Goal: Task Accomplishment & Management: Complete application form

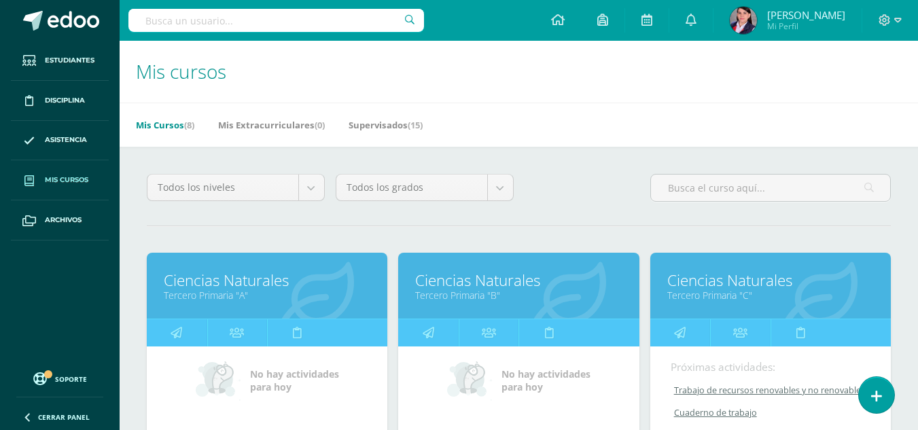
click at [77, 179] on span "Mis cursos" at bounding box center [66, 180] width 43 height 11
click at [68, 179] on span "Mis cursos" at bounding box center [66, 180] width 43 height 11
click at [69, 181] on span "Mis cursos" at bounding box center [66, 180] width 43 height 11
click at [69, 175] on span "Mis cursos" at bounding box center [66, 180] width 43 height 11
click at [55, 181] on span "Mis cursos" at bounding box center [66, 180] width 43 height 11
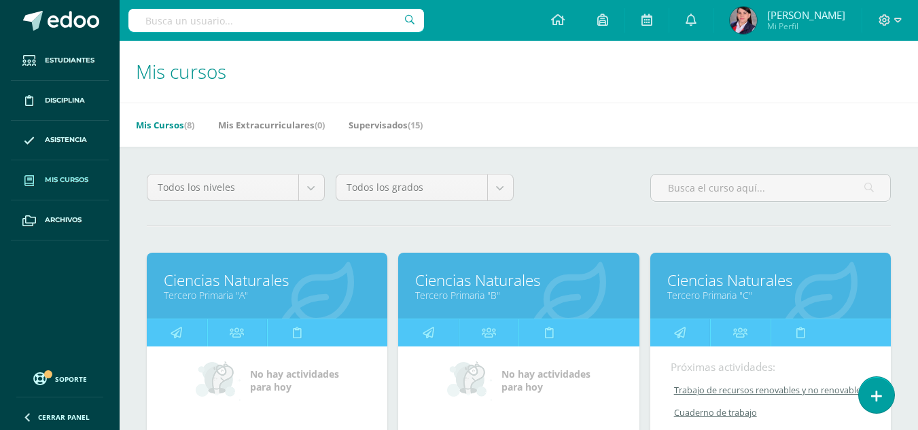
click at [54, 177] on span "Mis cursos" at bounding box center [66, 180] width 43 height 11
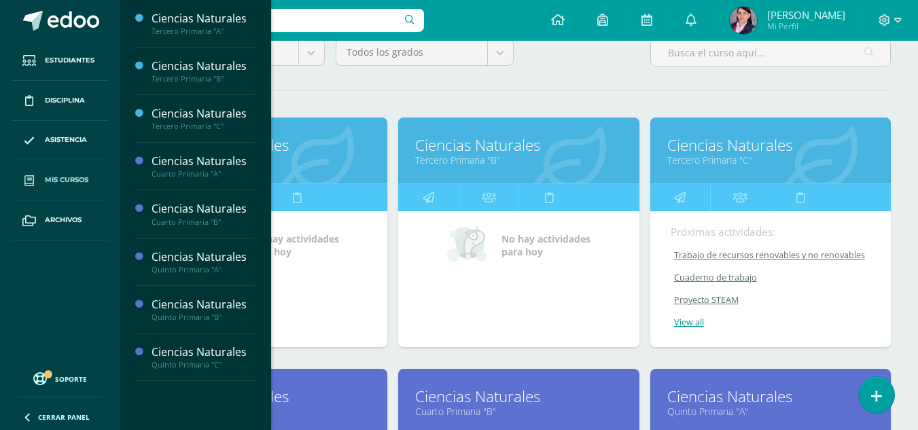
scroll to position [136, 0]
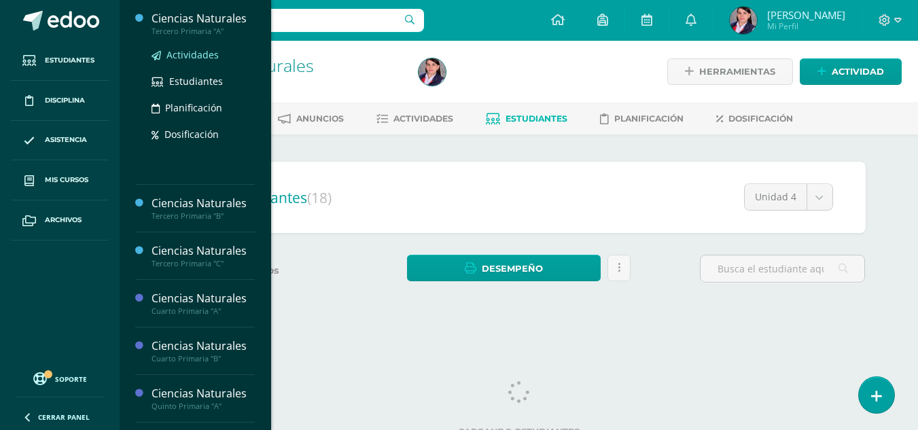
click at [196, 55] on span "Actividades" at bounding box center [193, 54] width 52 height 13
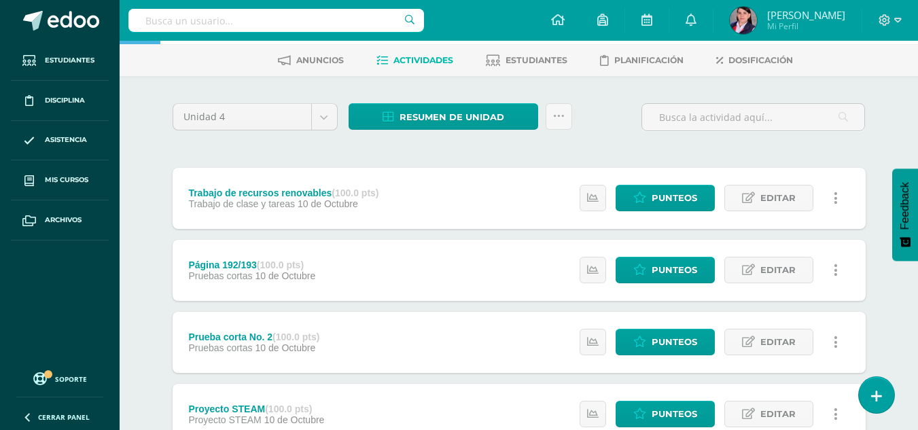
scroll to position [136, 0]
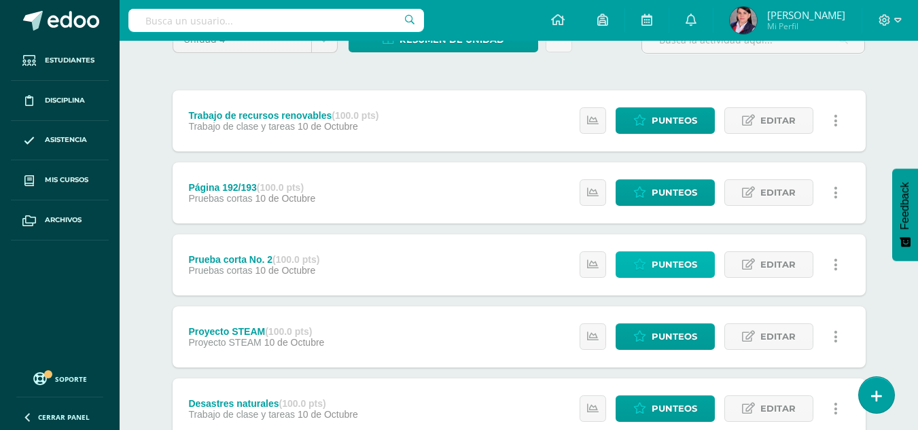
click at [676, 270] on span "Punteos" at bounding box center [675, 264] width 46 height 25
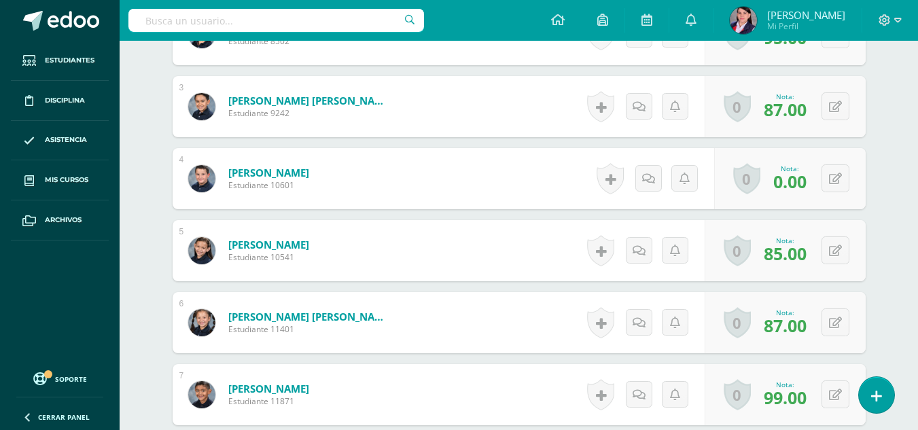
scroll to position [545, 0]
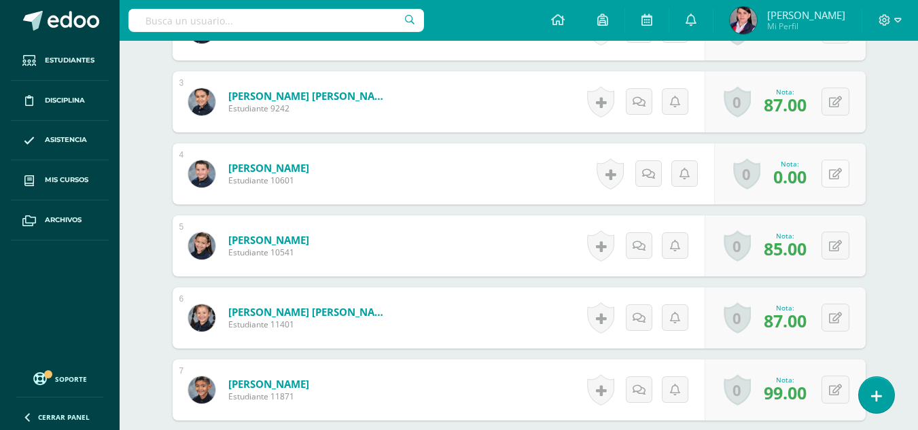
click at [843, 175] on button at bounding box center [836, 174] width 28 height 28
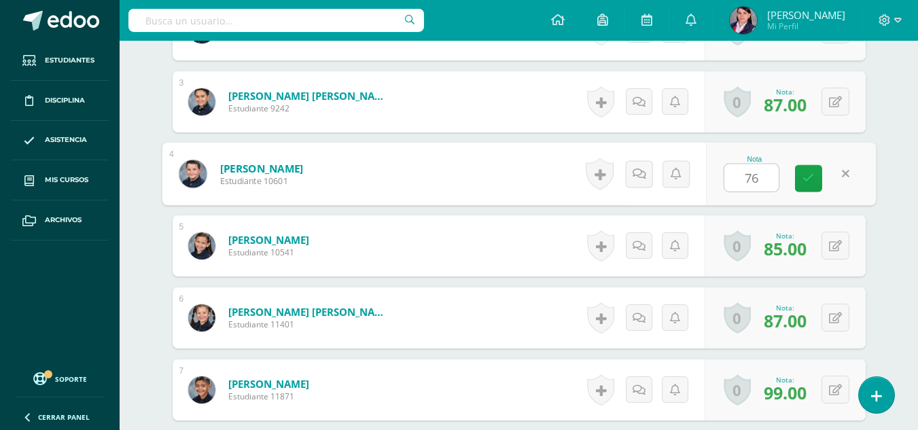
type input "76"
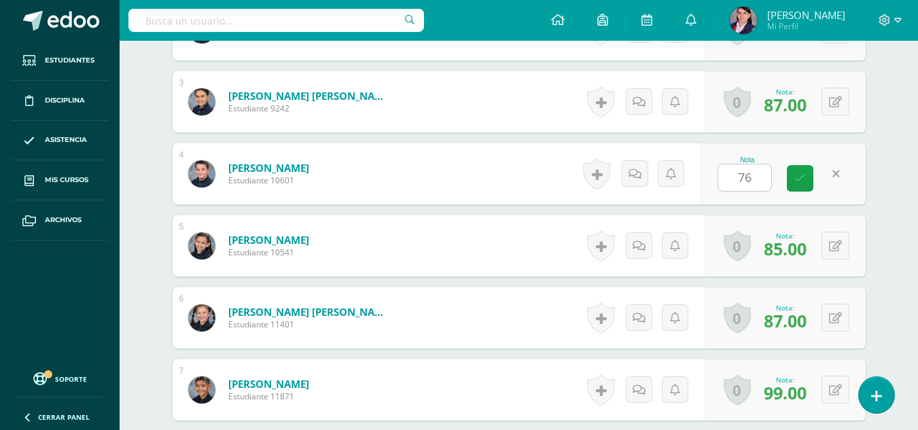
click at [894, 127] on div "Ciencias Naturales Tercero Primaria "A" Herramientas Detalle de asistencias Act…" at bounding box center [519, 432] width 799 height 1873
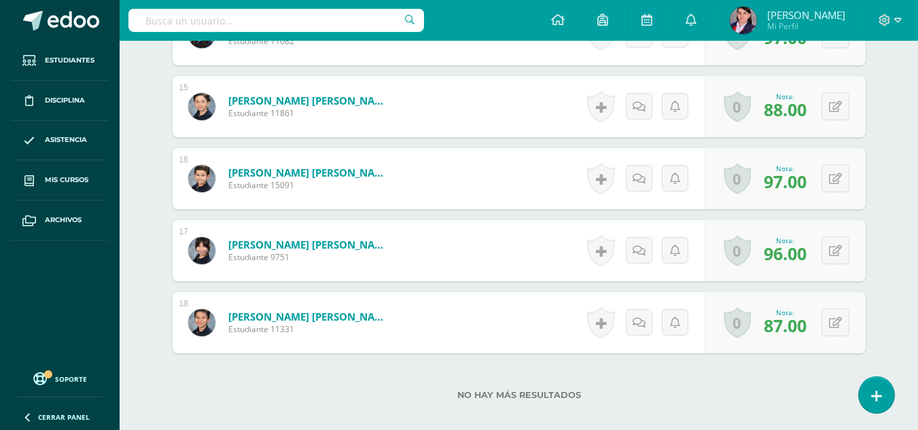
scroll to position [1429, 0]
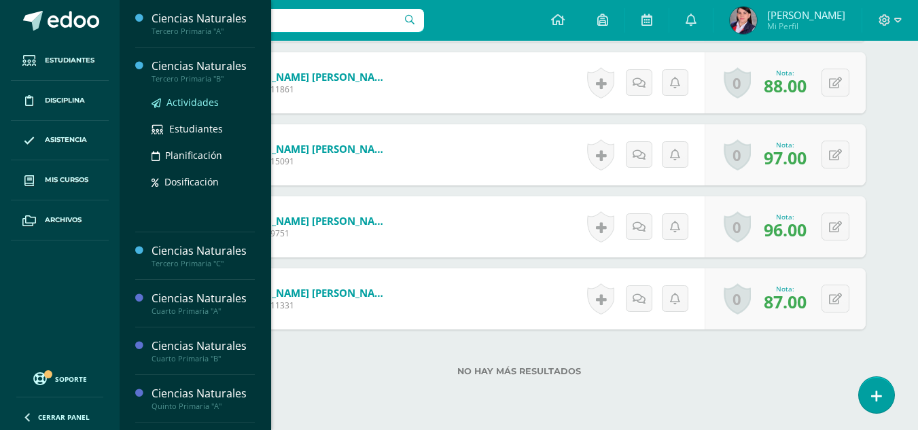
click at [193, 105] on span "Actividades" at bounding box center [193, 102] width 52 height 13
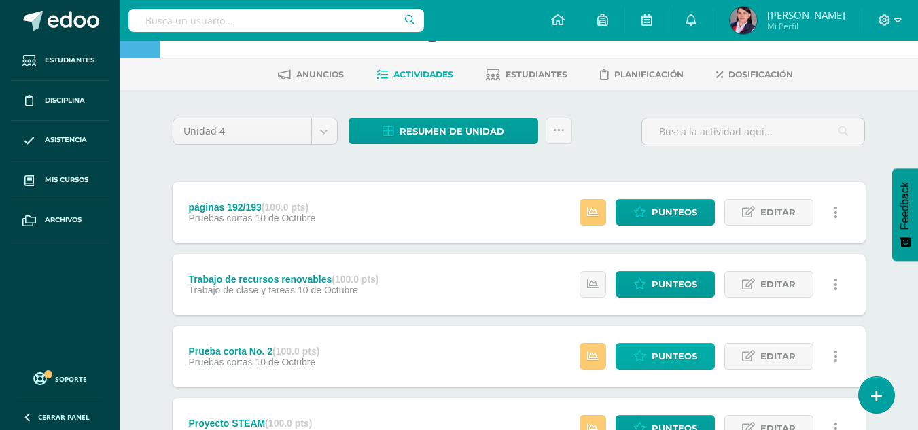
scroll to position [136, 0]
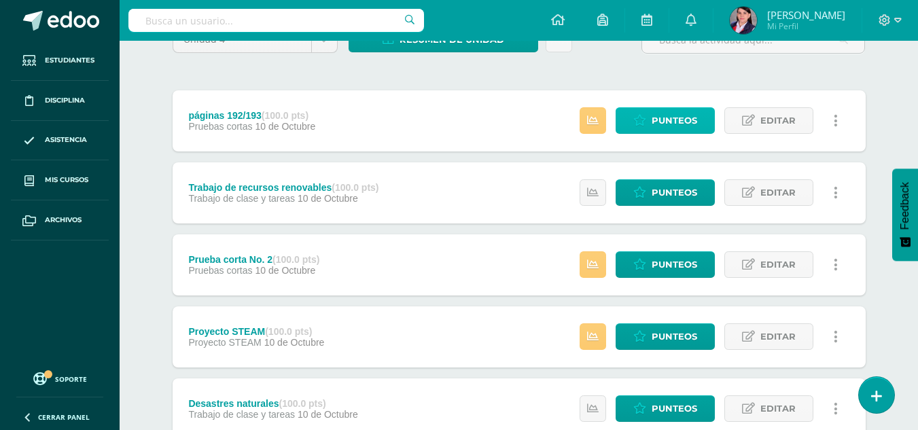
click at [639, 125] on icon at bounding box center [639, 121] width 13 height 12
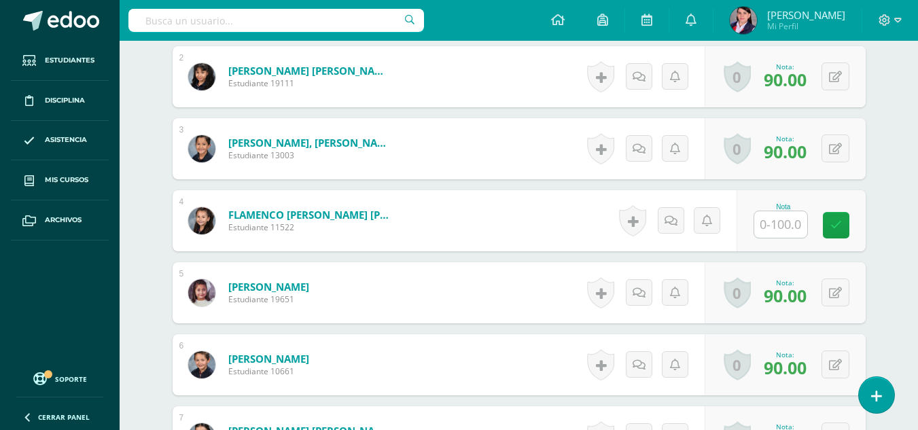
scroll to position [536, 0]
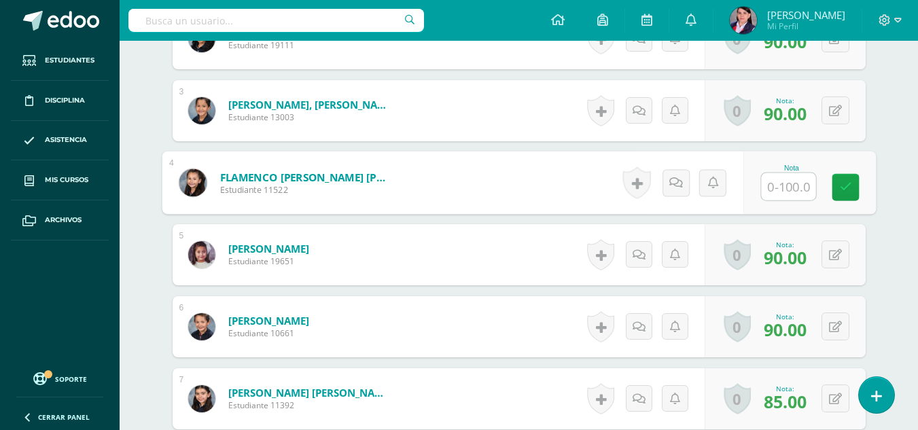
click at [777, 186] on input "text" at bounding box center [788, 186] width 54 height 27
type input "90"
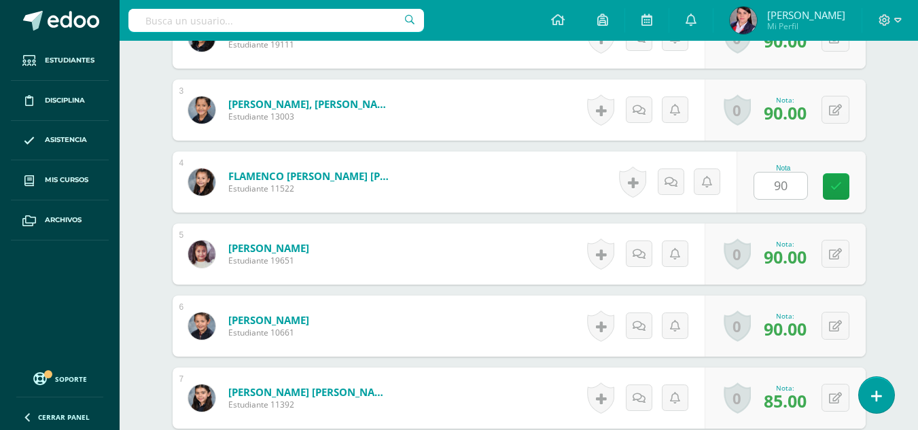
click at [905, 150] on div "Ciencias Naturales Tercero Primaria "B" Herramientas Detalle de asistencias Act…" at bounding box center [519, 404] width 799 height 1801
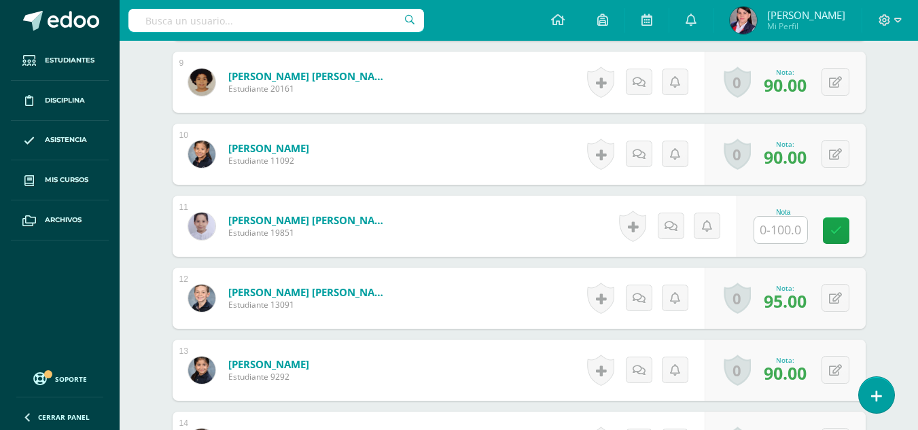
scroll to position [1013, 0]
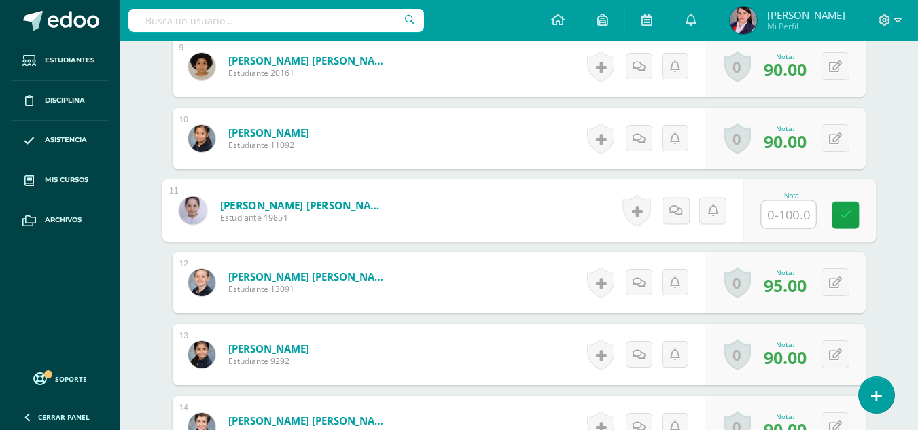
click at [790, 214] on input "text" at bounding box center [788, 214] width 54 height 27
type input "95"
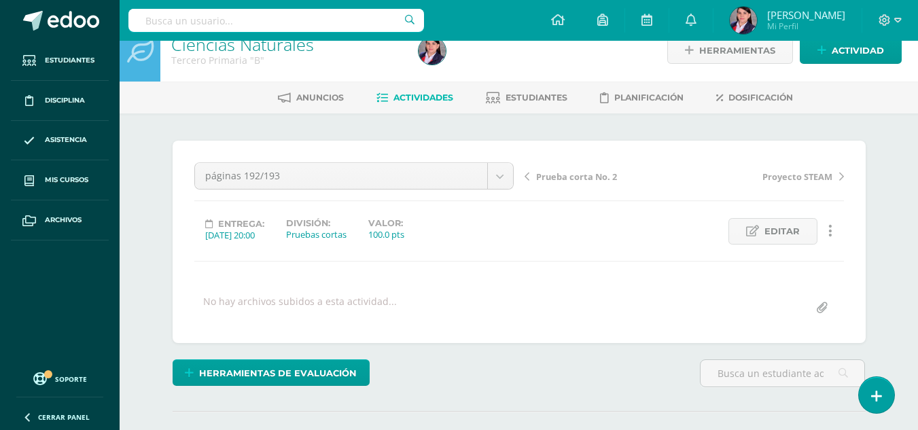
scroll to position [0, 0]
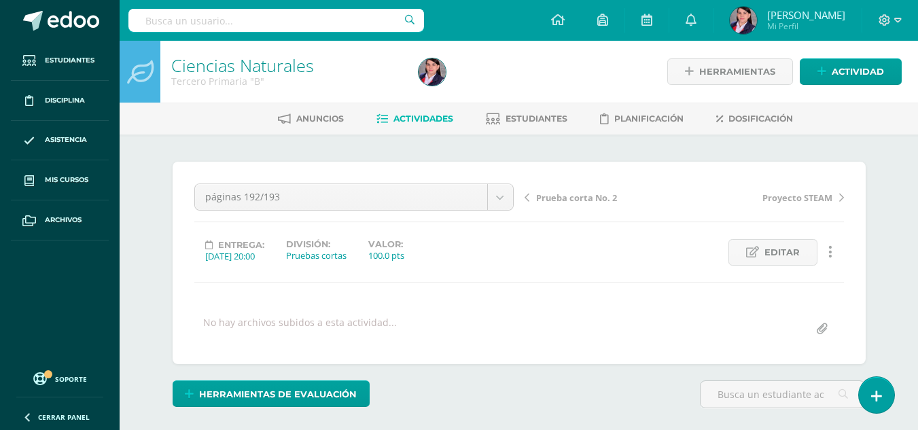
click at [419, 119] on span "Actividades" at bounding box center [424, 119] width 60 height 10
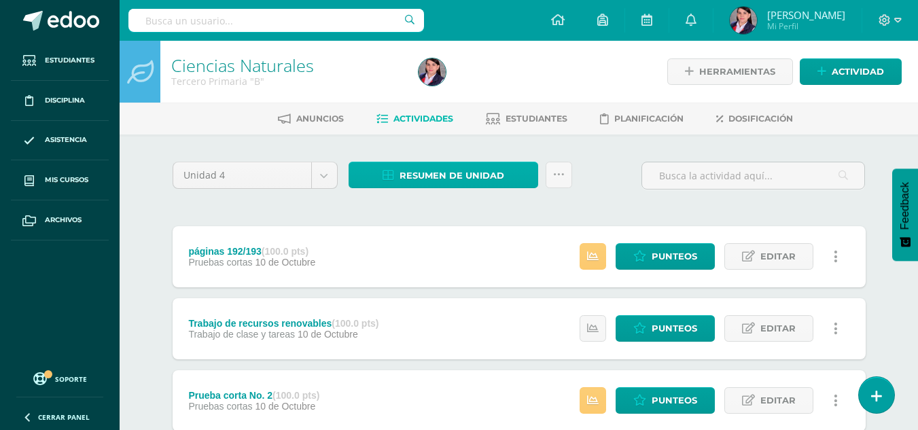
scroll to position [136, 0]
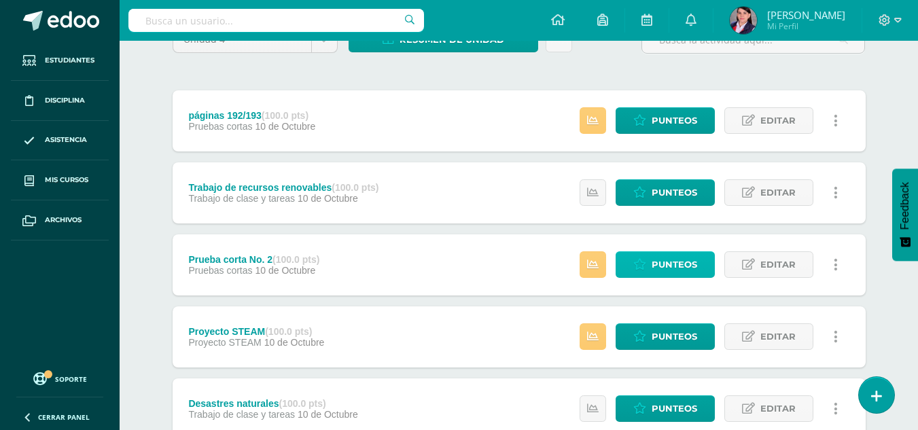
click at [668, 263] on span "Punteos" at bounding box center [675, 264] width 46 height 25
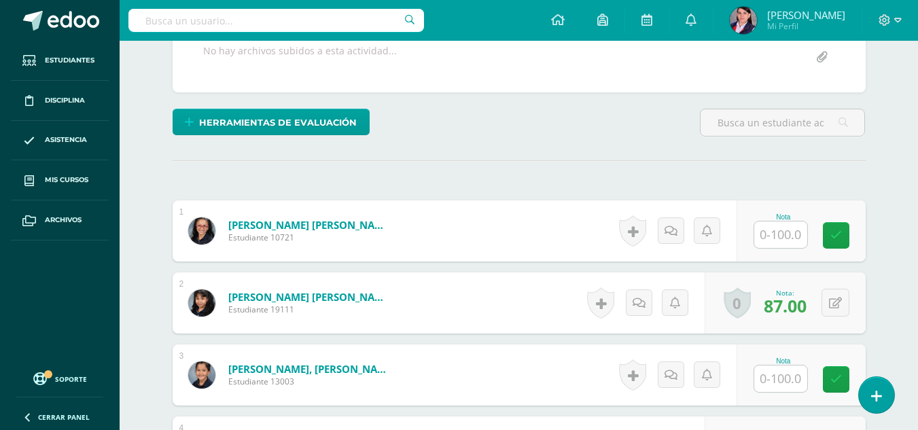
scroll to position [273, 0]
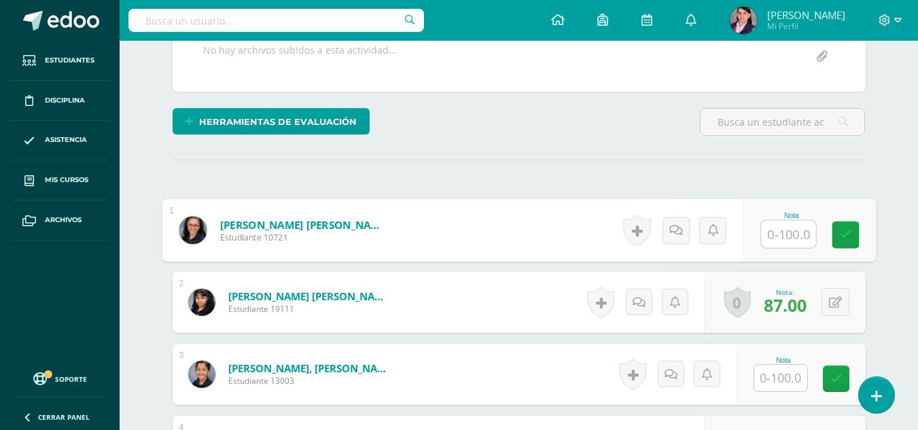
click at [777, 239] on input "text" at bounding box center [788, 234] width 54 height 27
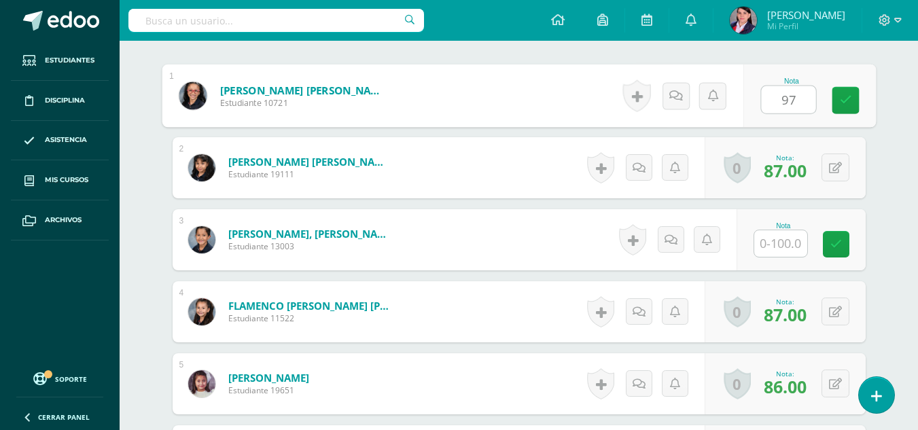
scroll to position [408, 0]
type input "97"
click at [774, 246] on input "text" at bounding box center [780, 243] width 53 height 27
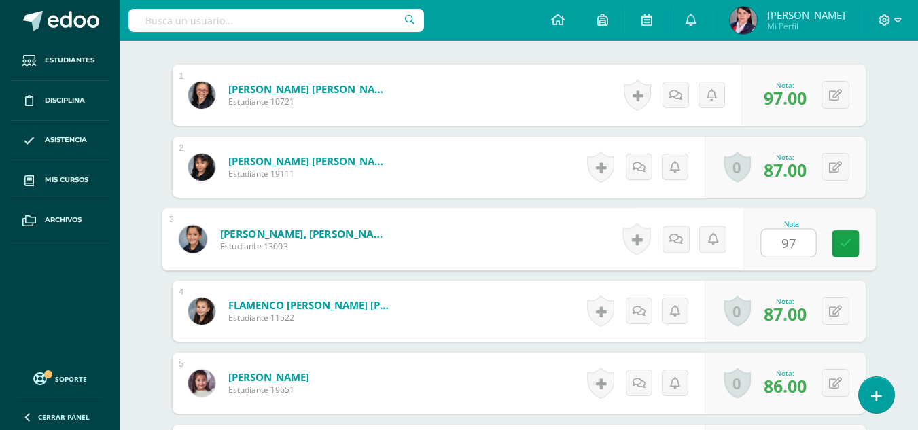
type input "97"
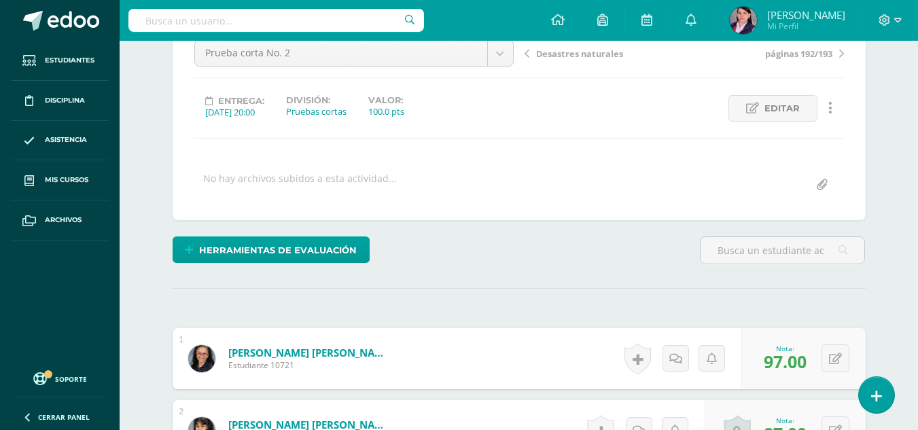
scroll to position [120, 0]
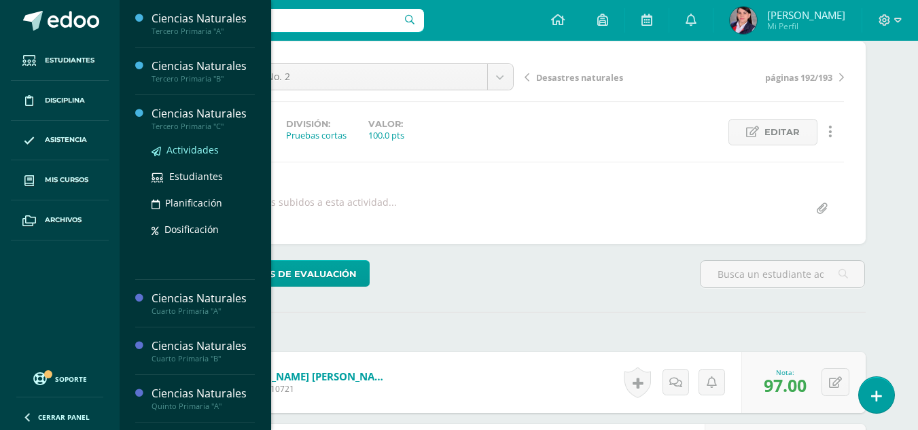
click at [190, 152] on span "Actividades" at bounding box center [193, 149] width 52 height 13
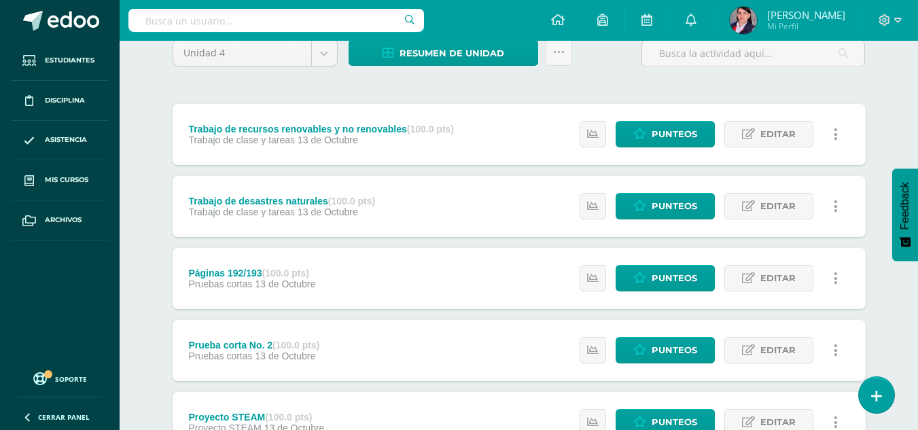
scroll to position [136, 0]
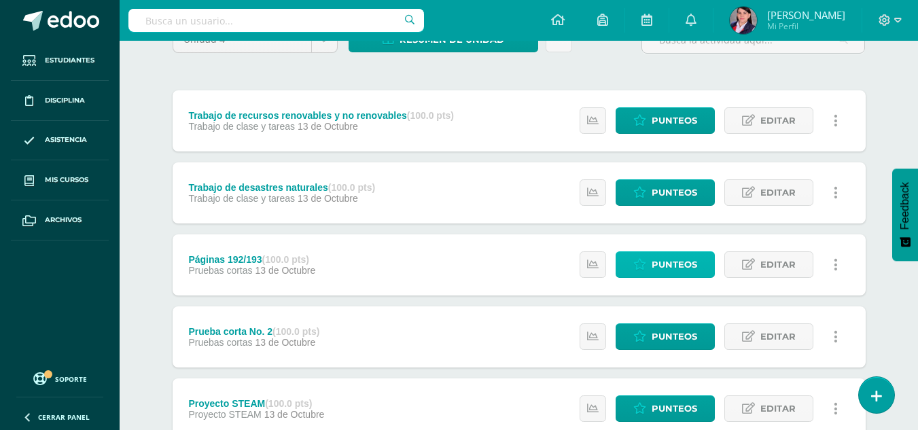
click at [694, 261] on span "Punteos" at bounding box center [675, 264] width 46 height 25
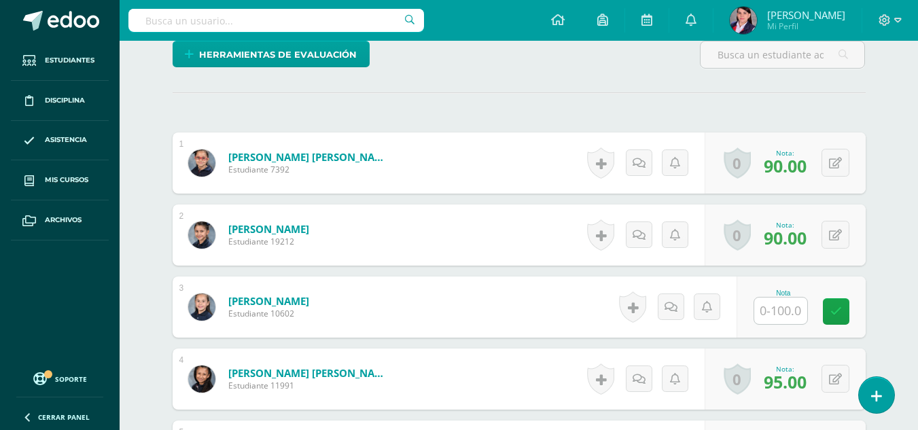
scroll to position [341, 0]
click at [786, 315] on input "text" at bounding box center [780, 310] width 53 height 27
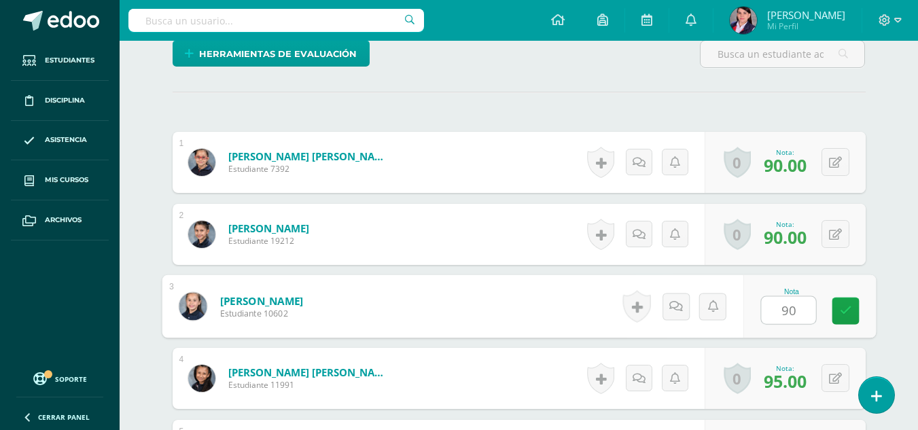
scroll to position [341, 0]
type input "90"
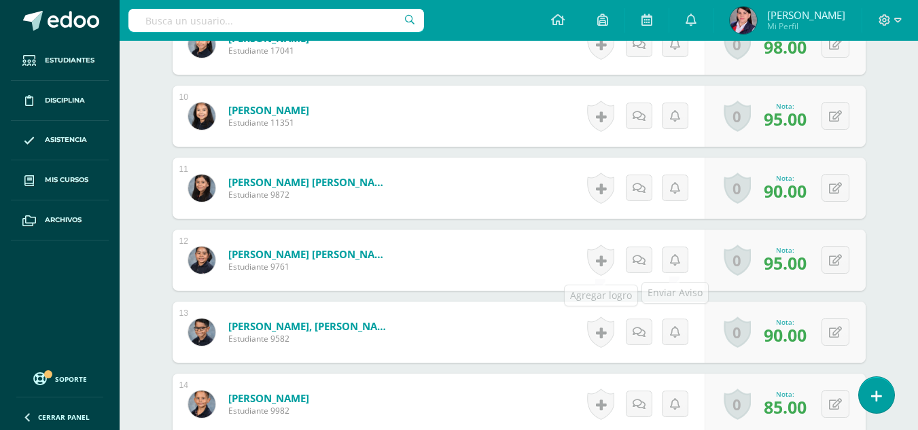
scroll to position [1021, 0]
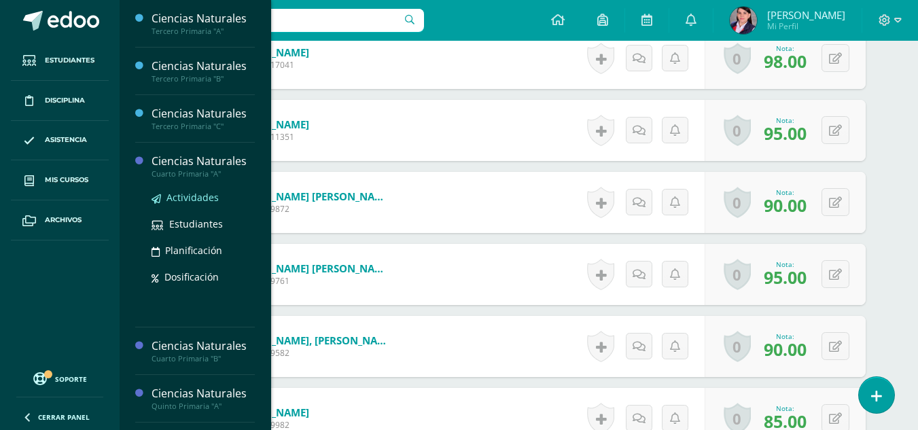
click at [190, 197] on span "Actividades" at bounding box center [193, 197] width 52 height 13
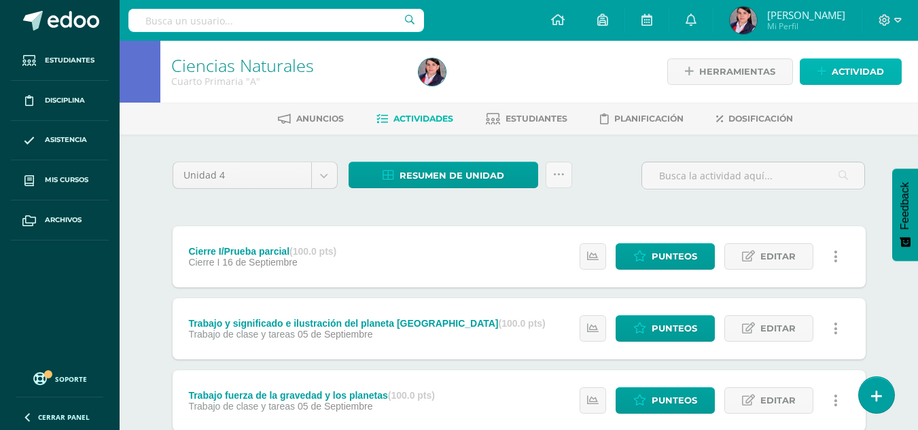
click at [831, 65] on link "Actividad" at bounding box center [851, 71] width 102 height 27
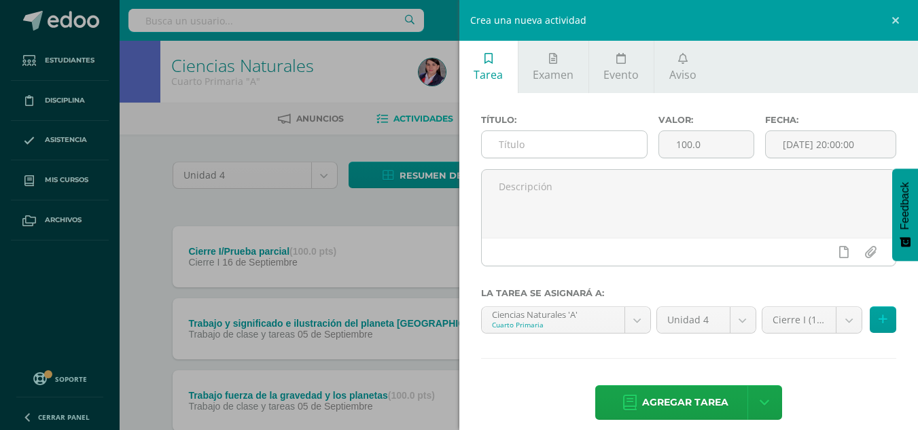
click at [532, 143] on input "text" at bounding box center [564, 144] width 165 height 27
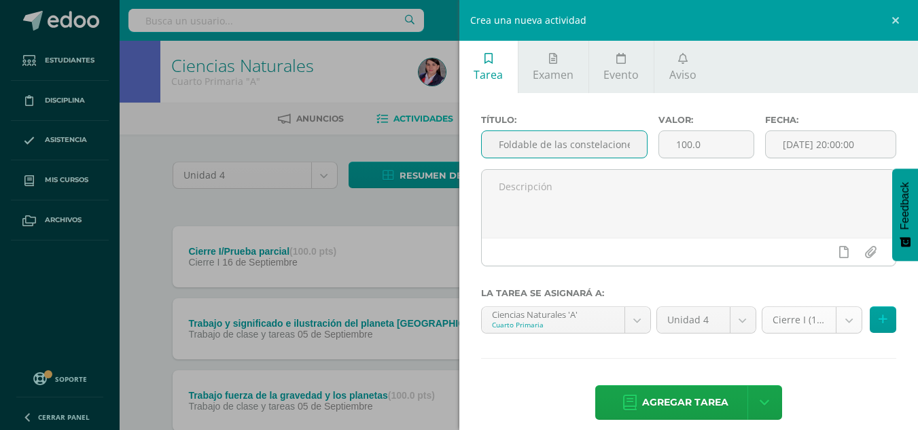
type input "Foldable de las constelaciones"
click at [839, 319] on body "Estudiantes Disciplina Asistencia Mis cursos Archivos Soporte Ayuda Reportar un…" at bounding box center [459, 369] width 918 height 738
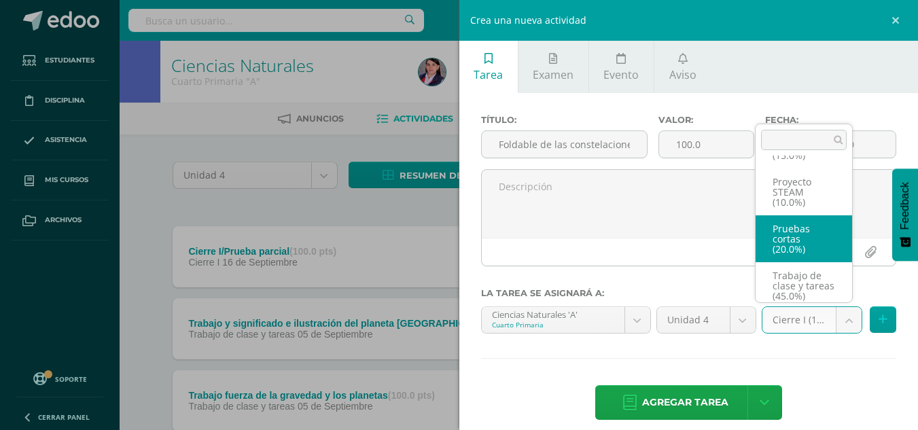
scroll to position [88, 0]
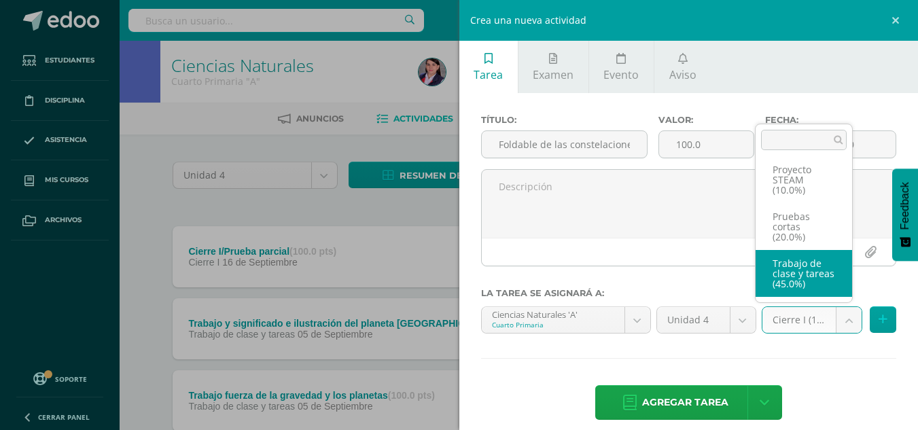
select select "233503"
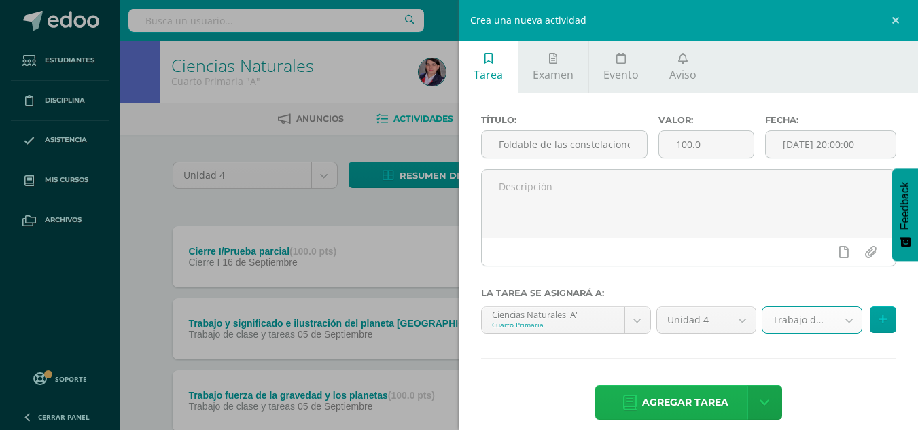
click at [676, 402] on span "Agregar tarea" at bounding box center [685, 402] width 86 height 33
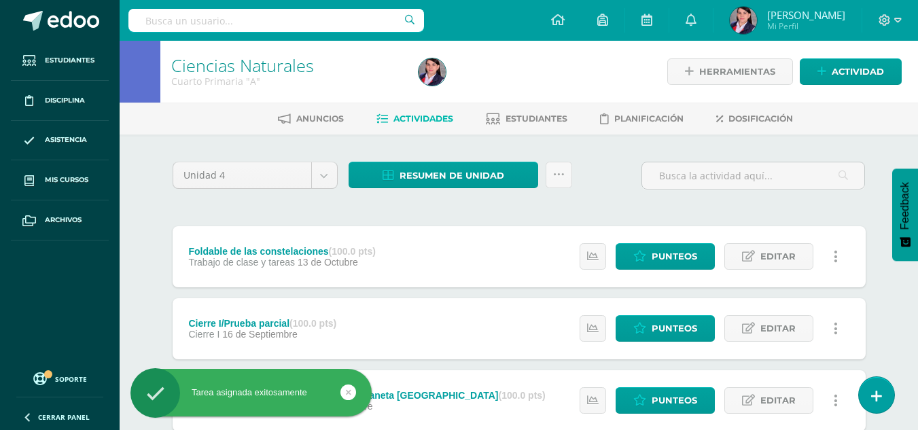
scroll to position [52, 0]
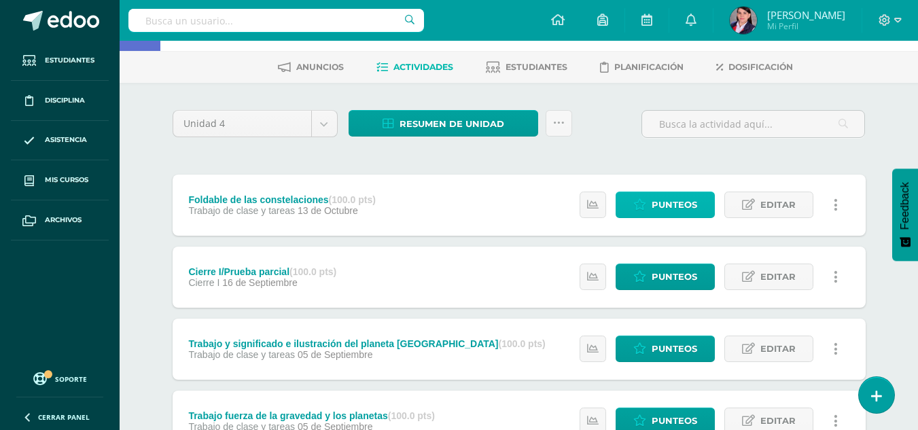
click at [656, 205] on span "Punteos" at bounding box center [675, 204] width 46 height 25
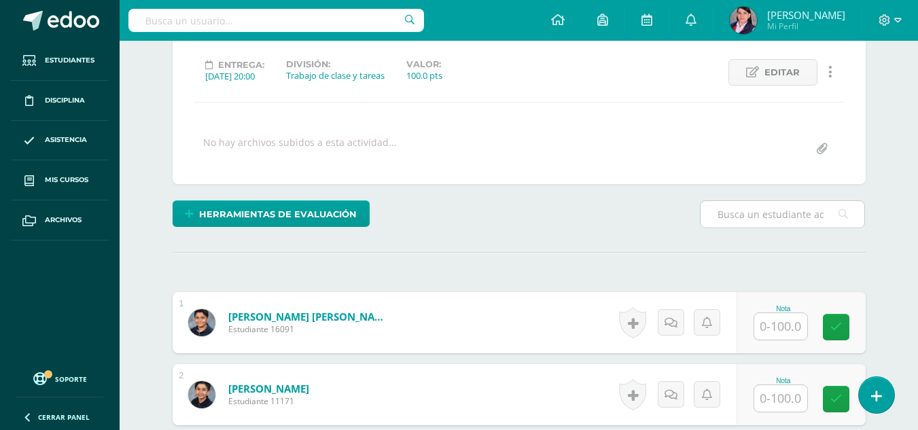
scroll to position [272, 0]
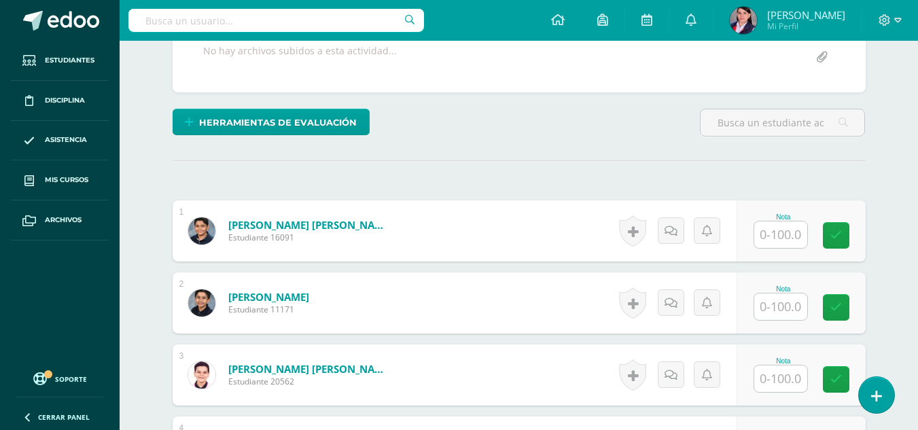
click at [776, 234] on input "text" at bounding box center [780, 235] width 53 height 27
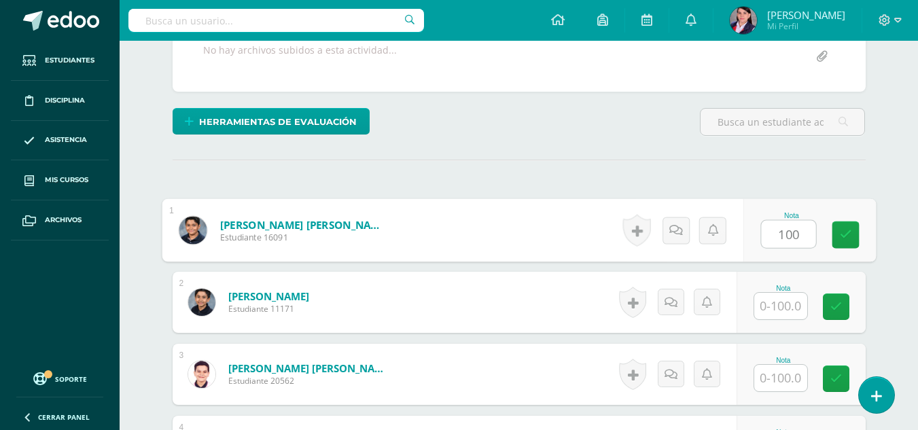
scroll to position [273, 0]
type input "100"
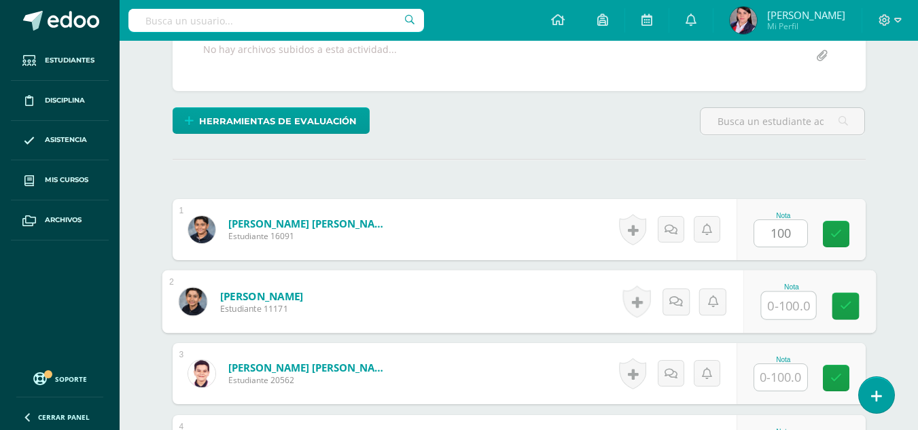
click at [785, 313] on input "text" at bounding box center [788, 305] width 54 height 27
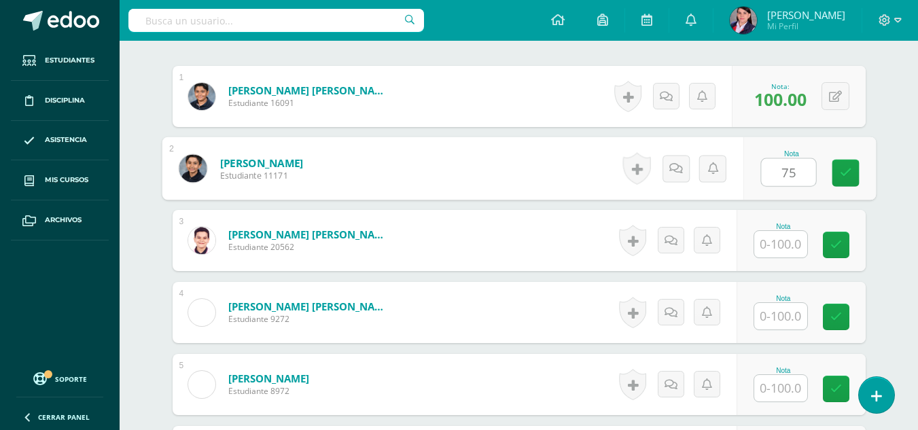
scroll to position [409, 0]
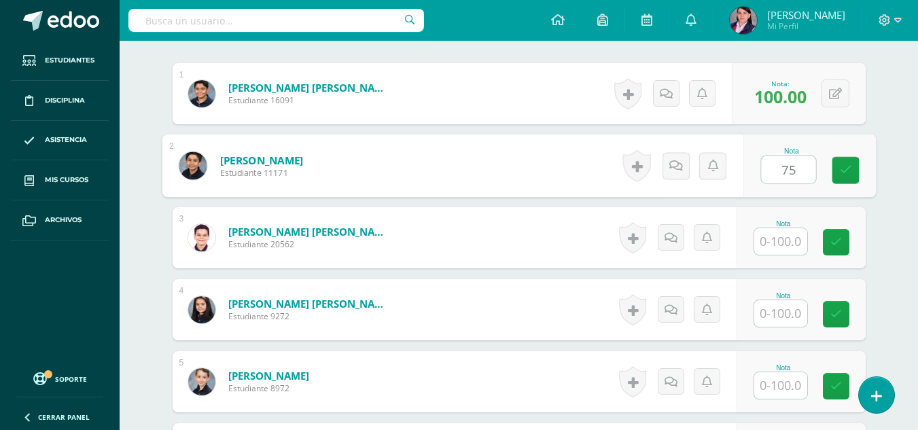
type input "75"
click at [788, 239] on input "text" at bounding box center [780, 241] width 53 height 27
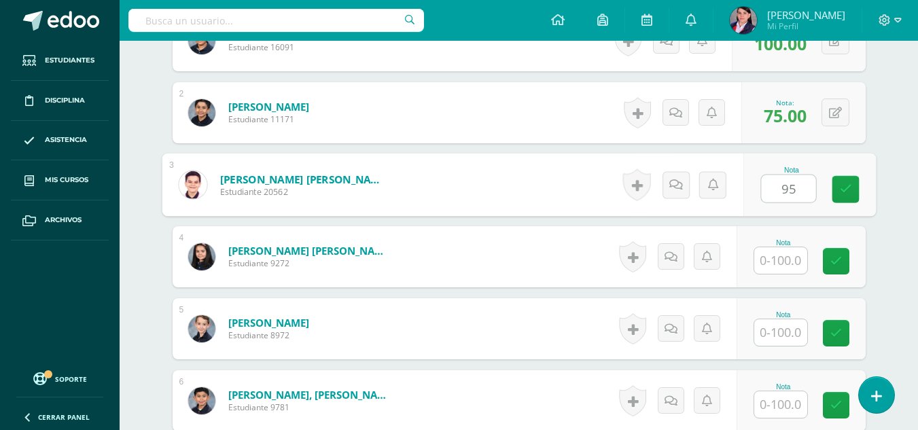
scroll to position [477, 0]
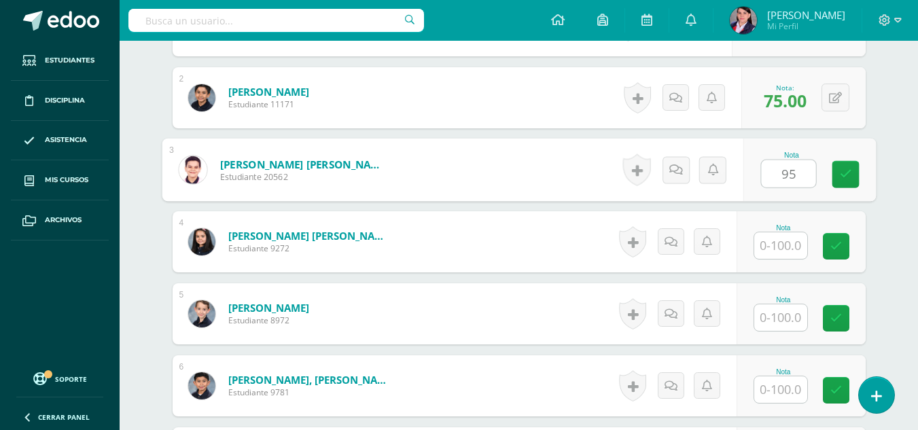
type input "95"
click at [788, 239] on input "text" at bounding box center [780, 245] width 53 height 27
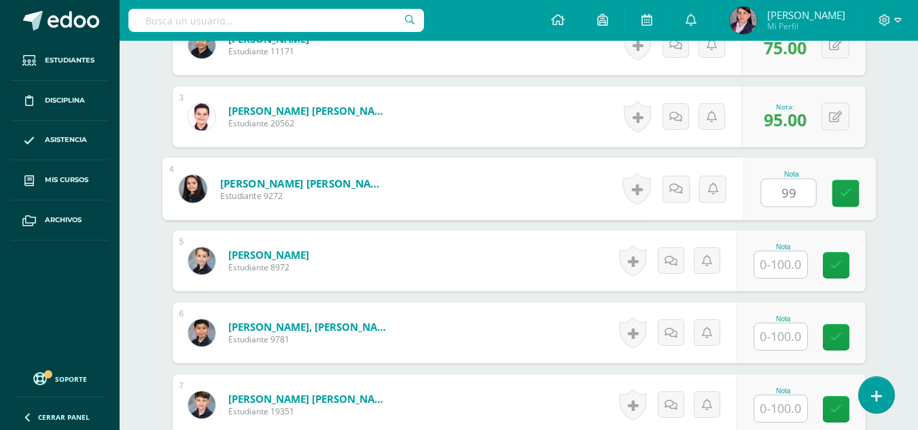
scroll to position [545, 0]
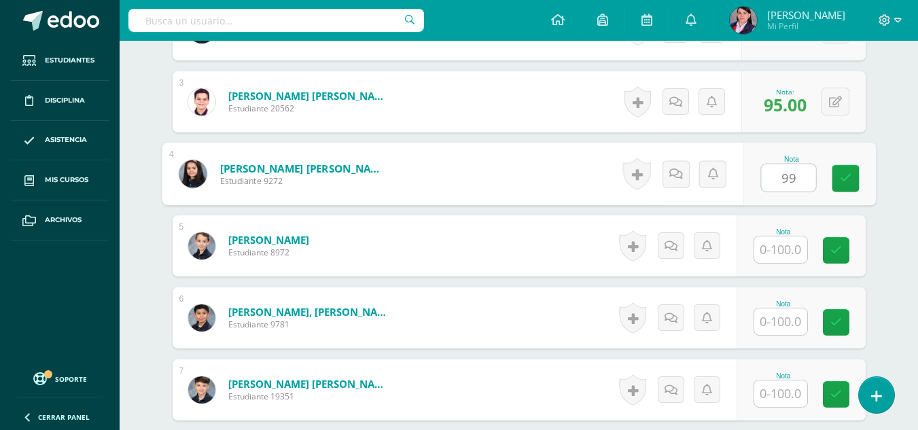
type input "99"
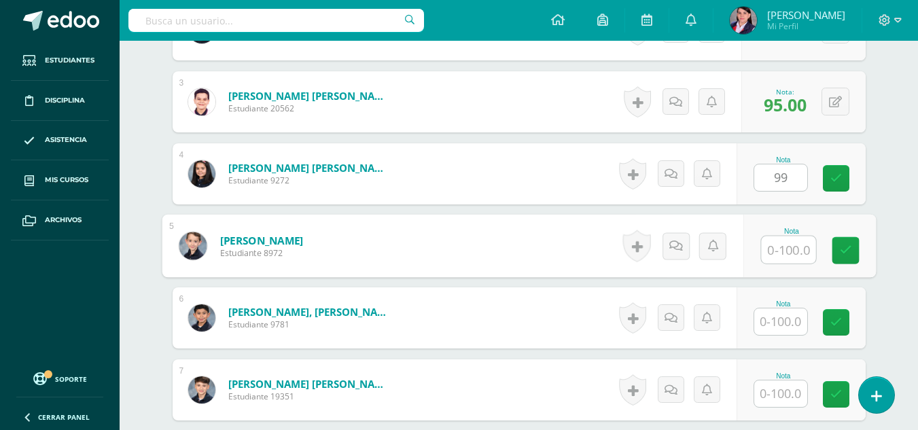
click at [788, 249] on input "text" at bounding box center [788, 250] width 54 height 27
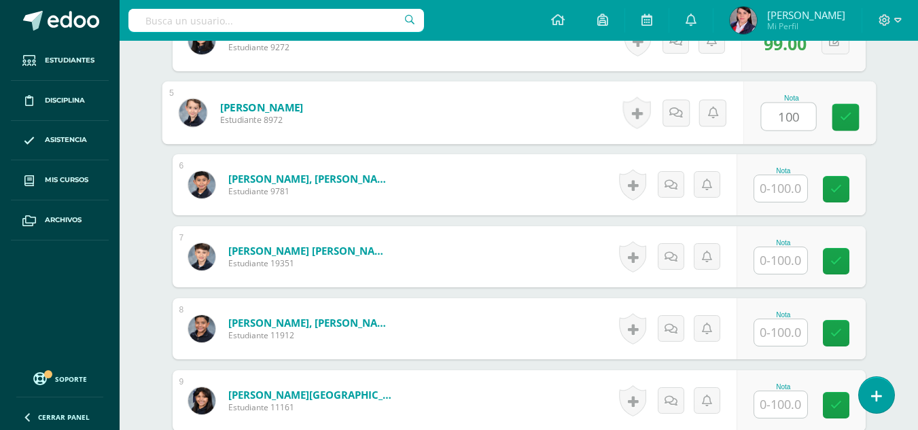
scroll to position [681, 0]
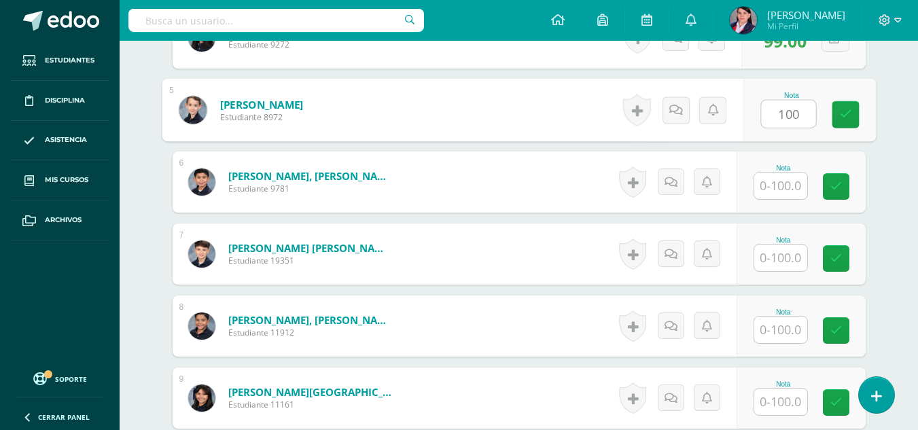
type input "100"
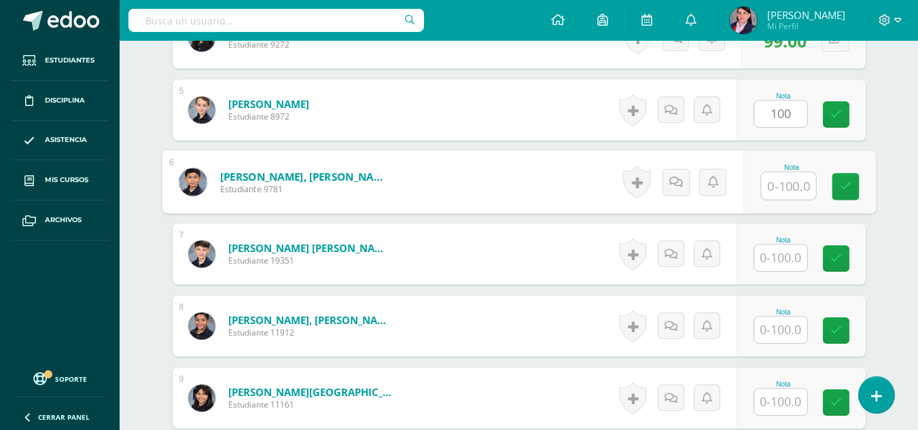
click at [777, 189] on input "text" at bounding box center [788, 186] width 54 height 27
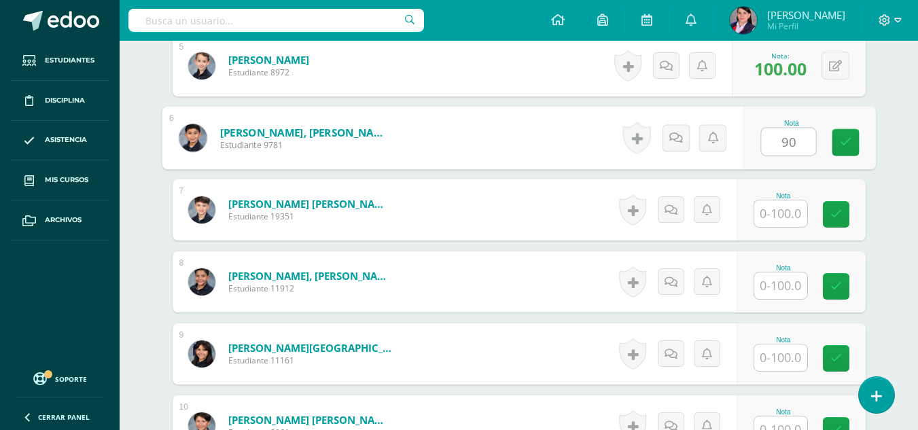
scroll to position [749, 0]
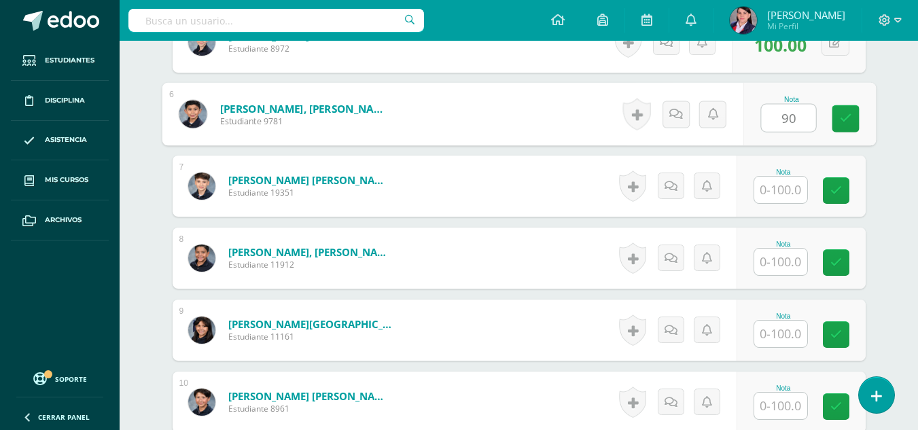
type input "90"
click at [776, 194] on input "text" at bounding box center [780, 190] width 53 height 27
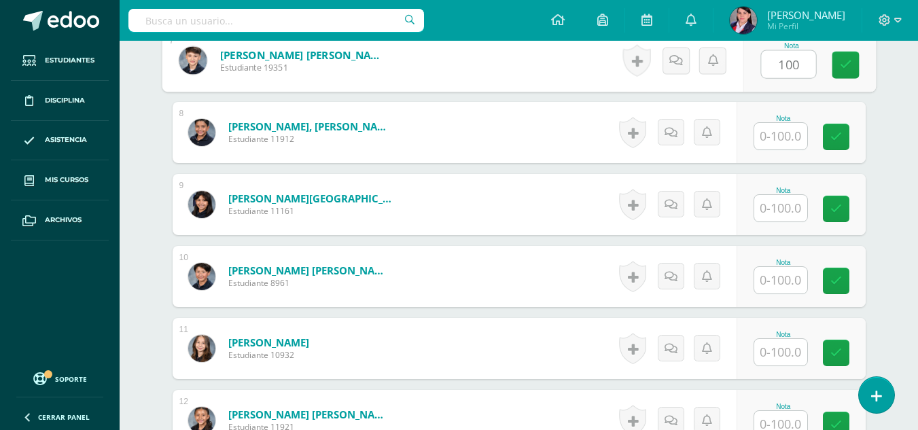
scroll to position [885, 0]
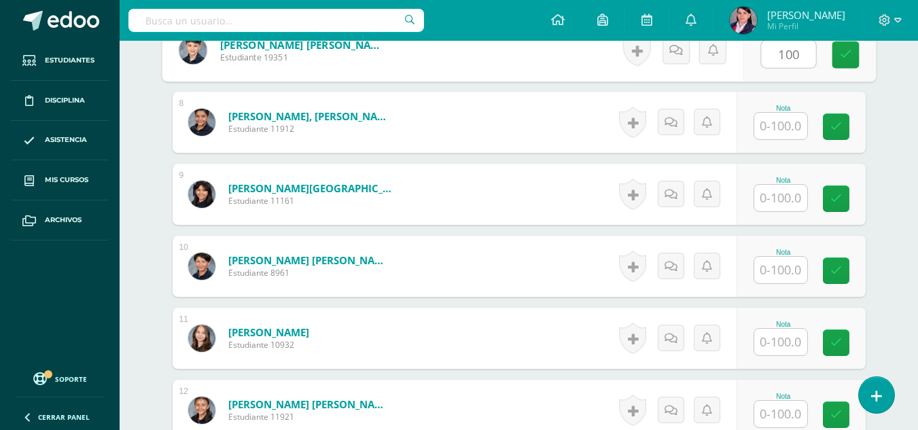
type input "100"
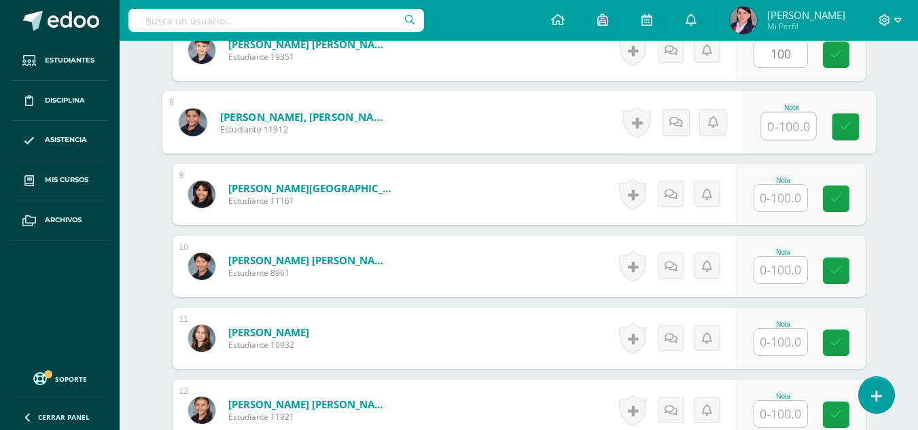
click at [778, 130] on input "text" at bounding box center [788, 126] width 54 height 27
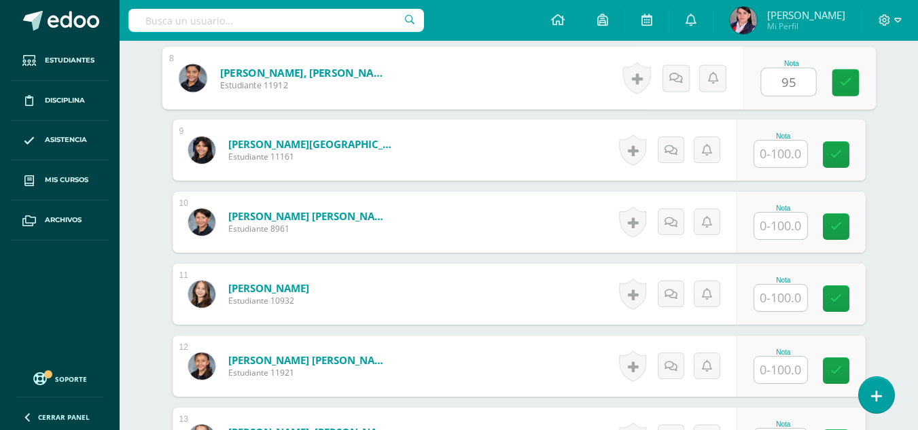
scroll to position [953, 0]
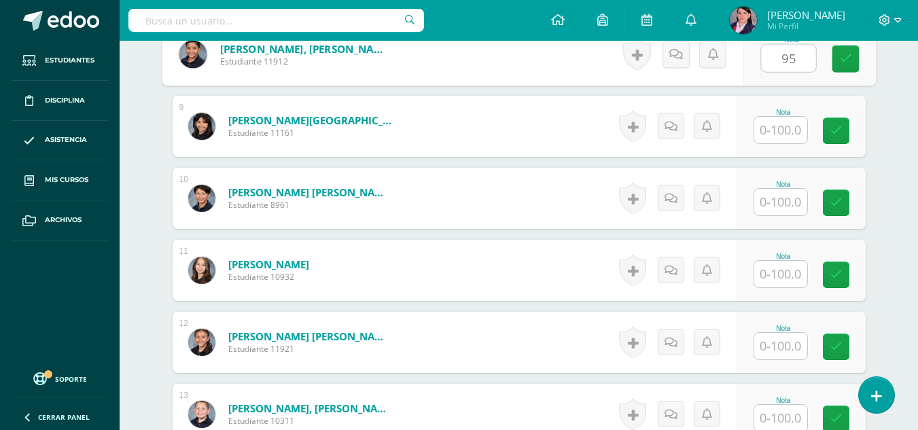
type input "95"
click at [784, 130] on input "text" at bounding box center [780, 130] width 53 height 27
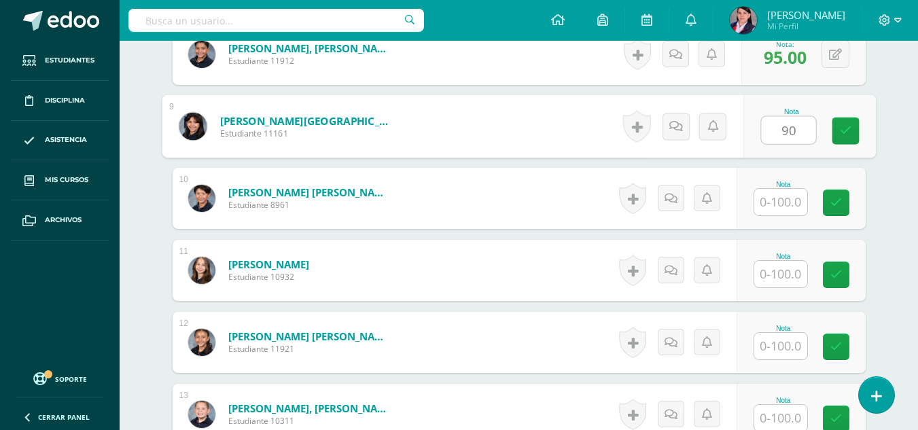
type input "90"
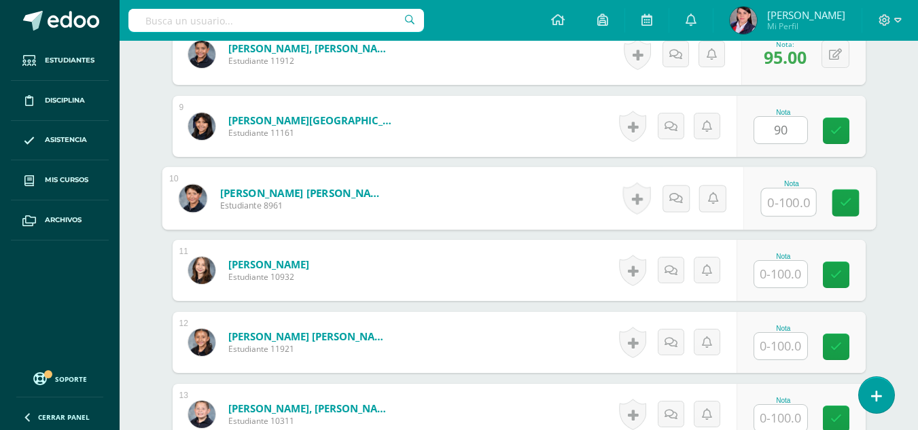
click at [784, 201] on input "text" at bounding box center [788, 202] width 54 height 27
type input "99"
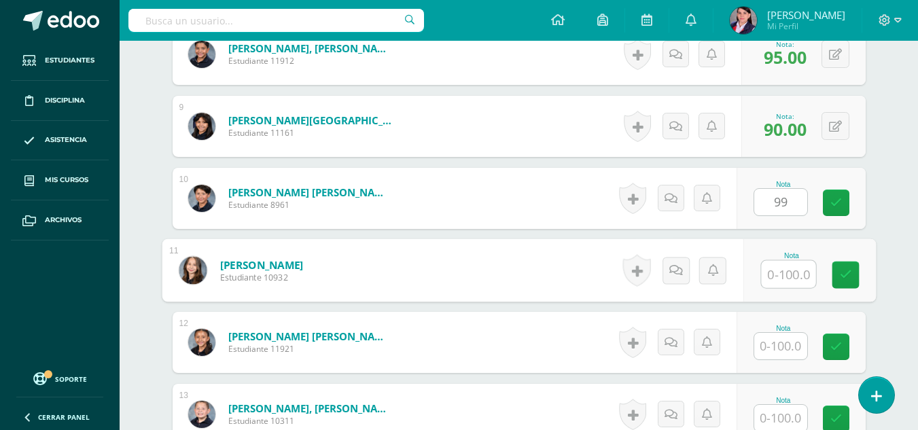
click at [779, 273] on input "text" at bounding box center [788, 274] width 54 height 27
type input "100"
click at [779, 346] on input "text" at bounding box center [780, 346] width 53 height 27
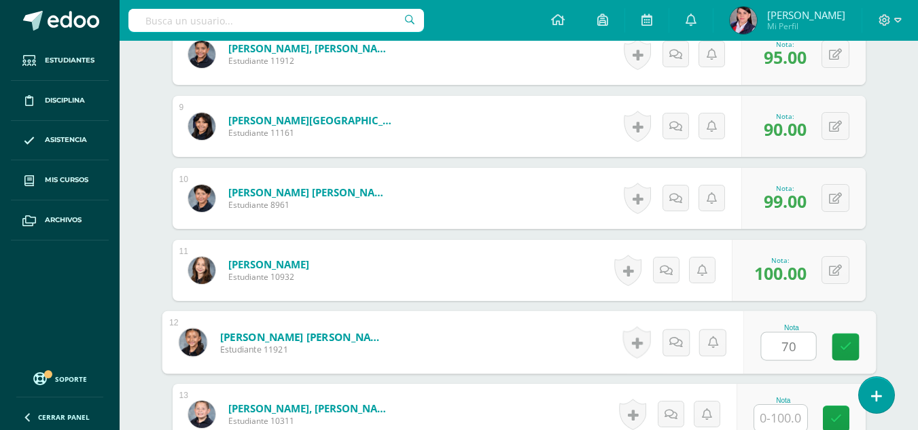
scroll to position [1021, 0]
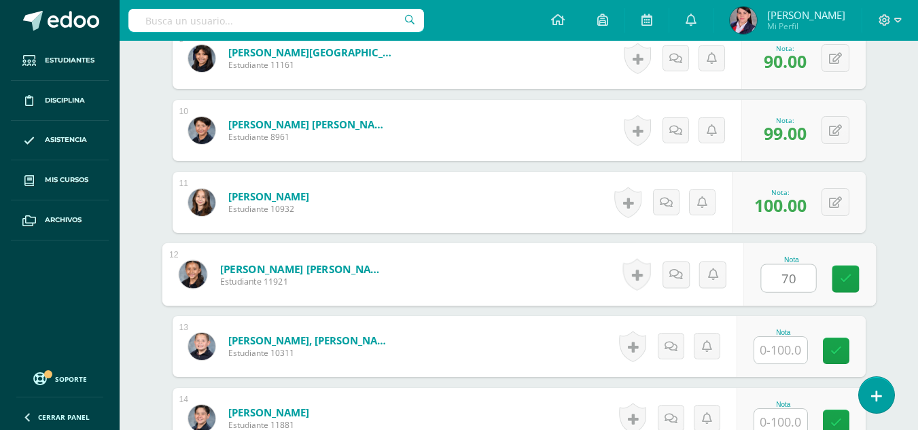
type input "70"
click at [777, 350] on input "text" at bounding box center [780, 350] width 53 height 27
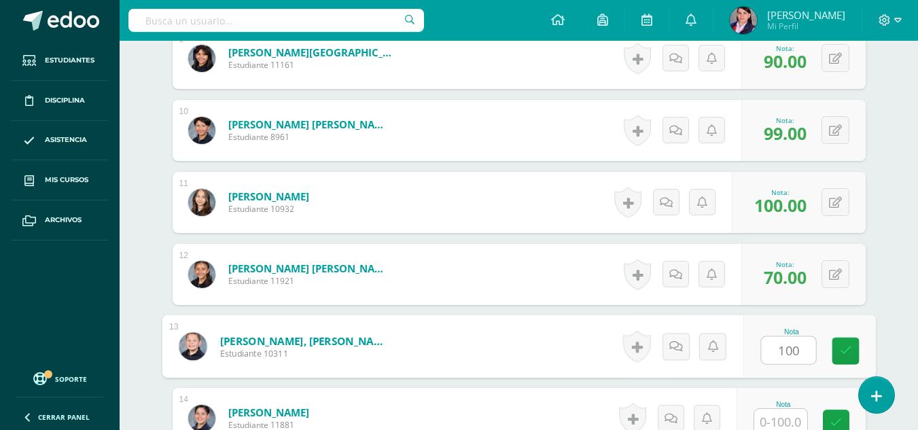
scroll to position [1089, 0]
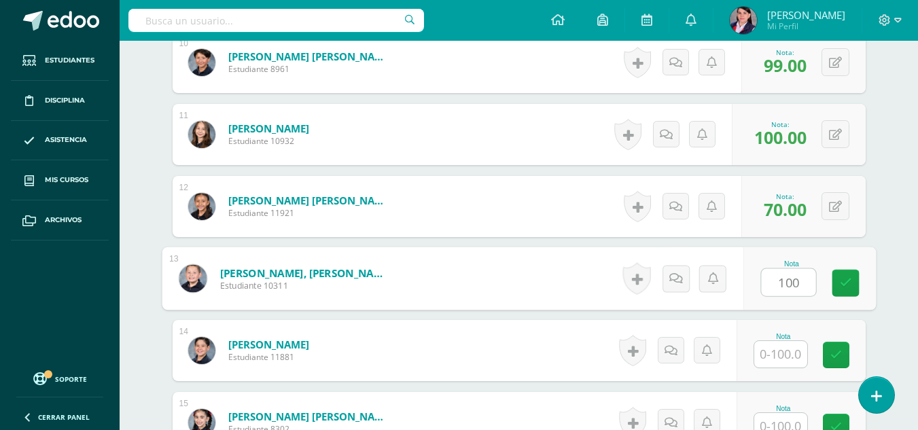
type input "100"
click at [784, 351] on input "text" at bounding box center [780, 354] width 53 height 27
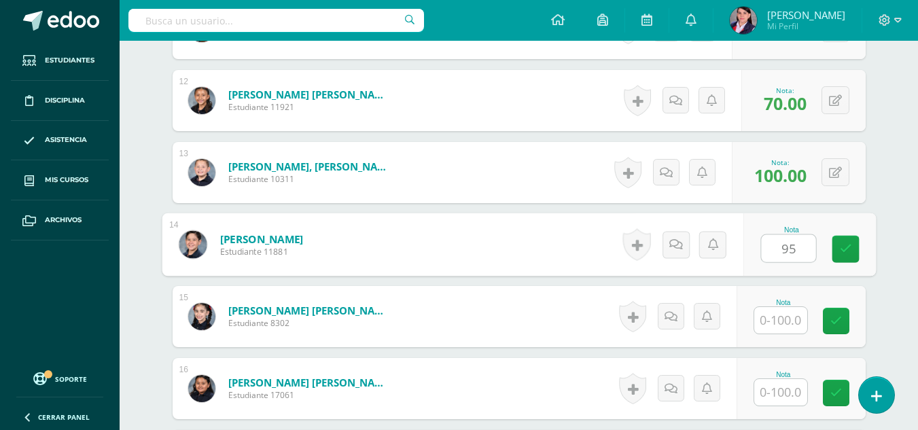
scroll to position [1225, 0]
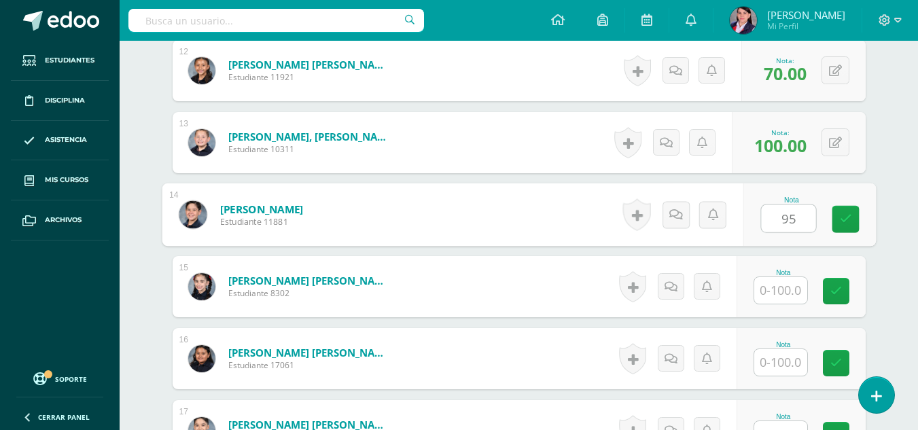
type input "95"
click at [782, 284] on input "text" at bounding box center [780, 290] width 53 height 27
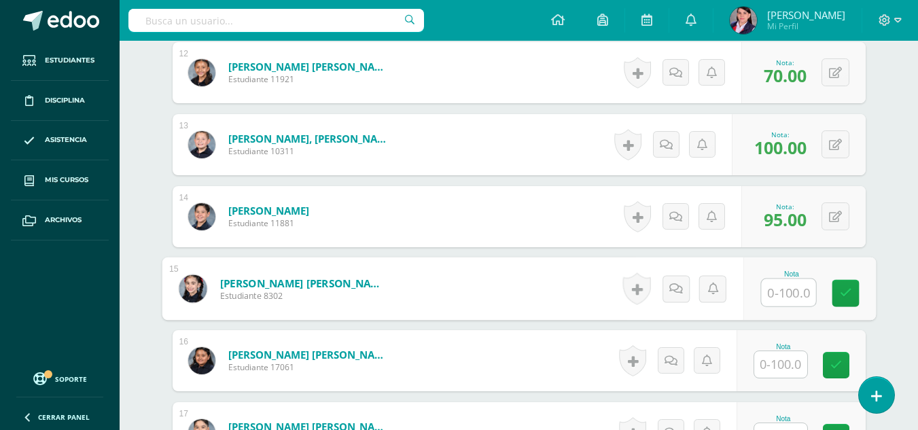
scroll to position [1223, 0]
type input "95"
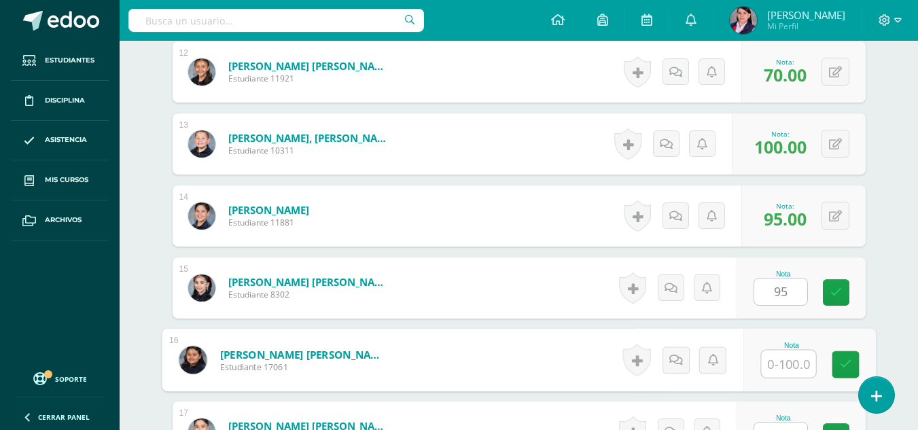
click at [782, 360] on input "text" at bounding box center [788, 364] width 54 height 27
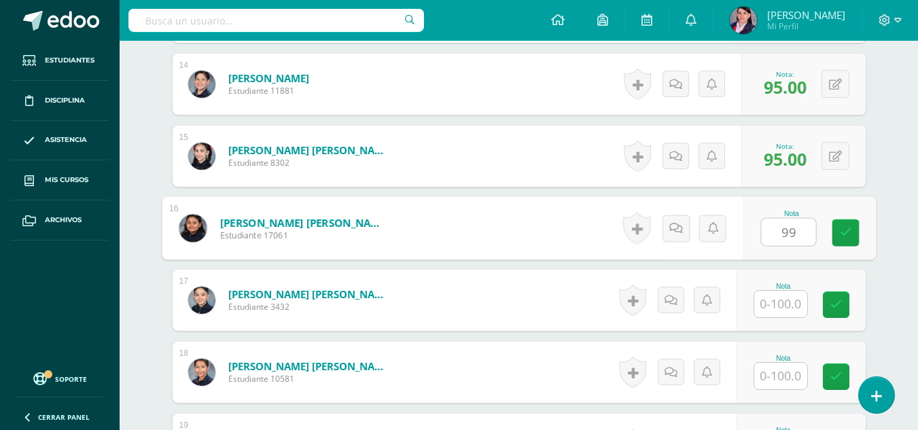
scroll to position [1359, 0]
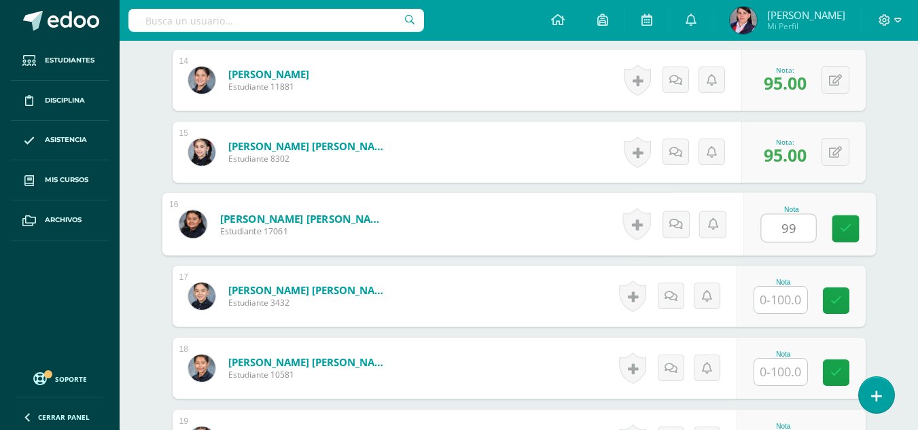
type input "99"
click at [781, 301] on input "text" at bounding box center [780, 300] width 53 height 27
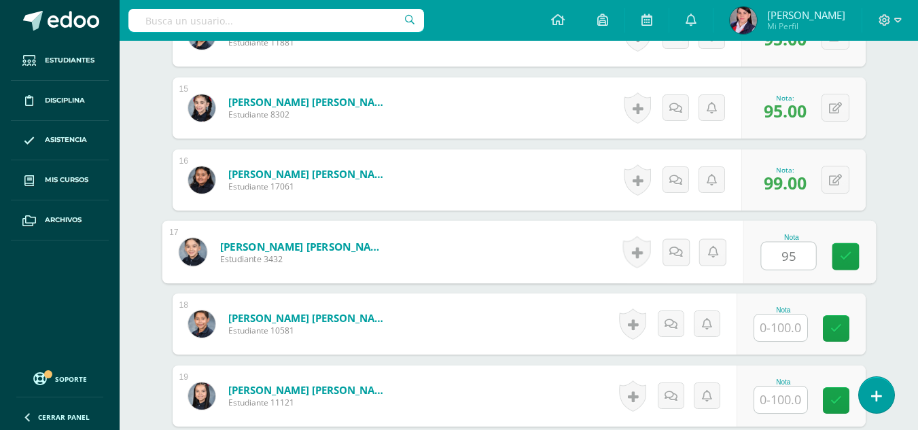
scroll to position [1427, 0]
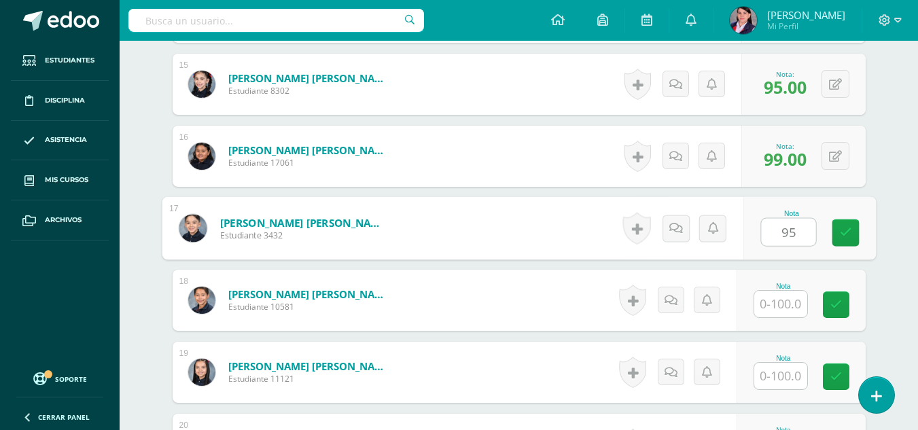
type input "95"
click at [783, 301] on input "text" at bounding box center [780, 304] width 53 height 27
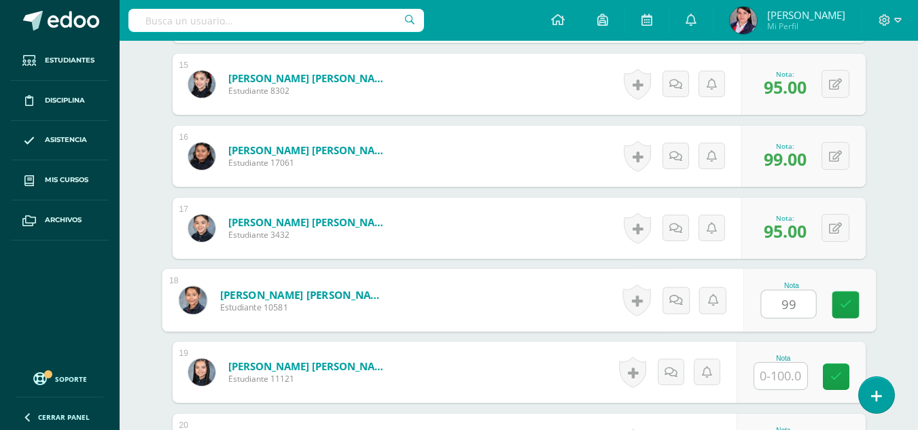
type input "99"
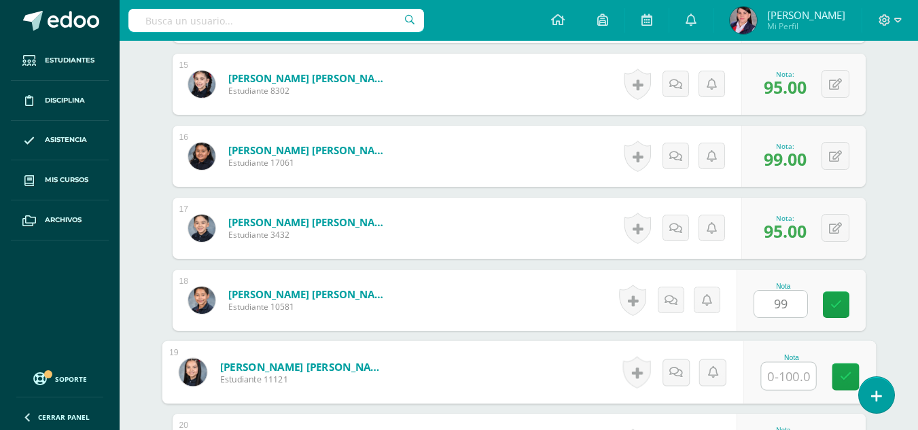
click at [791, 377] on input "text" at bounding box center [788, 376] width 54 height 27
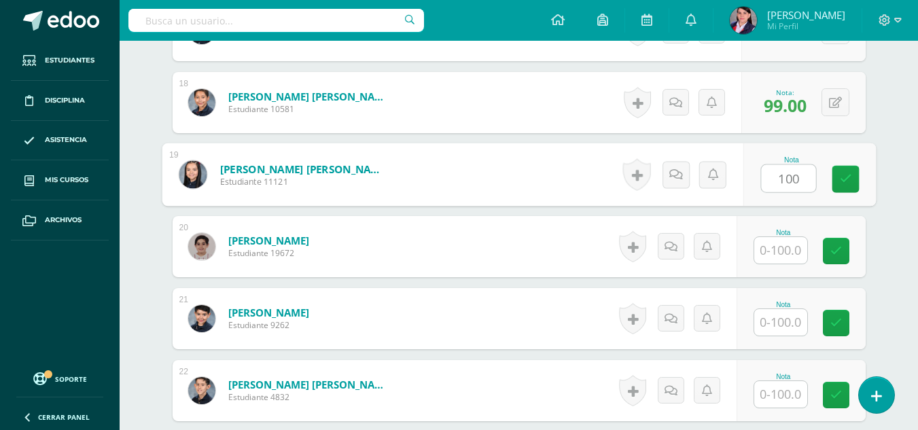
scroll to position [1631, 0]
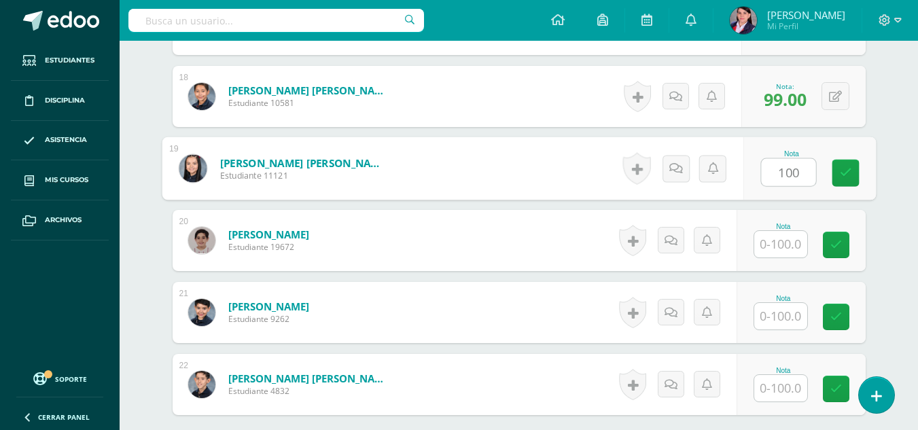
type input "100"
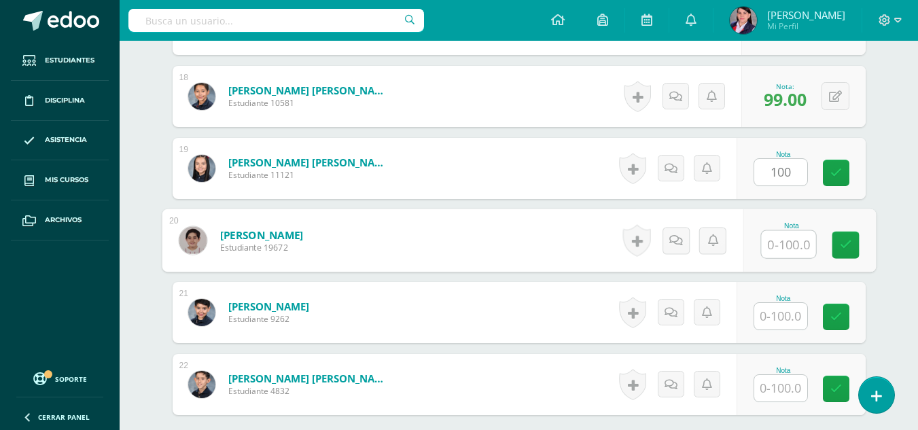
click at [782, 247] on input "text" at bounding box center [788, 244] width 54 height 27
type input "99"
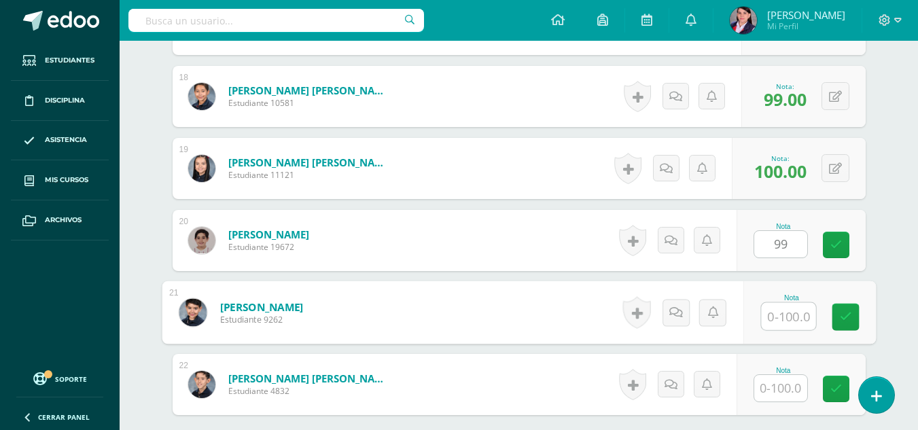
click at [782, 319] on input "text" at bounding box center [788, 316] width 54 height 27
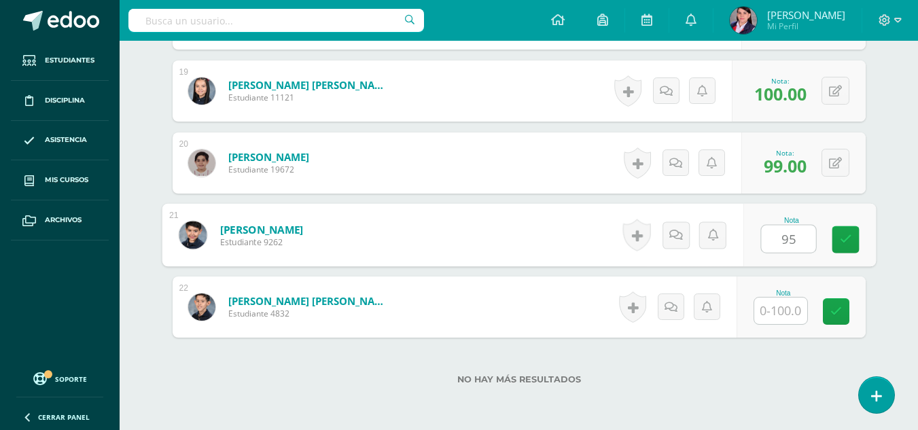
scroll to position [1767, 0]
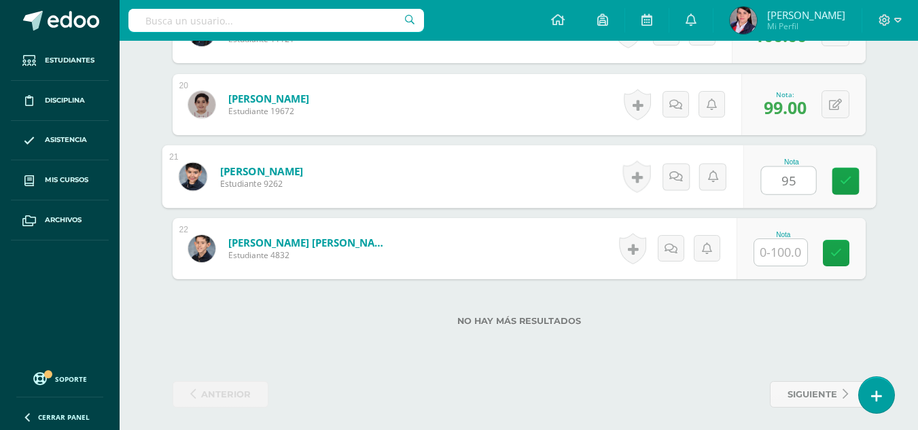
type input "95"
click at [777, 255] on input "text" at bounding box center [780, 252] width 53 height 27
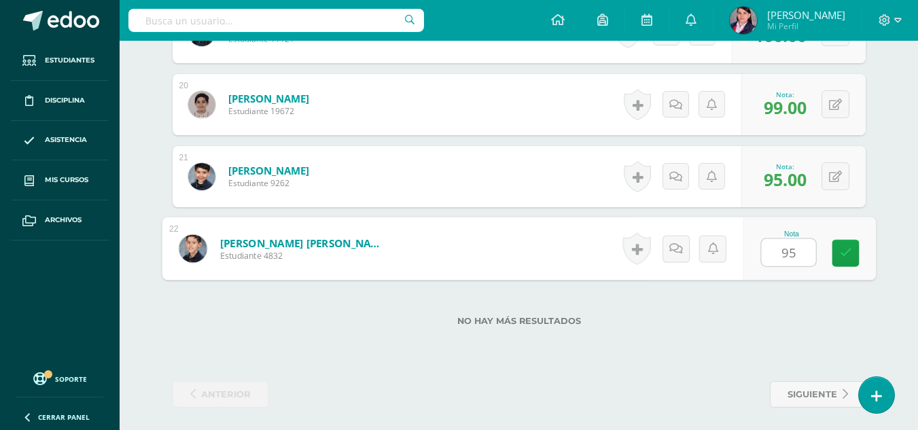
type input "95"
click at [796, 302] on div "No hay más resultados" at bounding box center [519, 310] width 693 height 63
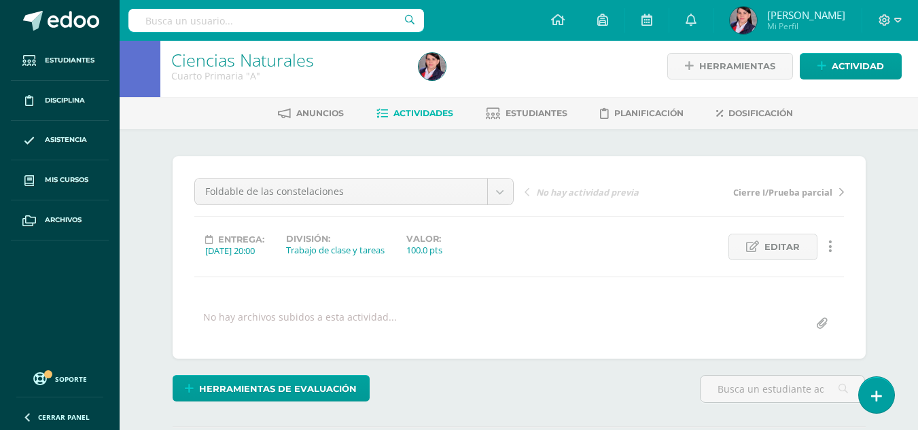
scroll to position [0, 0]
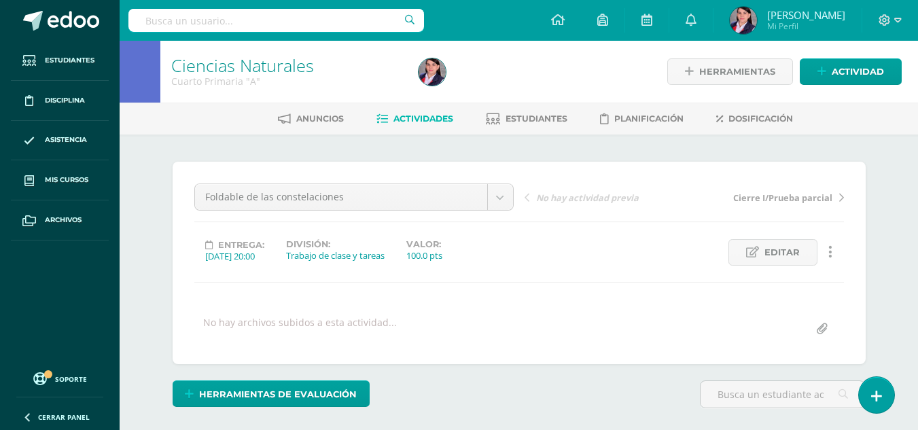
click at [421, 119] on span "Actividades" at bounding box center [424, 119] width 60 height 10
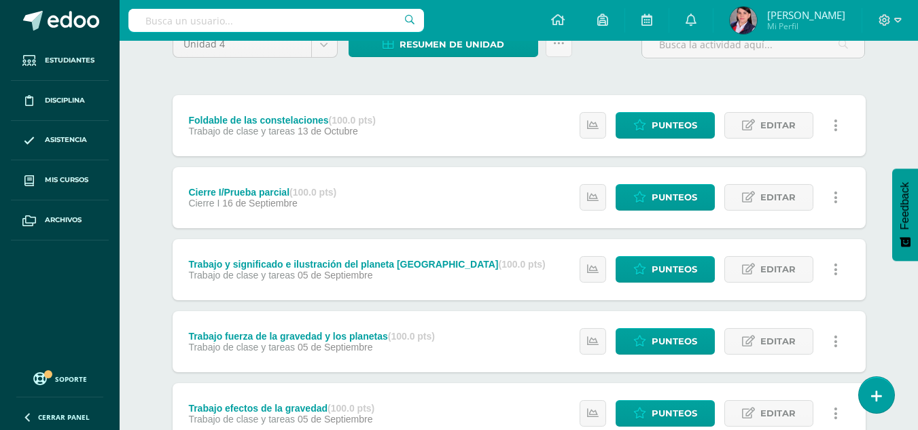
scroll to position [108, 0]
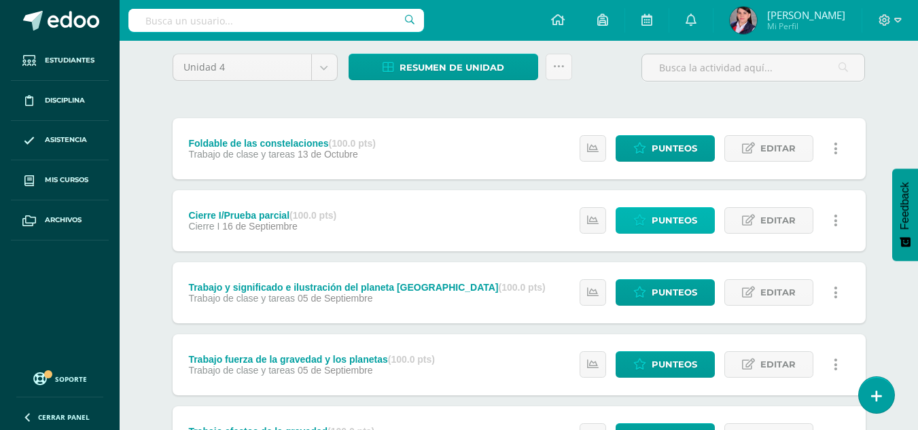
click at [677, 220] on span "Punteos" at bounding box center [675, 220] width 46 height 25
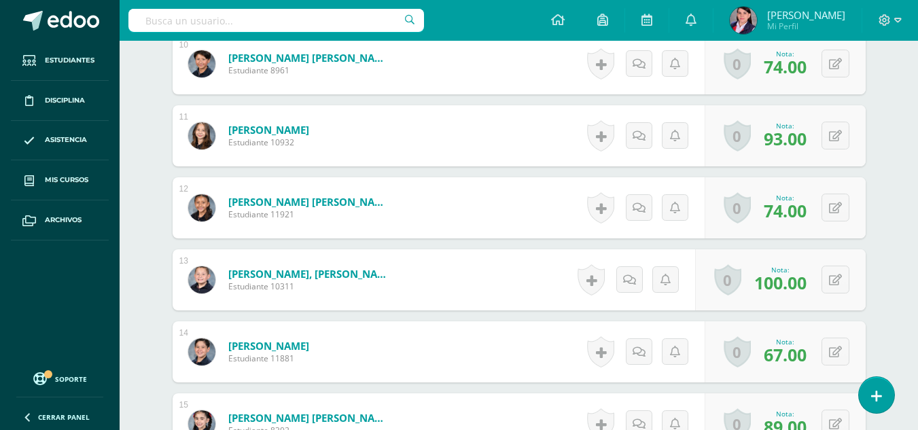
scroll to position [1223, 0]
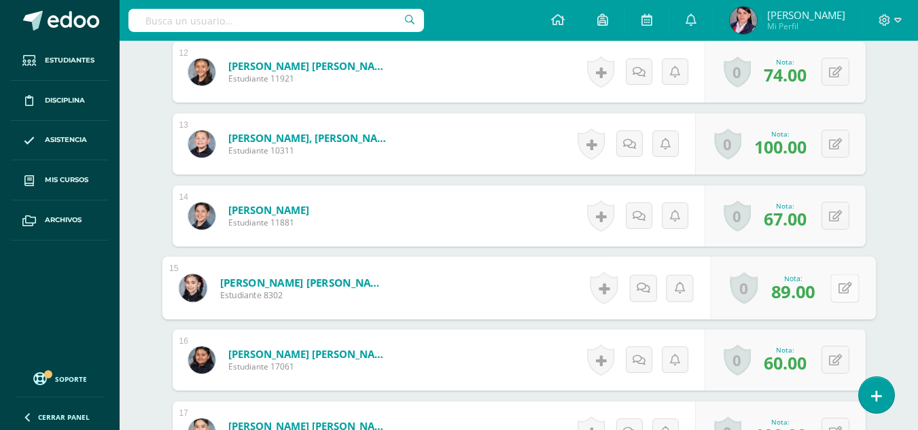
click at [838, 292] on icon at bounding box center [845, 288] width 14 height 12
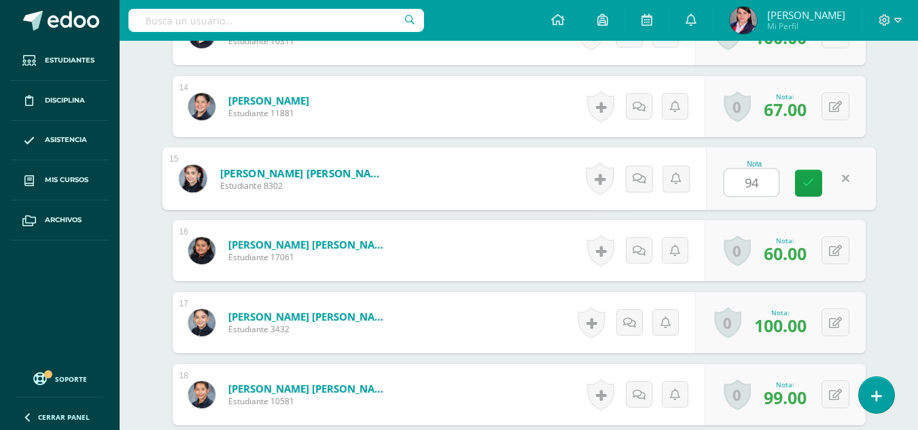
scroll to position [1359, 0]
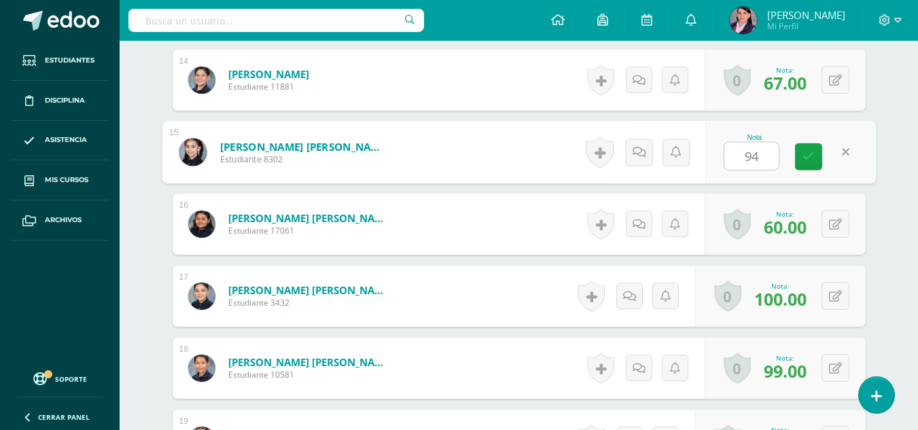
type input "94"
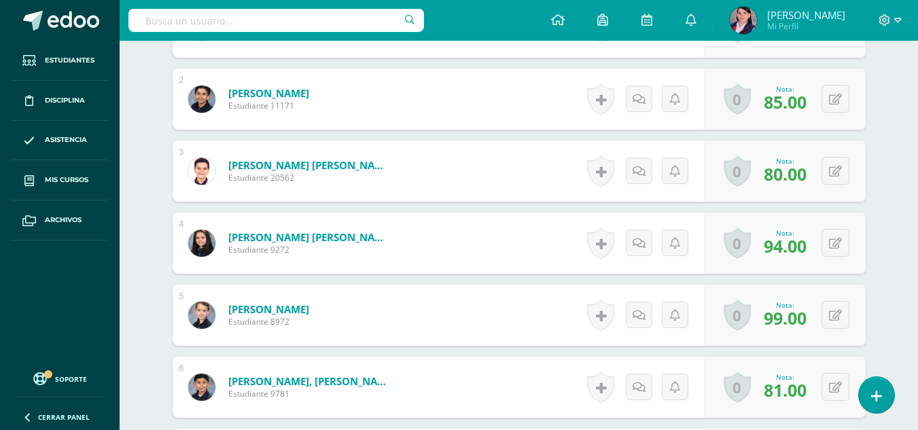
scroll to position [0, 0]
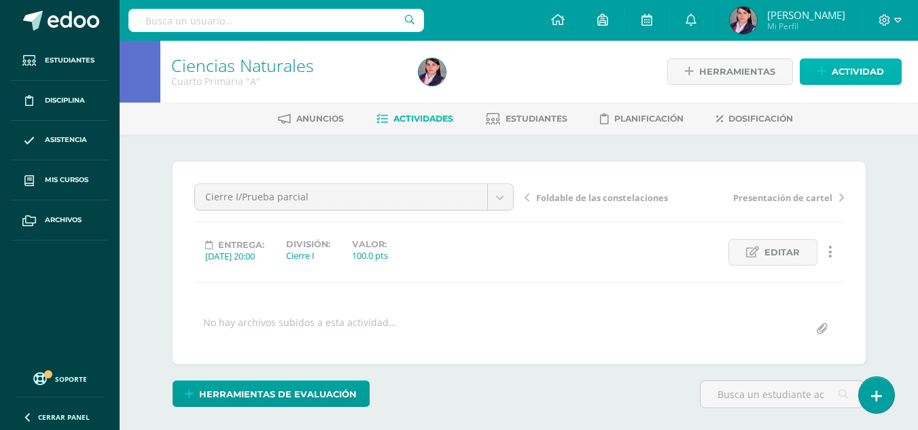
click at [850, 69] on span "Actividad" at bounding box center [858, 71] width 52 height 25
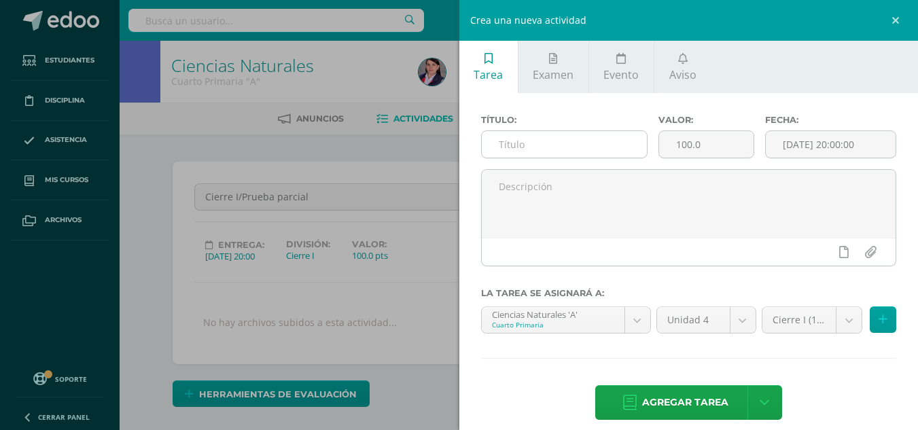
click at [524, 149] on input "text" at bounding box center [564, 144] width 165 height 27
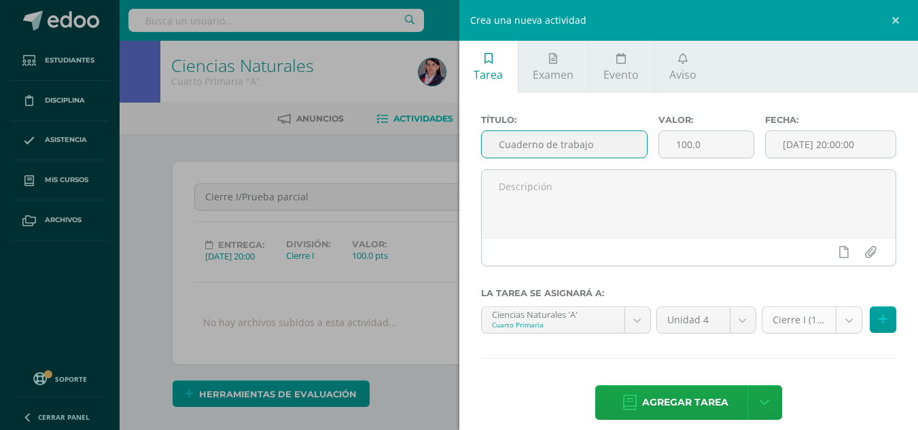
type input "Cuaderno de trabajo"
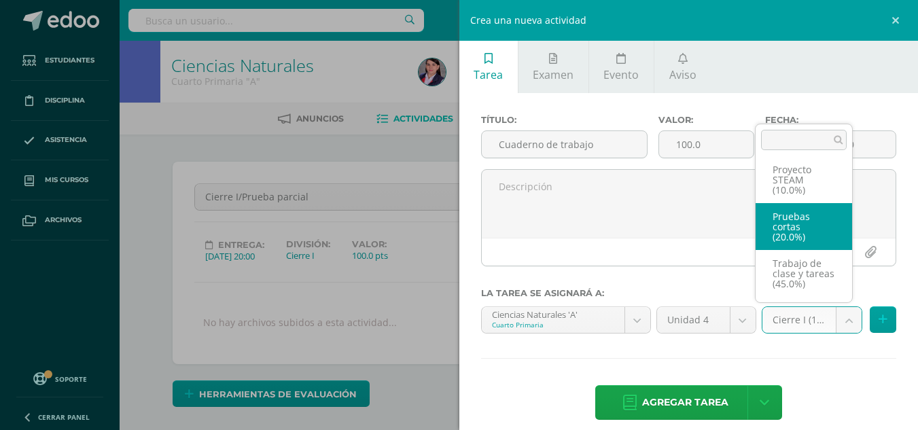
scroll to position [88, 0]
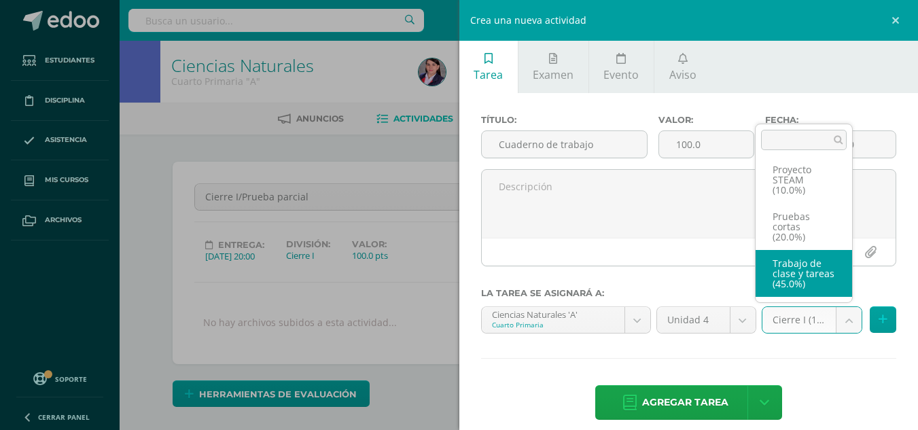
select select "233503"
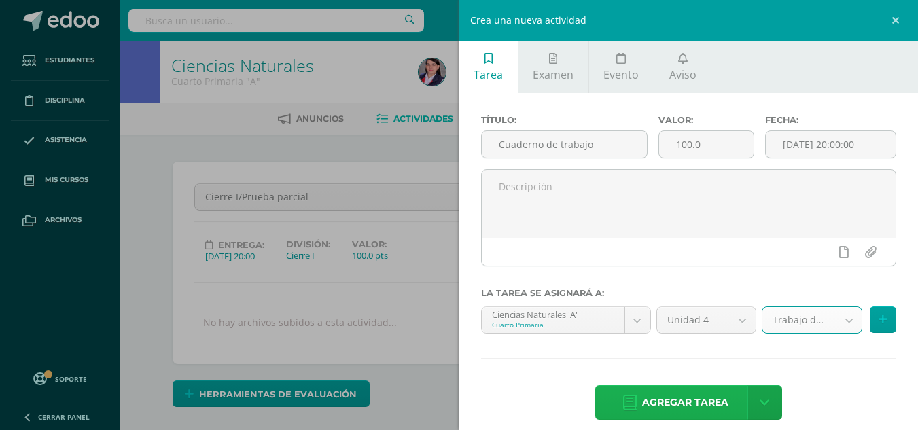
click at [717, 403] on span "Agregar tarea" at bounding box center [685, 402] width 86 height 33
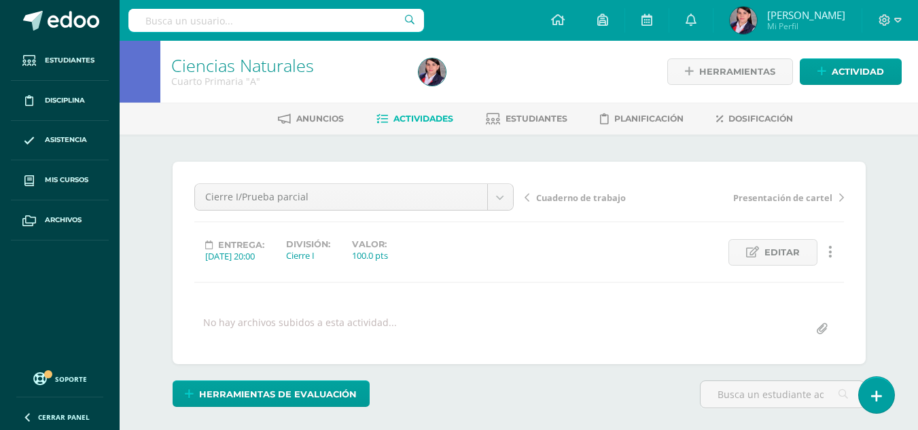
click at [408, 119] on span "Actividades" at bounding box center [424, 119] width 60 height 10
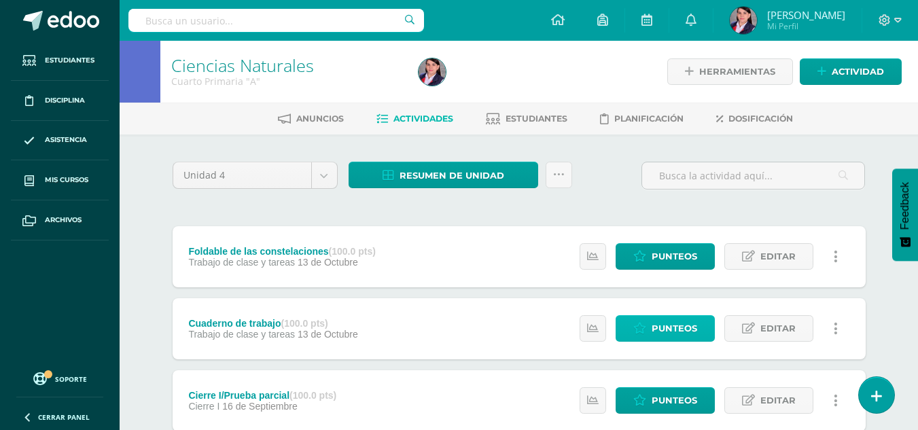
click at [659, 331] on span "Punteos" at bounding box center [675, 328] width 46 height 25
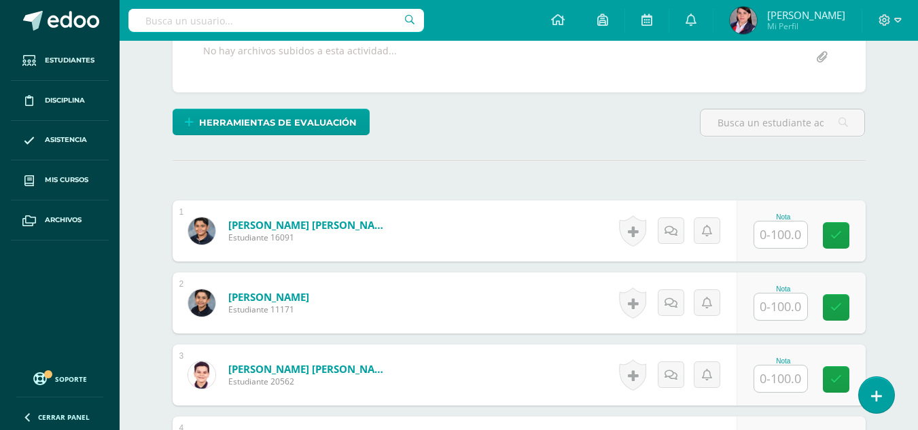
scroll to position [273, 0]
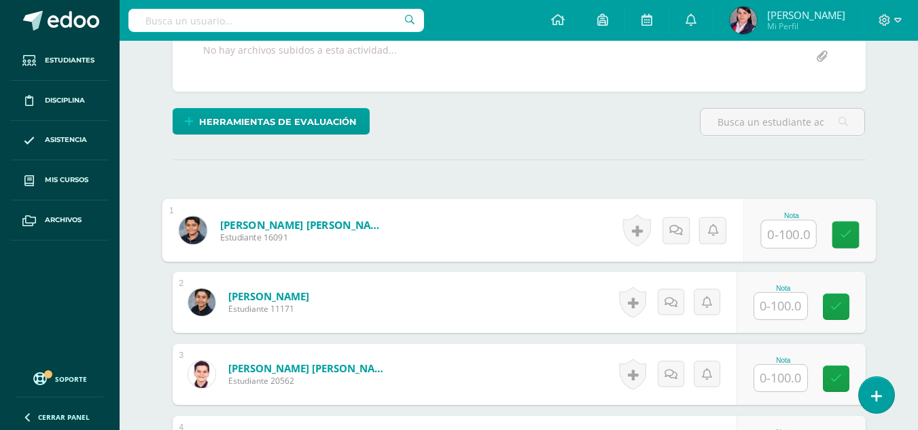
click at [786, 227] on input "text" at bounding box center [788, 234] width 54 height 27
type input "95"
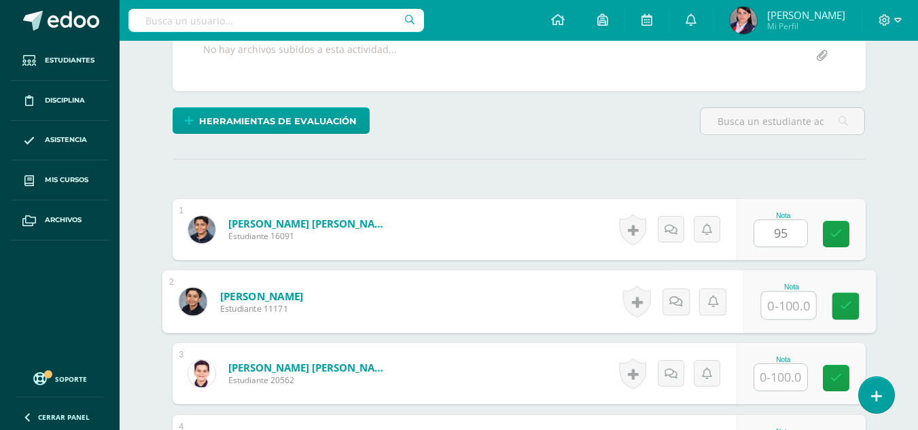
click at [782, 308] on input "text" at bounding box center [788, 305] width 54 height 27
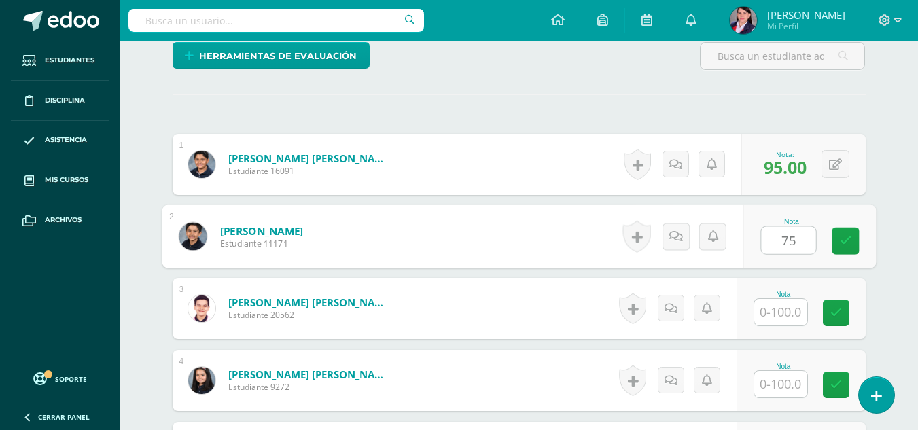
scroll to position [340, 0]
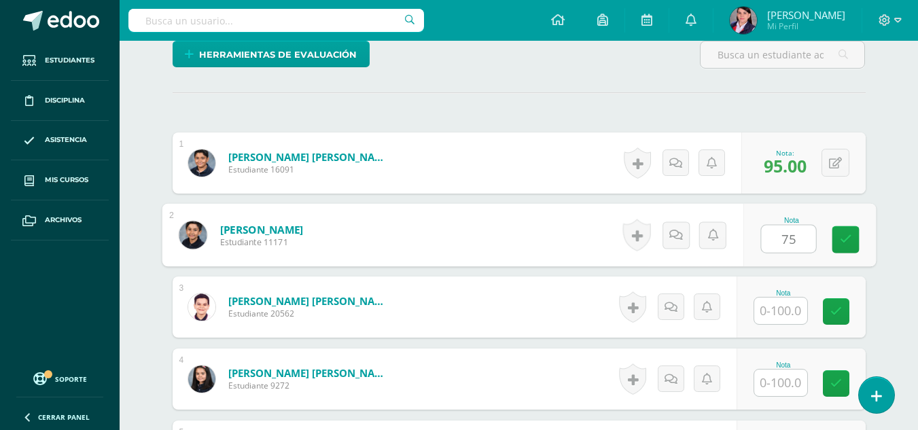
type input "75"
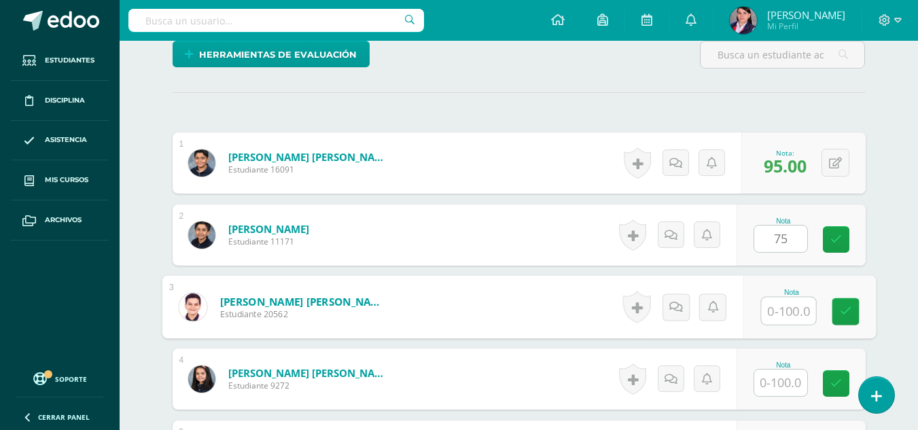
click at [784, 313] on input "text" at bounding box center [788, 311] width 54 height 27
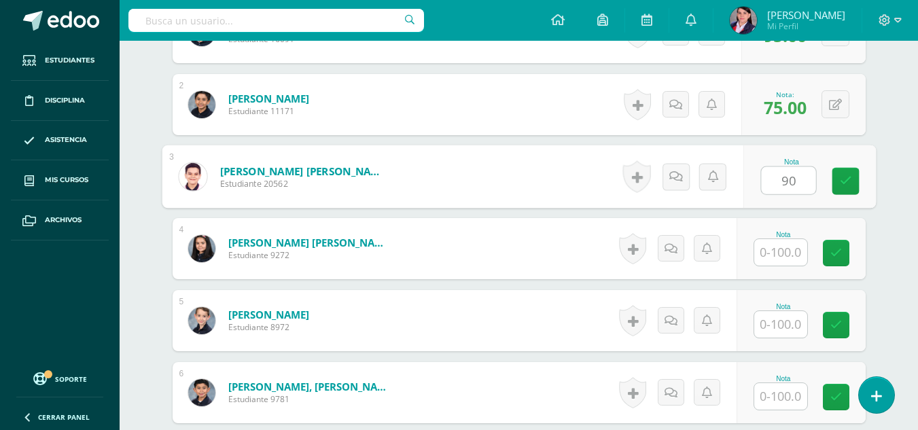
scroll to position [476, 0]
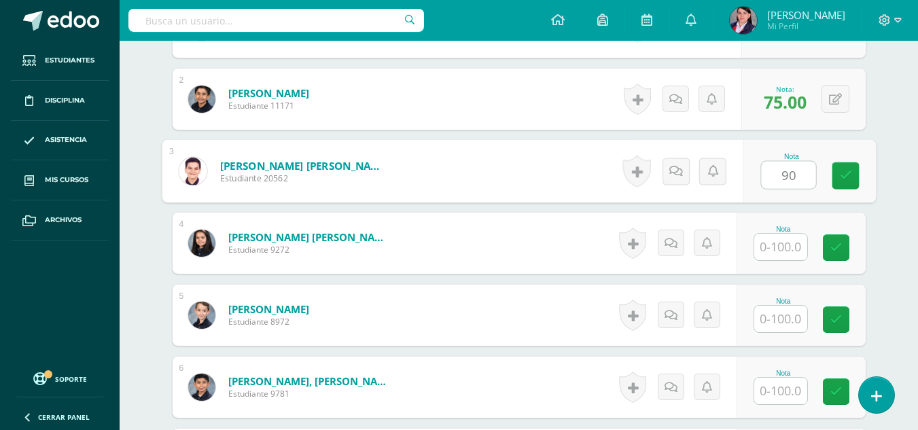
type input "90"
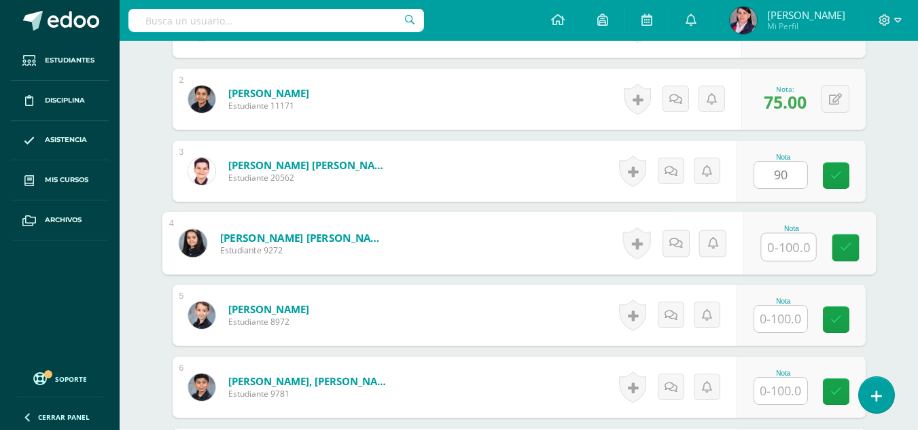
click at [789, 251] on input "text" at bounding box center [788, 247] width 54 height 27
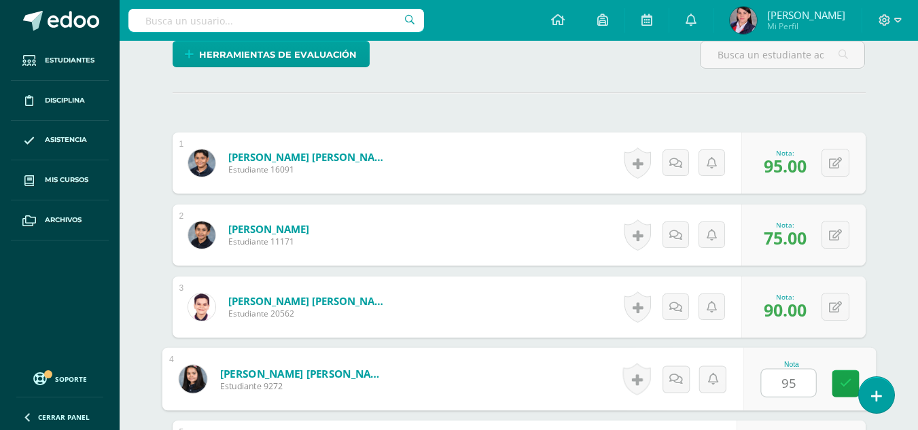
scroll to position [408, 0]
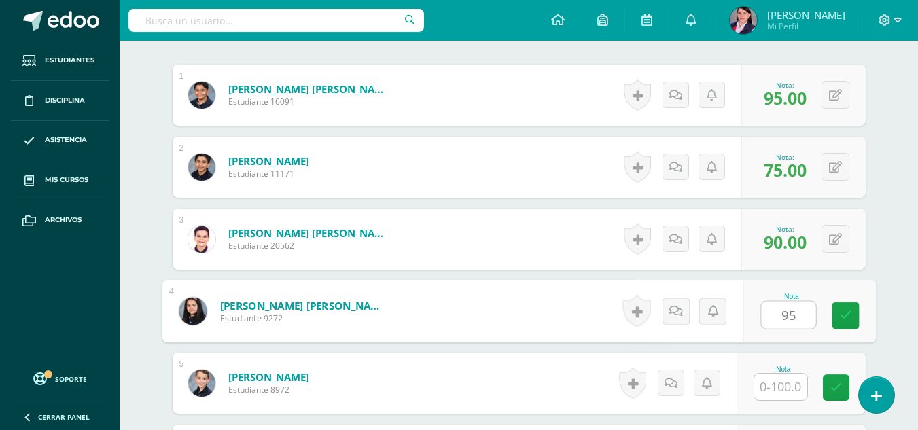
type input "95"
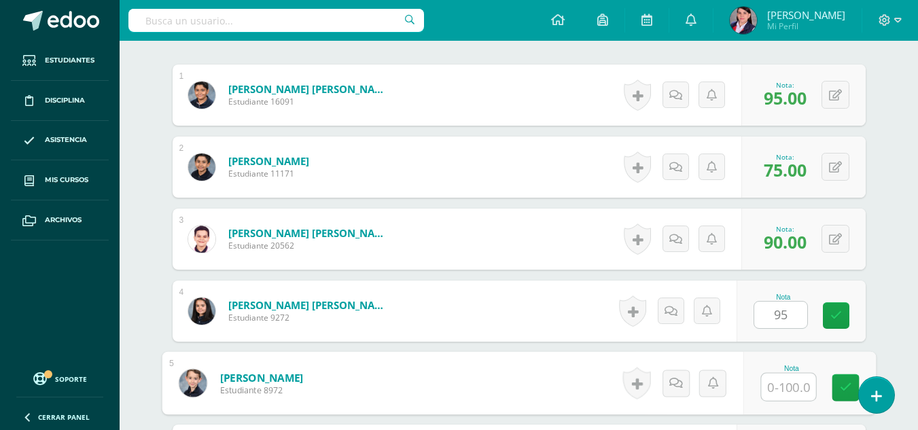
click at [793, 389] on input "text" at bounding box center [788, 387] width 54 height 27
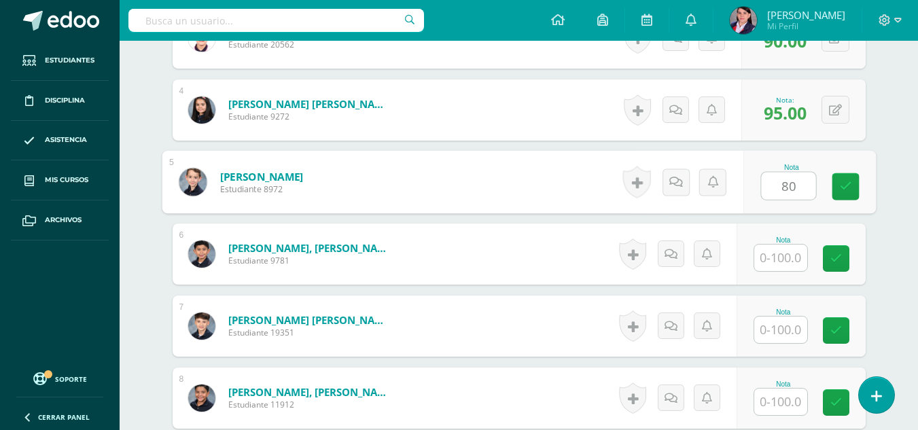
scroll to position [612, 0]
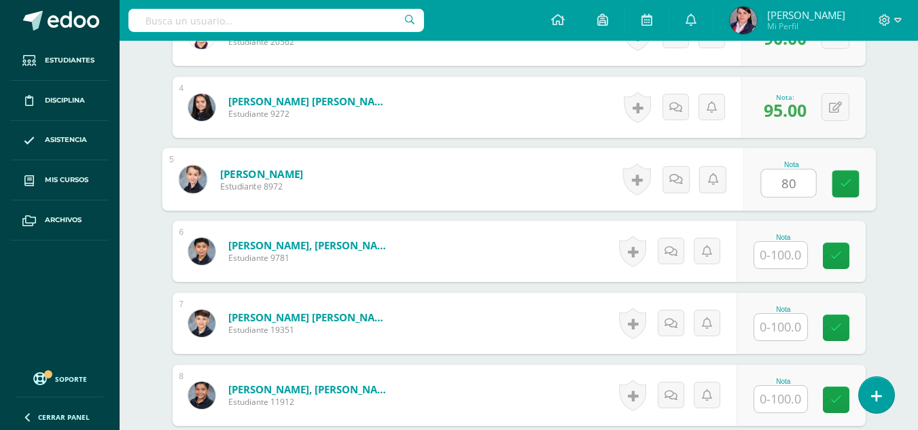
type input "80"
click at [790, 249] on input "text" at bounding box center [780, 255] width 53 height 27
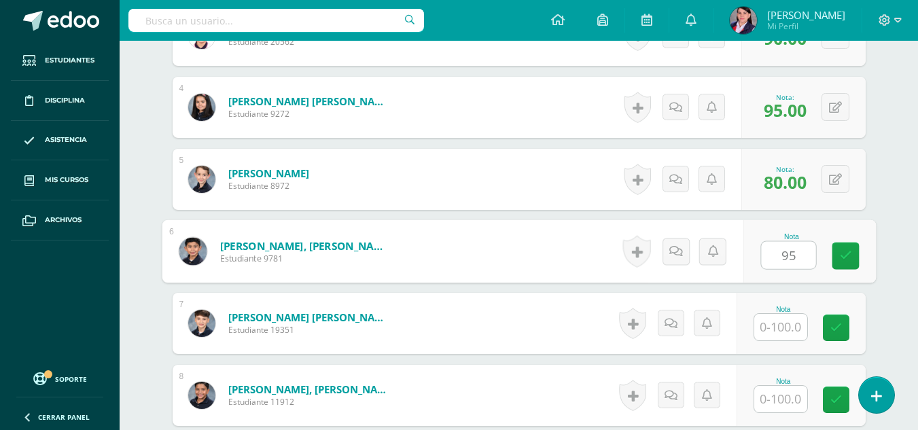
scroll to position [680, 0]
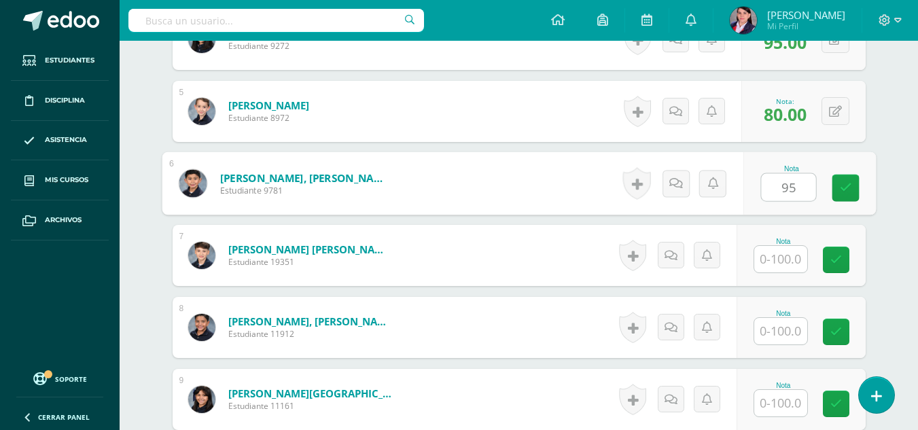
type input "95"
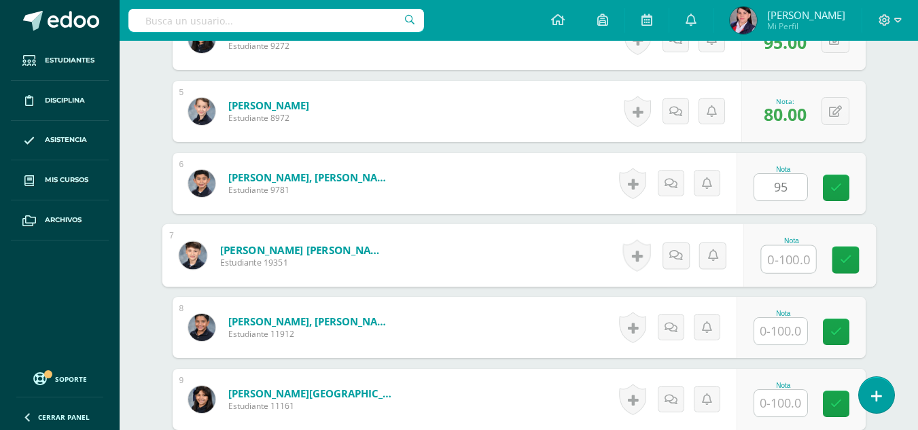
click at [790, 249] on input "text" at bounding box center [788, 259] width 54 height 27
type input "100"
click at [790, 330] on input "text" at bounding box center [780, 331] width 53 height 27
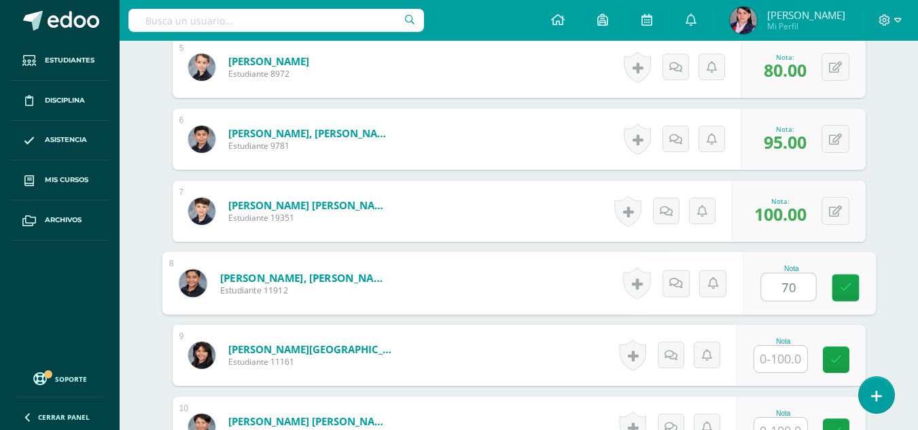
scroll to position [748, 0]
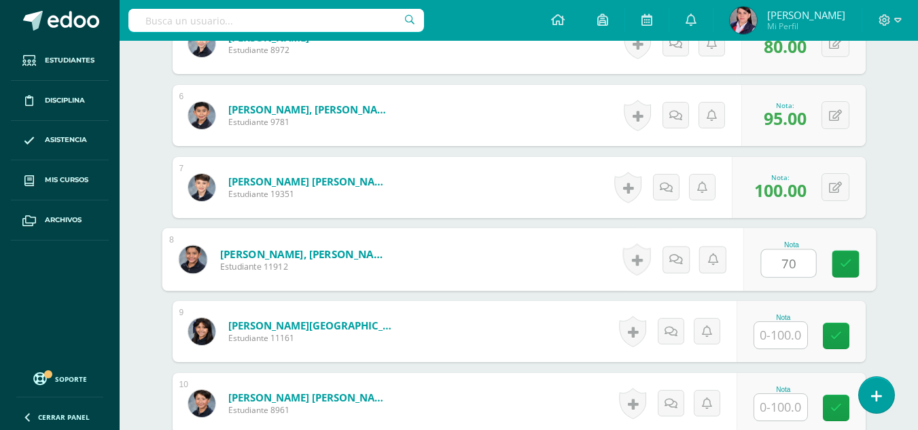
type input "70"
click at [799, 322] on input "text" at bounding box center [780, 335] width 53 height 27
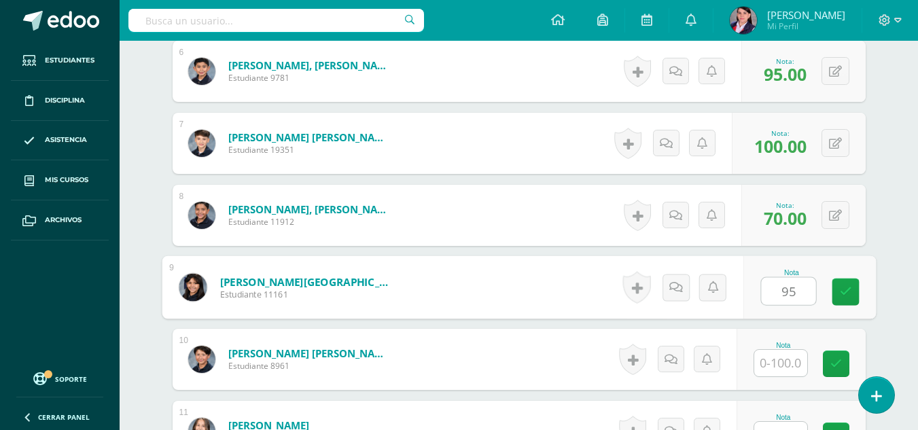
scroll to position [816, 0]
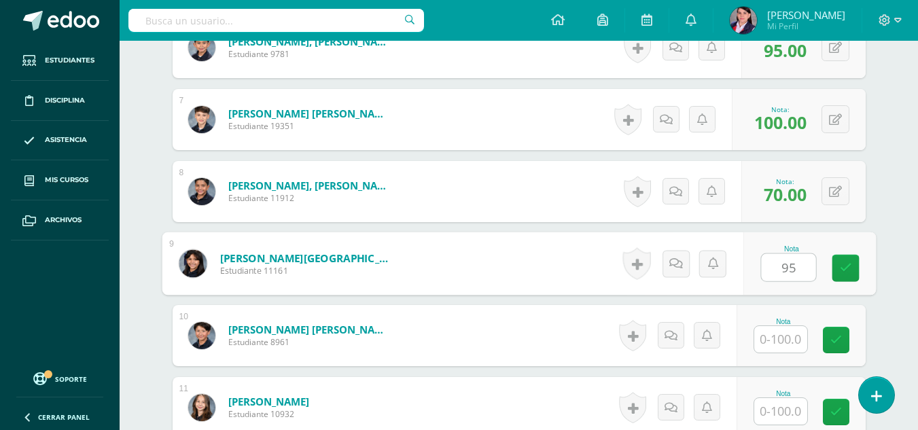
type input "95"
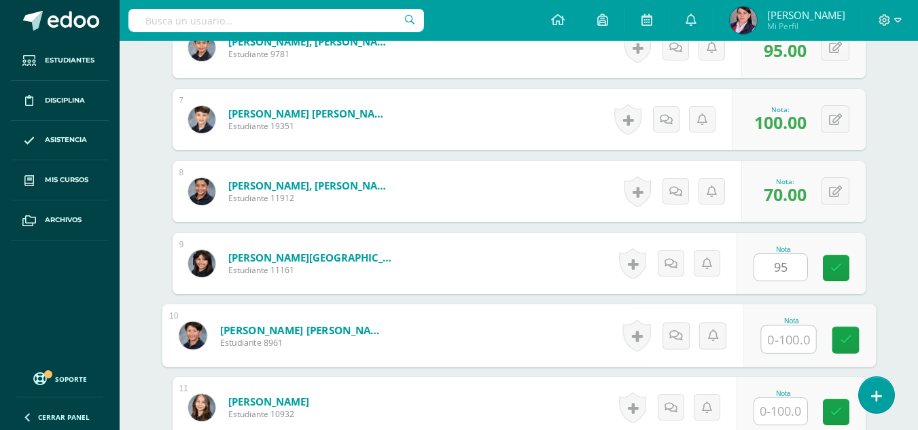
click at [791, 343] on input "text" at bounding box center [788, 339] width 54 height 27
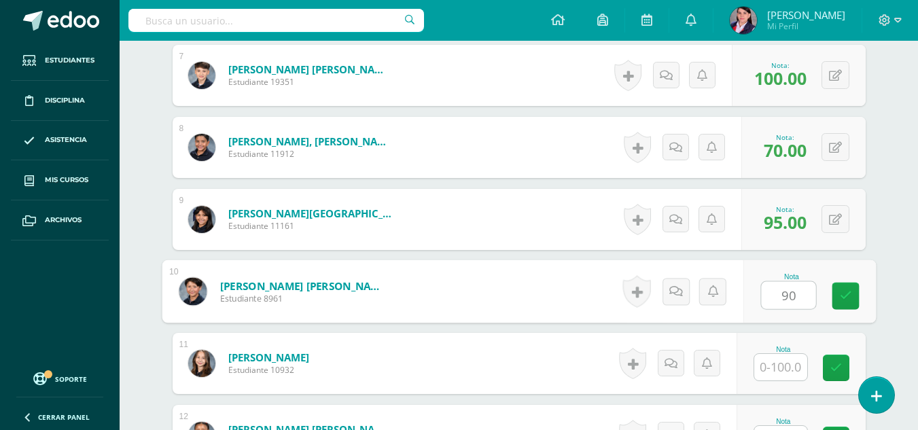
scroll to position [884, 0]
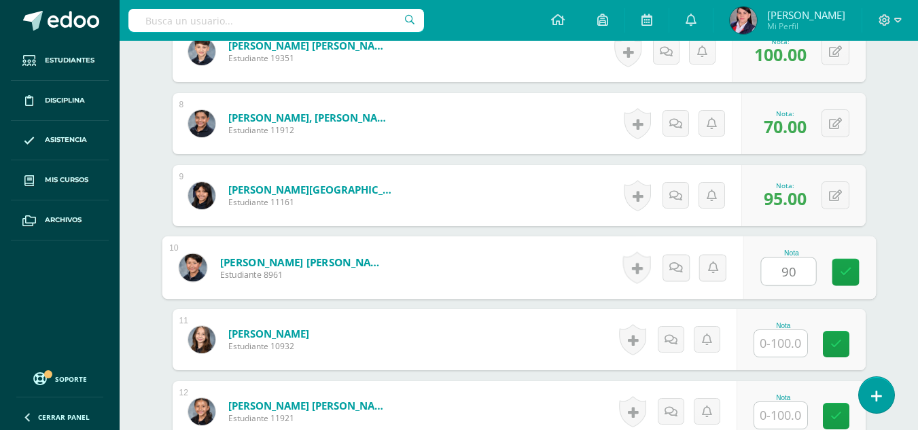
type input "90"
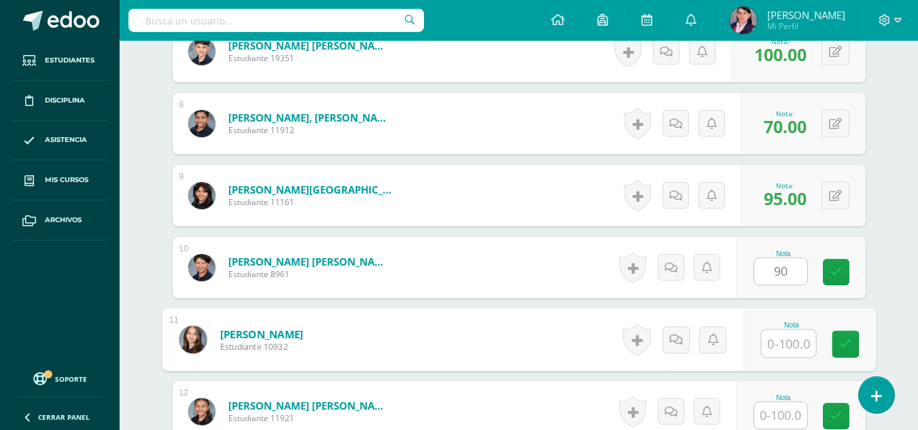
click at [790, 343] on input "text" at bounding box center [788, 343] width 54 height 27
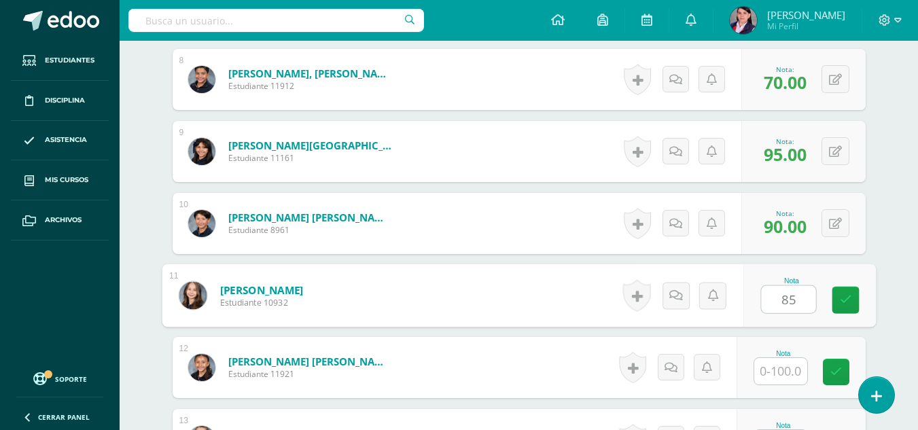
scroll to position [952, 0]
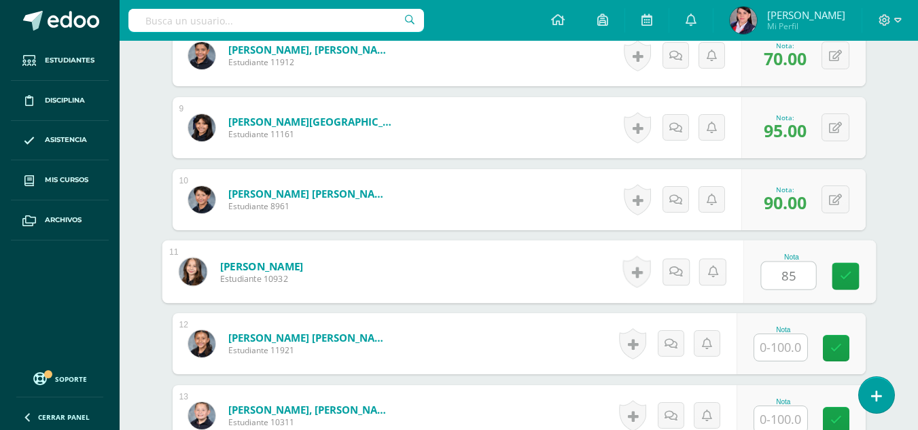
type input "85"
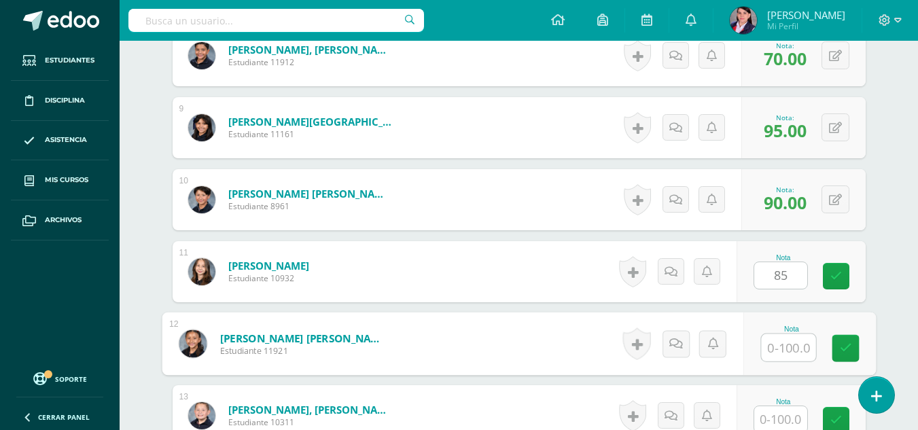
click at [788, 345] on input "text" at bounding box center [788, 347] width 54 height 27
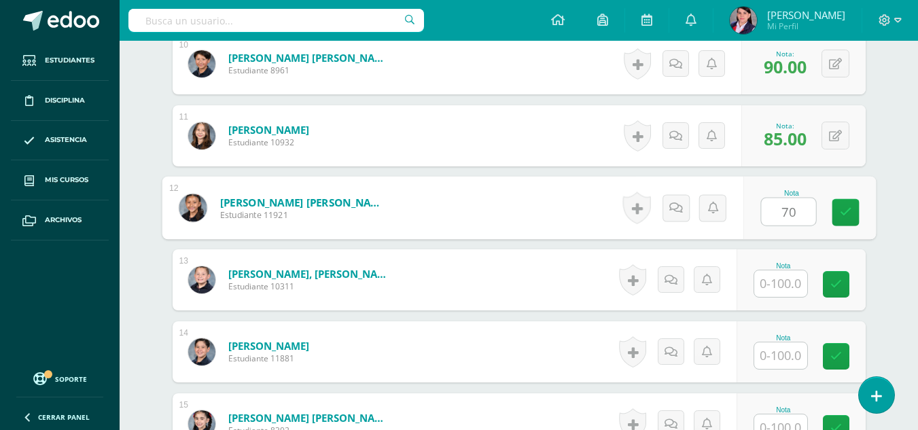
type input "70"
click at [783, 279] on input "text" at bounding box center [780, 284] width 53 height 27
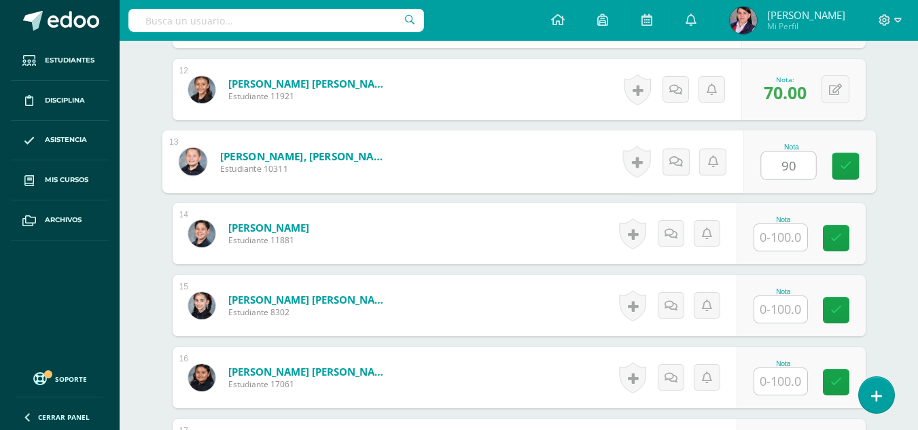
scroll to position [1223, 0]
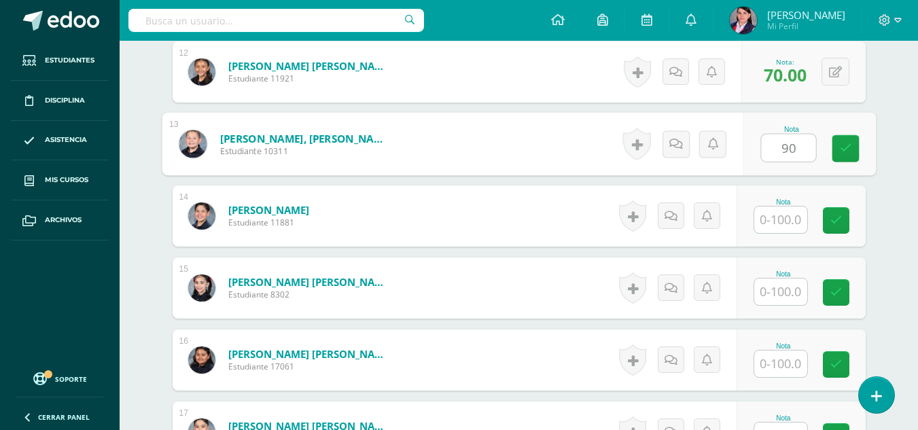
type input "90"
click at [788, 223] on input "text" at bounding box center [780, 220] width 53 height 27
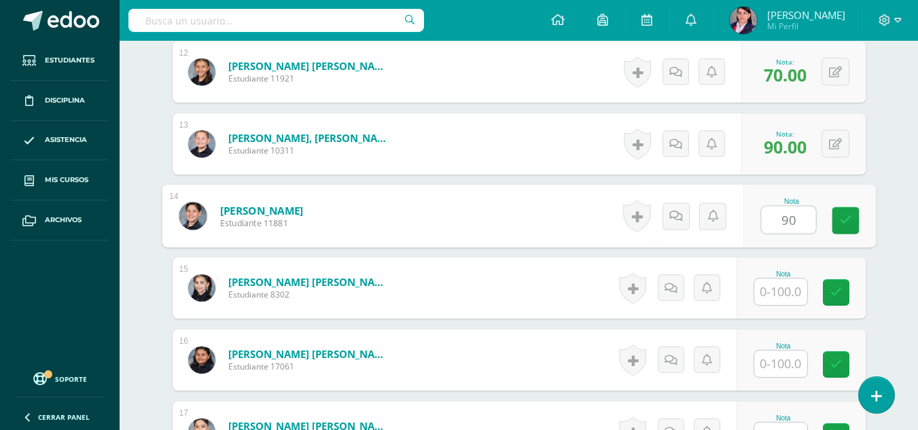
type input "90"
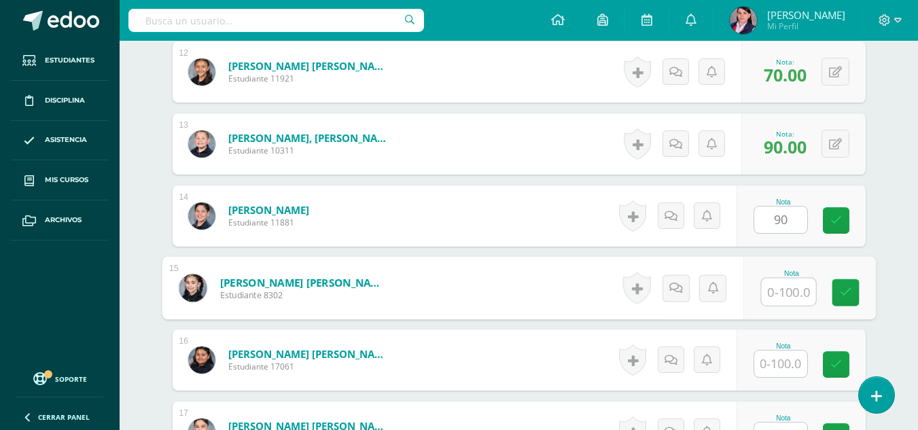
click at [788, 286] on input "text" at bounding box center [788, 292] width 54 height 27
type input "95"
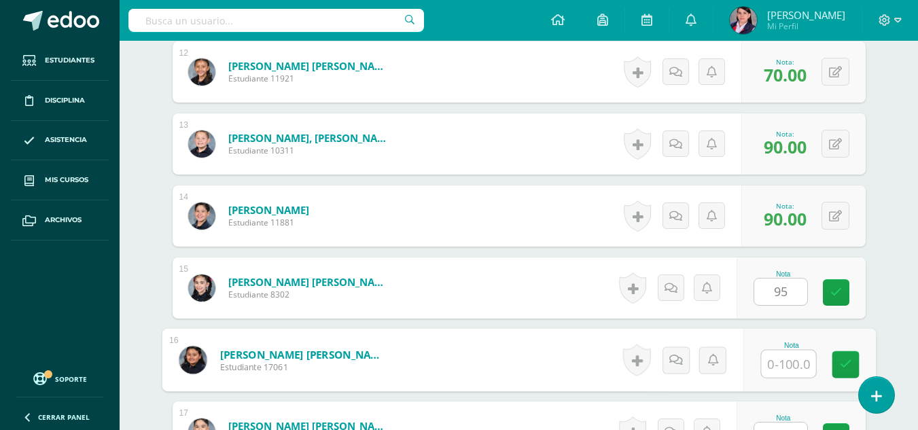
click at [783, 365] on input "text" at bounding box center [788, 364] width 54 height 27
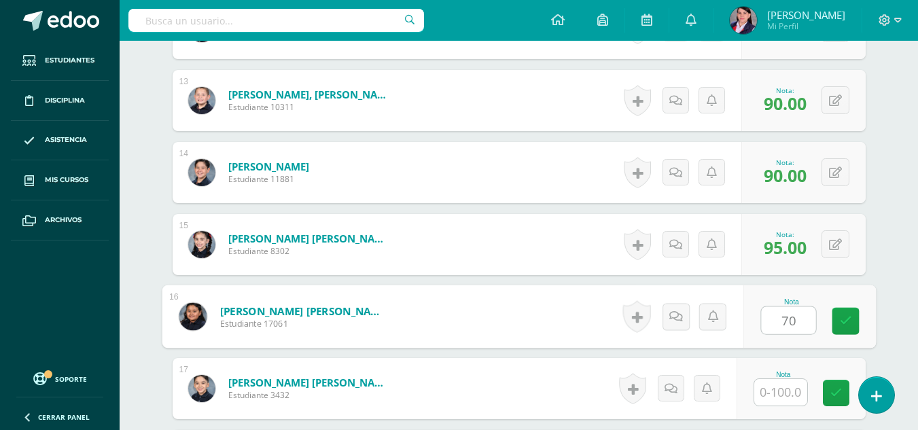
scroll to position [1291, 0]
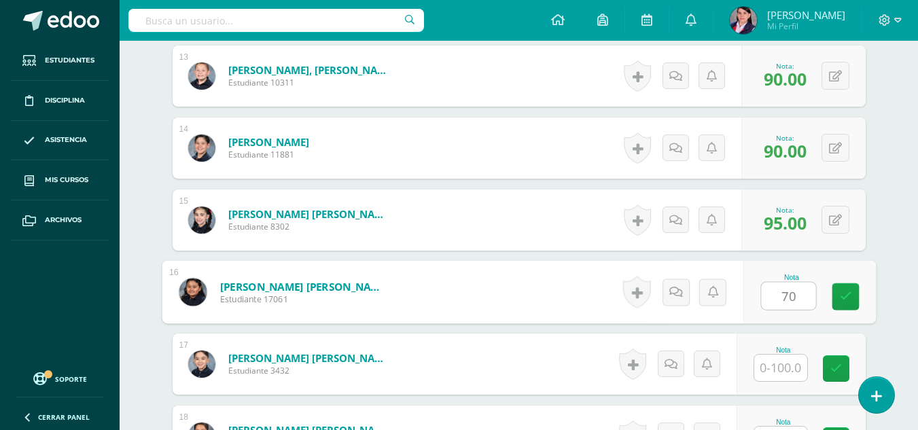
type input "70"
click at [789, 368] on input "text" at bounding box center [780, 368] width 53 height 27
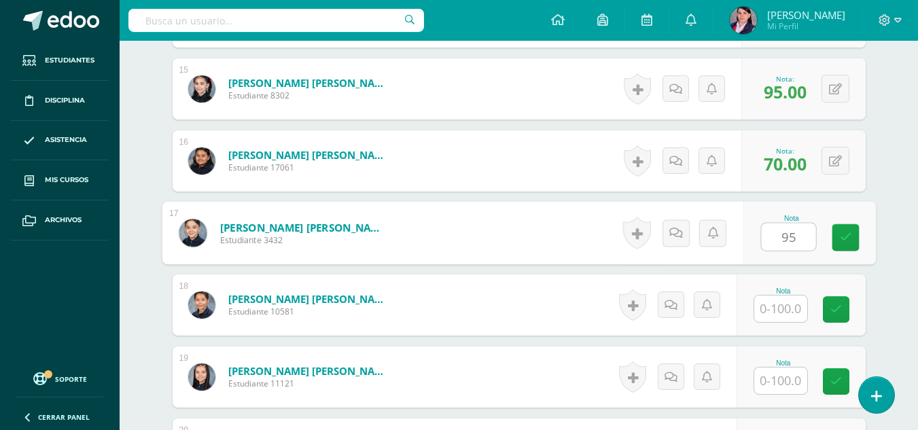
scroll to position [1427, 0]
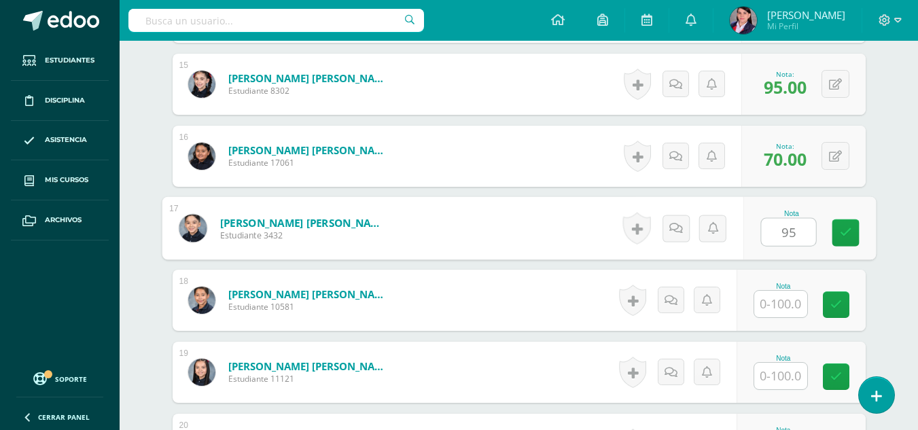
type input "95"
click at [782, 307] on input "text" at bounding box center [780, 304] width 53 height 27
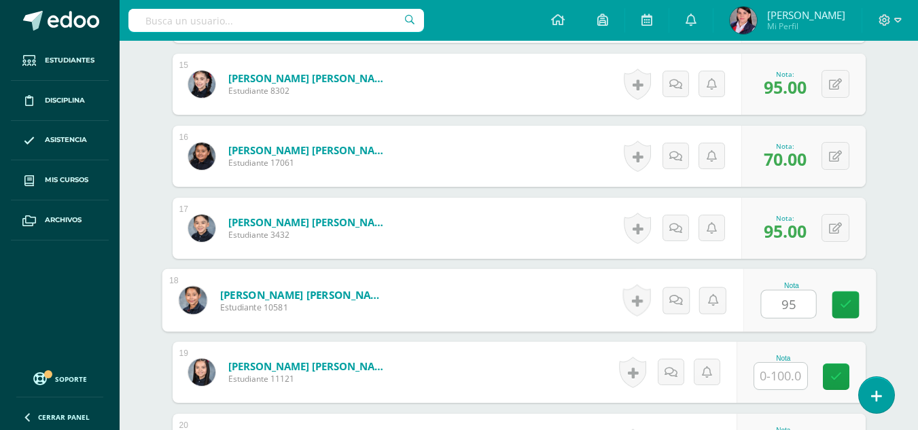
type input "95"
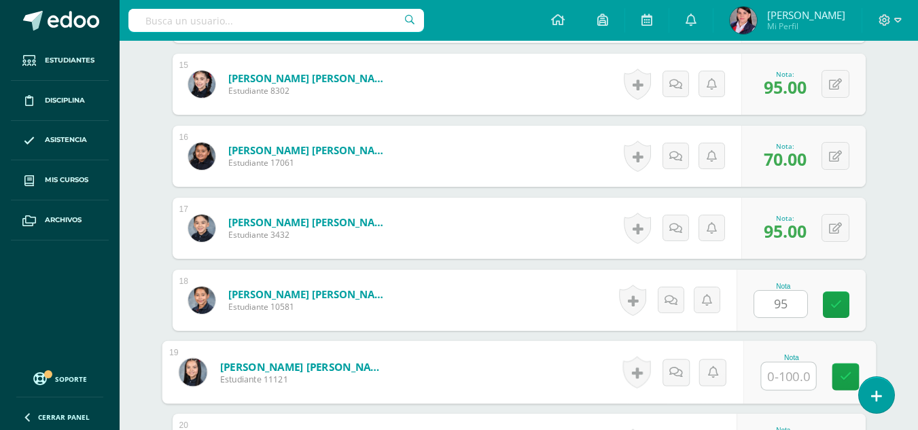
click at [780, 379] on input "text" at bounding box center [788, 376] width 54 height 27
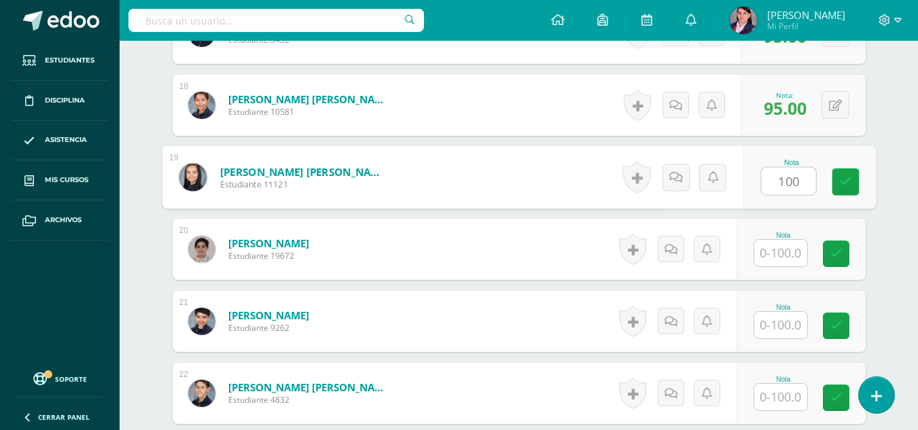
scroll to position [1631, 0]
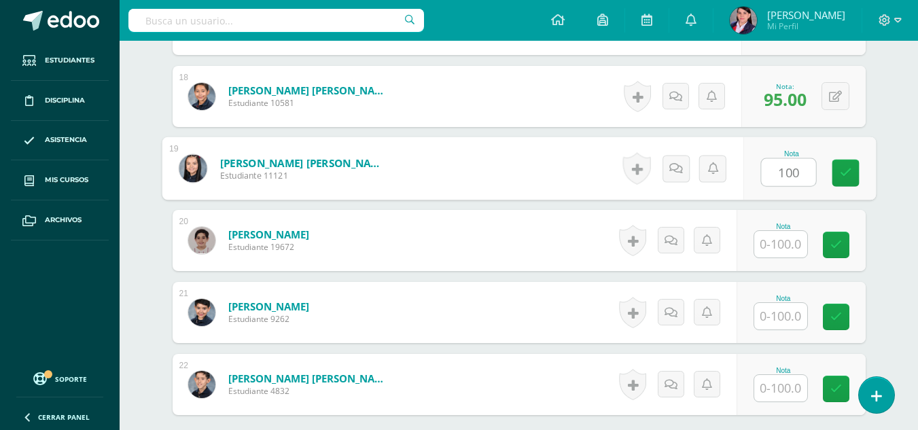
type input "100"
click at [774, 239] on input "text" at bounding box center [780, 244] width 53 height 27
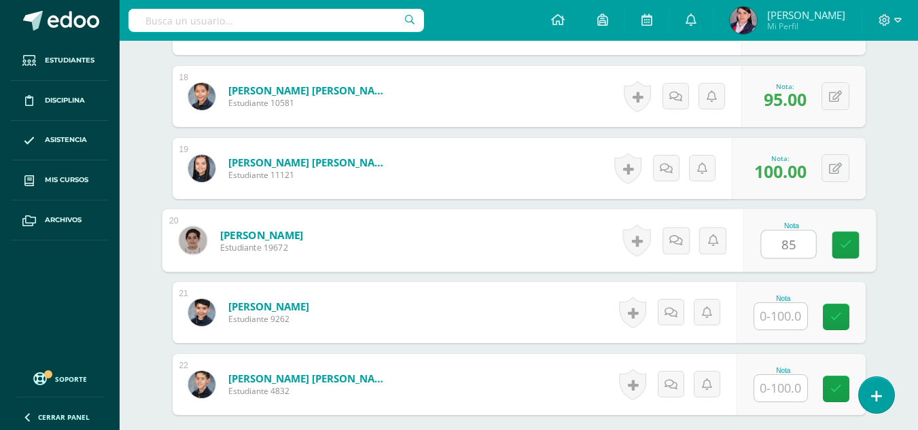
type input "85"
click at [779, 318] on input "text" at bounding box center [780, 316] width 53 height 27
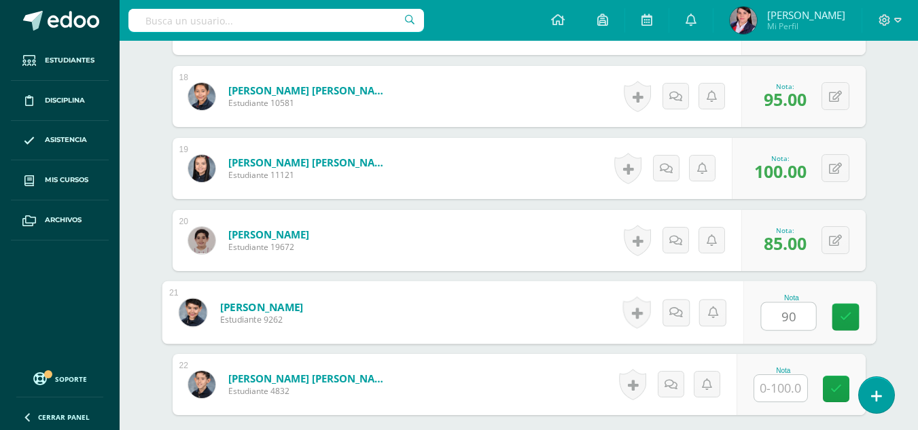
type input "90"
click at [787, 389] on input "text" at bounding box center [780, 388] width 53 height 27
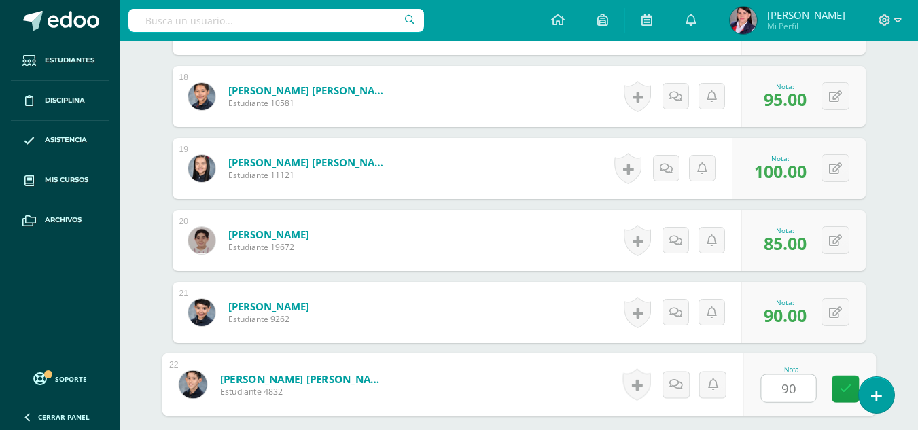
type input "90"
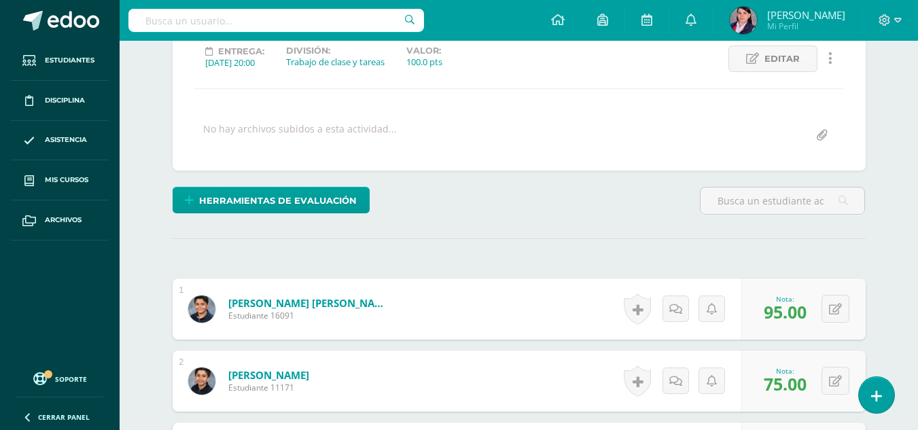
scroll to position [0, 0]
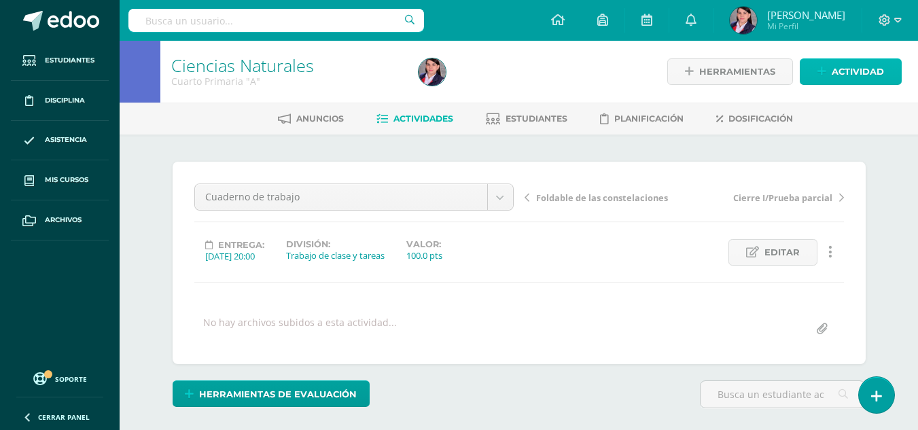
click at [843, 75] on span "Actividad" at bounding box center [858, 71] width 52 height 25
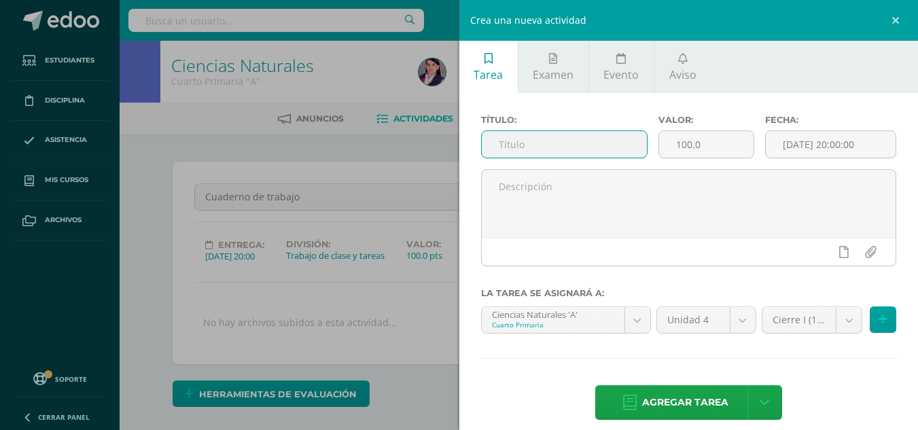
click at [503, 143] on input "text" at bounding box center [564, 144] width 165 height 27
type input "Eras geológicas"
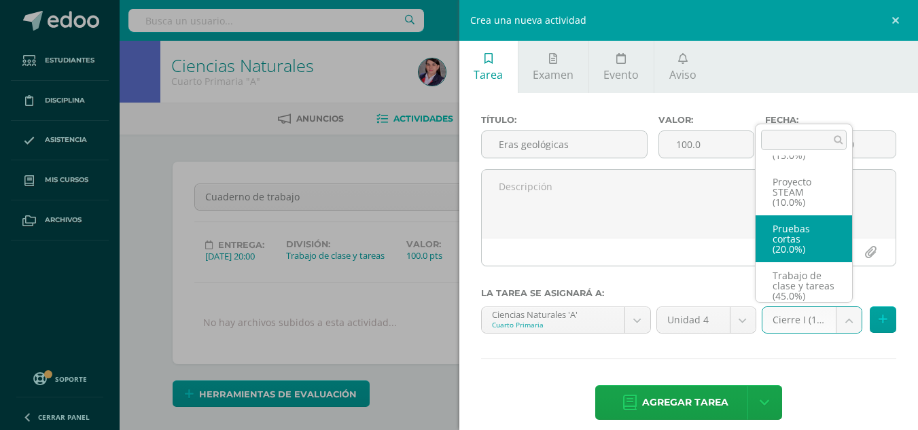
scroll to position [88, 0]
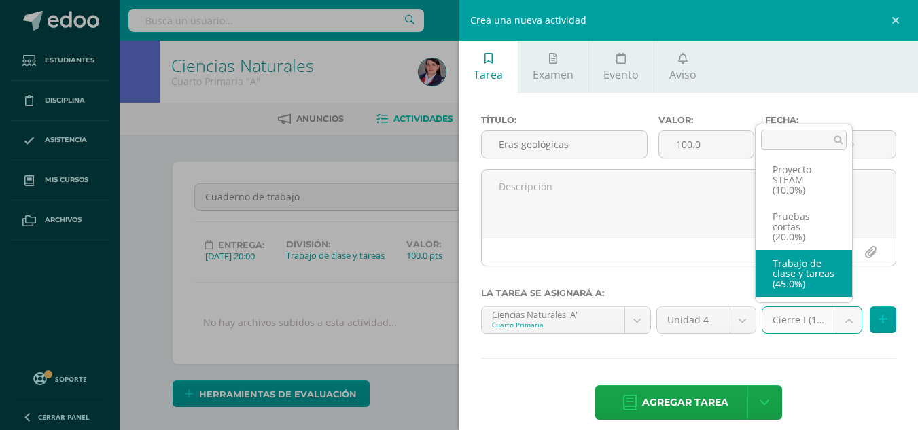
select select "233503"
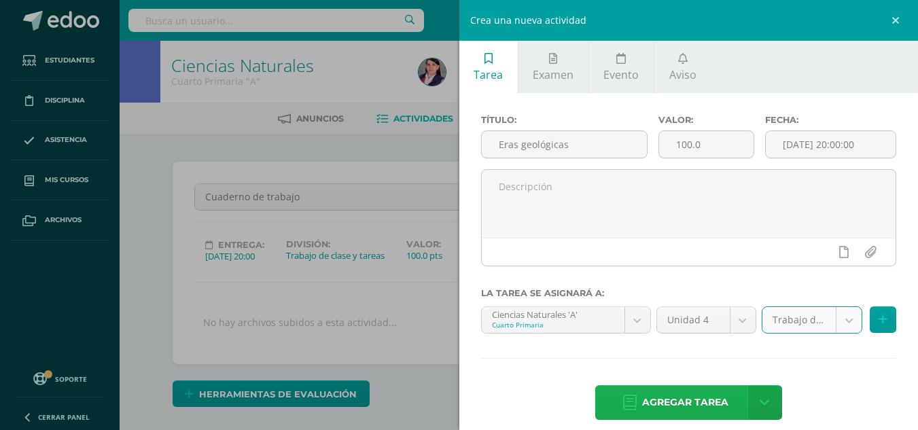
click at [714, 402] on span "Agregar tarea" at bounding box center [685, 402] width 86 height 33
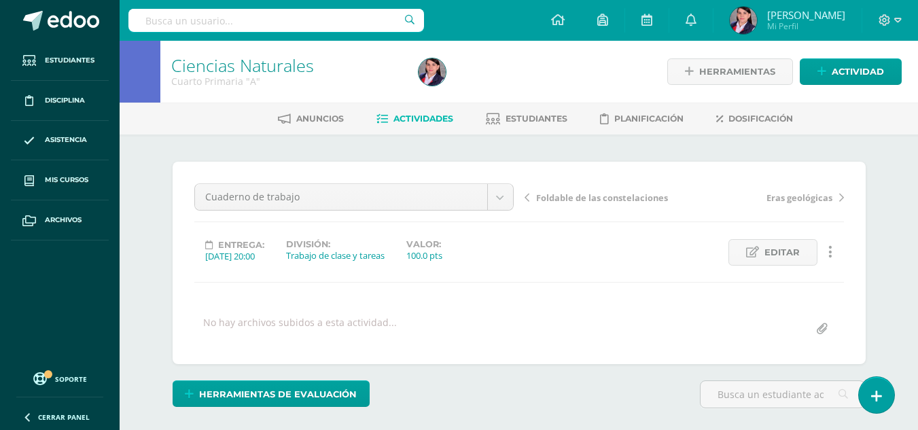
click at [411, 122] on span "Actividades" at bounding box center [424, 119] width 60 height 10
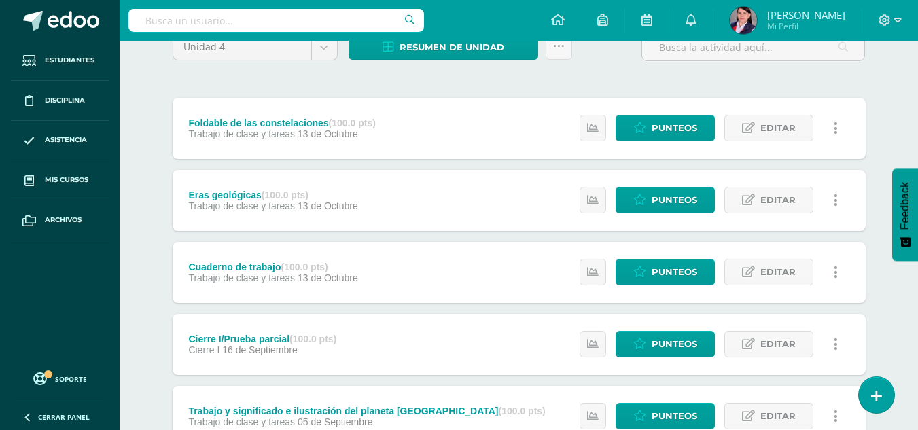
scroll to position [136, 0]
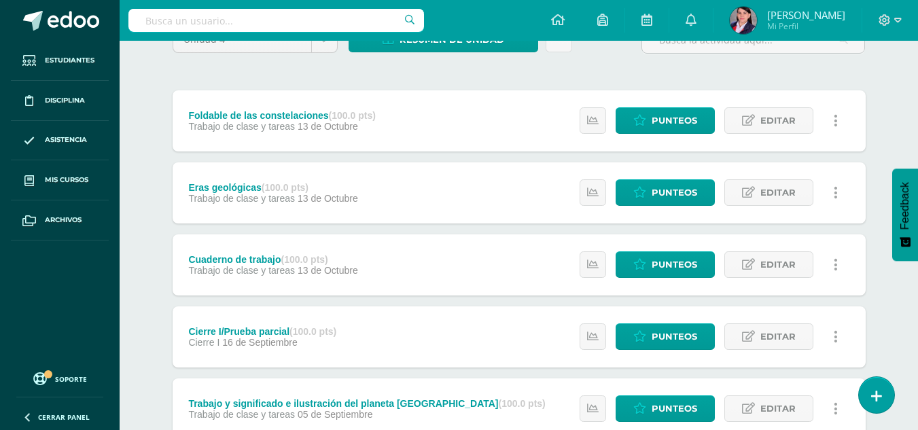
click at [238, 188] on div "Eras geológicas (100.0 pts)" at bounding box center [272, 187] width 169 height 11
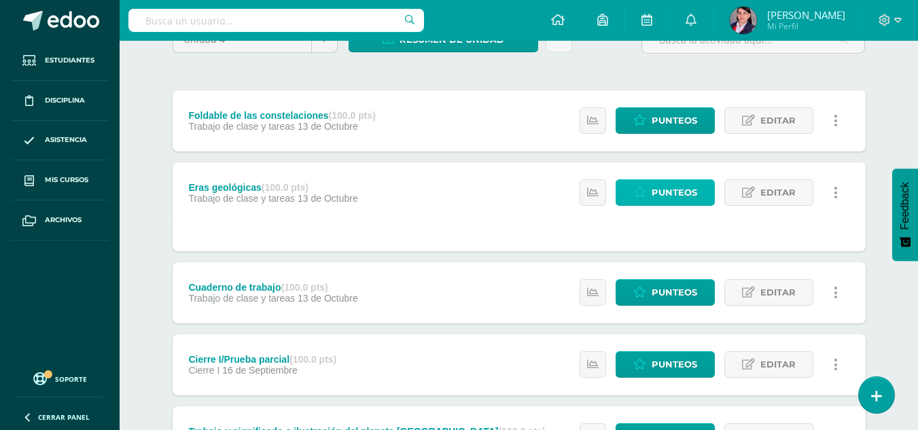
click at [667, 194] on span "Punteos" at bounding box center [675, 192] width 46 height 25
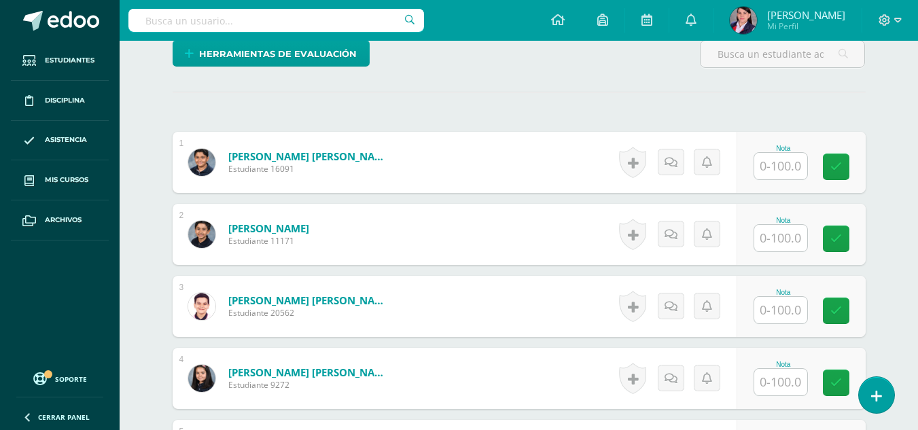
scroll to position [341, 0]
click at [785, 169] on input "text" at bounding box center [780, 165] width 53 height 27
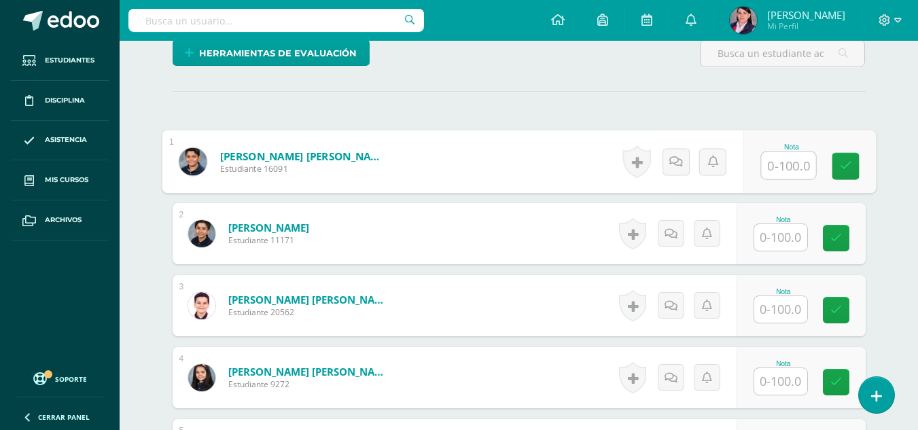
scroll to position [342, 0]
type input "98"
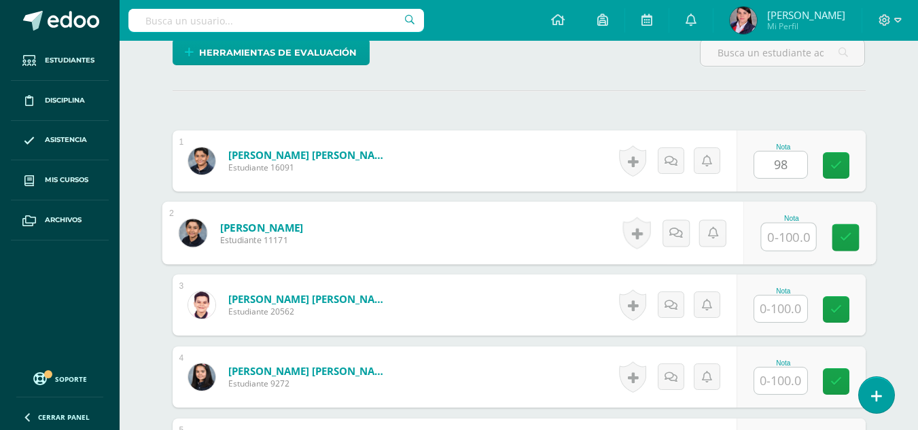
click at [785, 234] on input "text" at bounding box center [788, 237] width 54 height 27
type input "90"
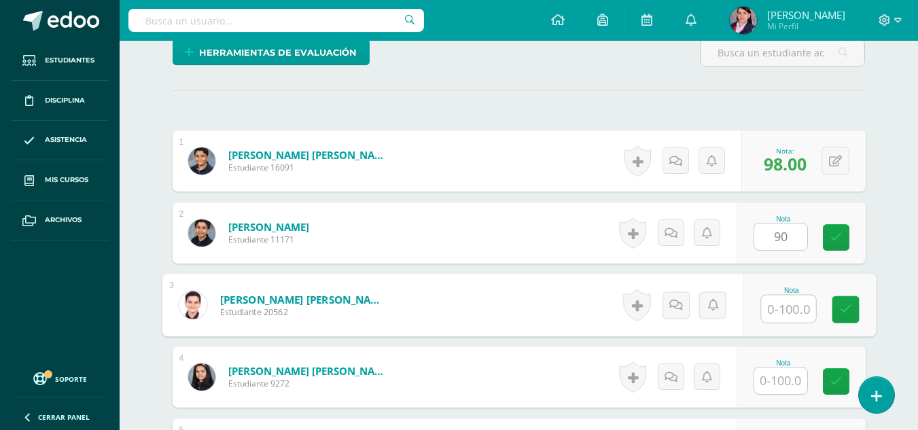
click at [793, 317] on input "text" at bounding box center [788, 309] width 54 height 27
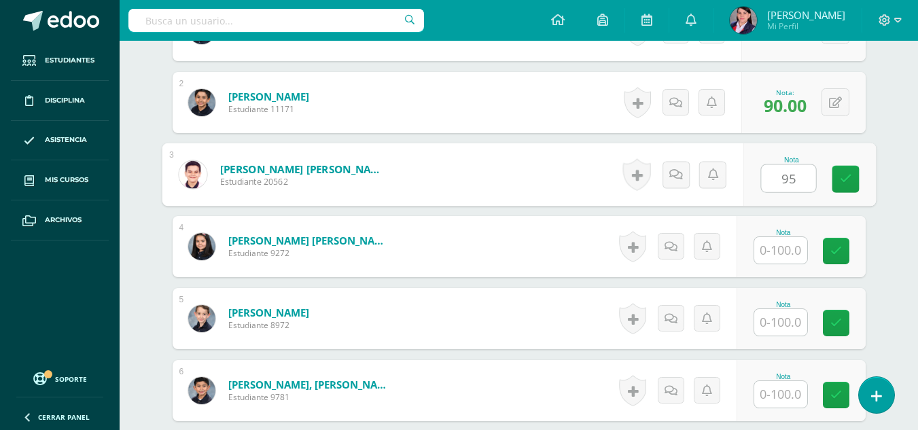
scroll to position [478, 0]
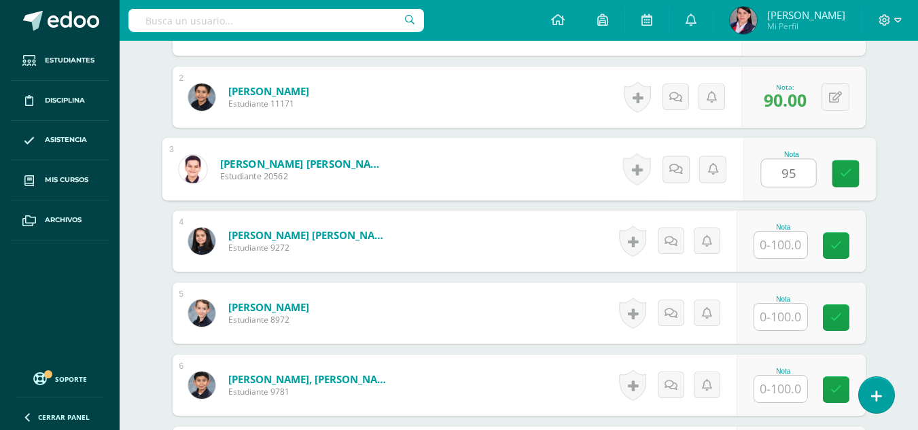
type input "95"
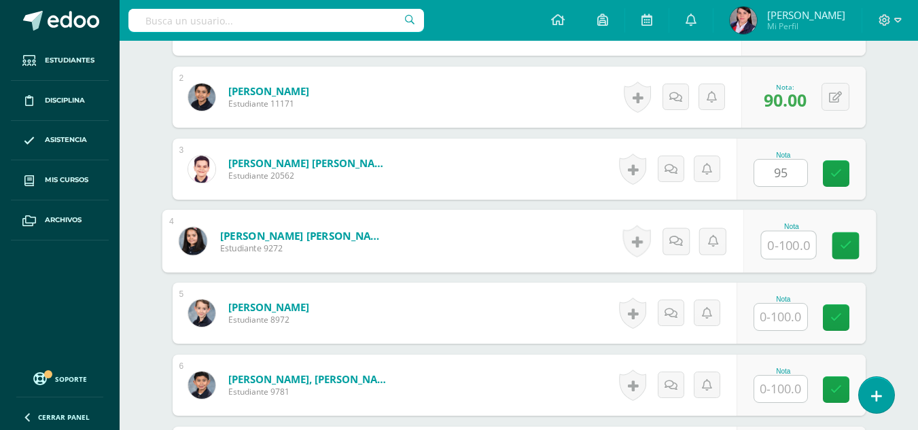
click at [780, 251] on input "text" at bounding box center [788, 245] width 54 height 27
type input "99"
click at [784, 315] on input "text" at bounding box center [780, 317] width 53 height 27
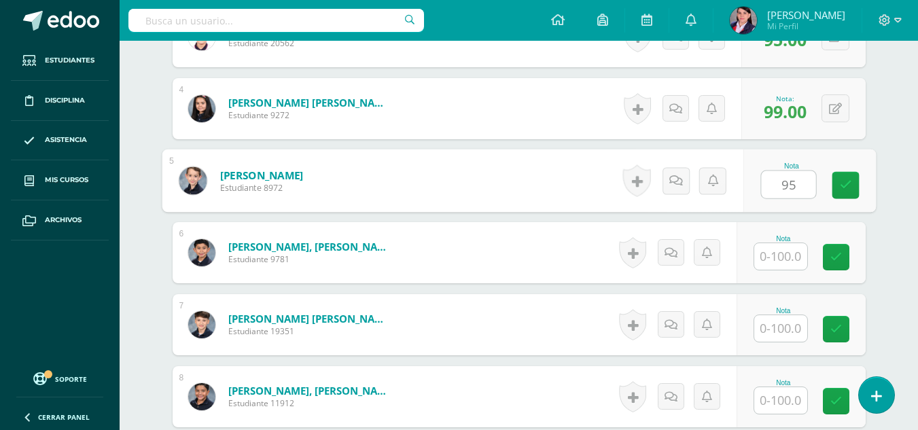
scroll to position [614, 0]
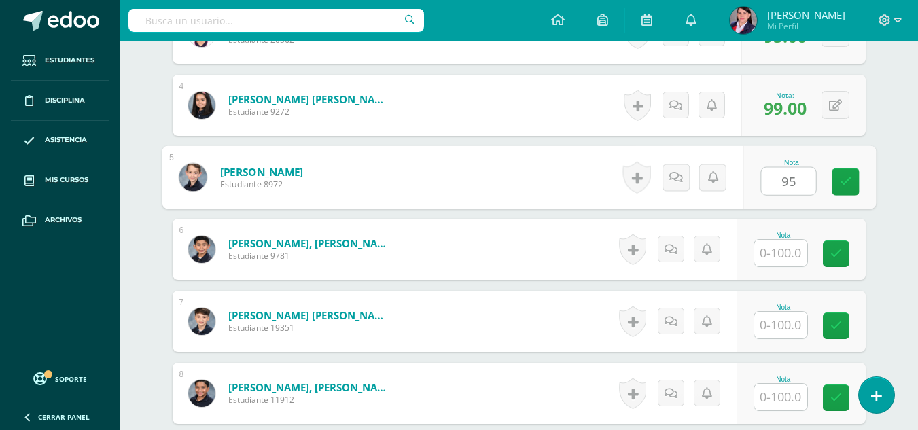
type input "95"
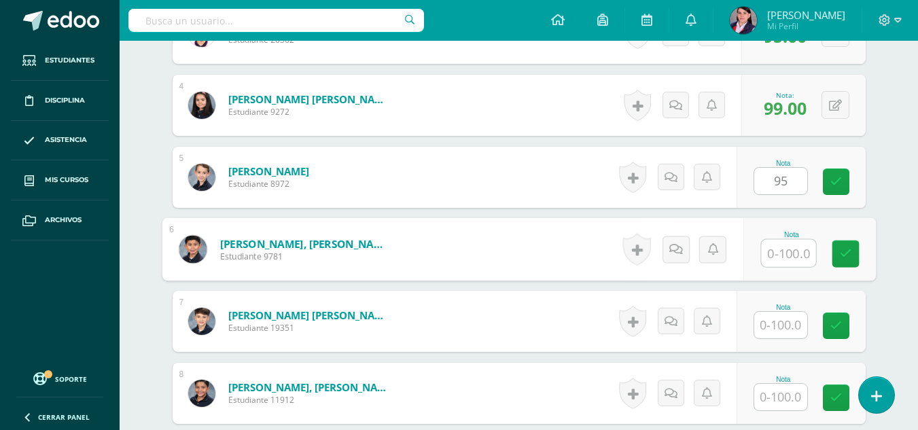
click at [784, 252] on input "text" at bounding box center [788, 253] width 54 height 27
type input "90"
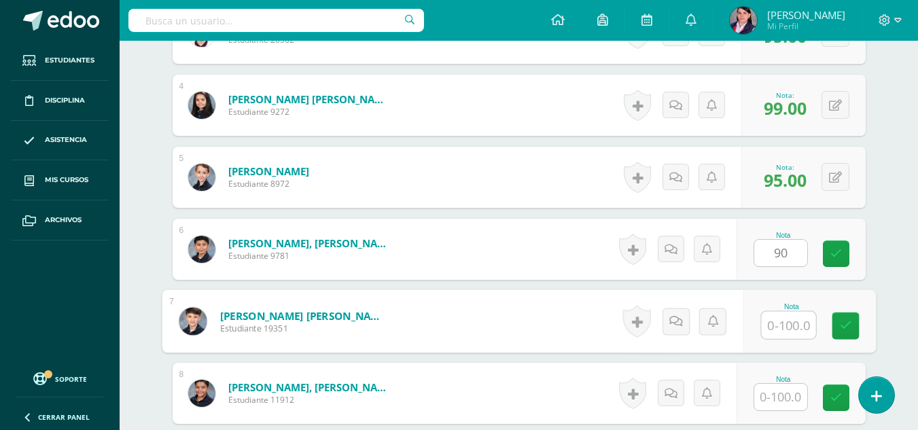
click at [779, 331] on input "text" at bounding box center [788, 325] width 54 height 27
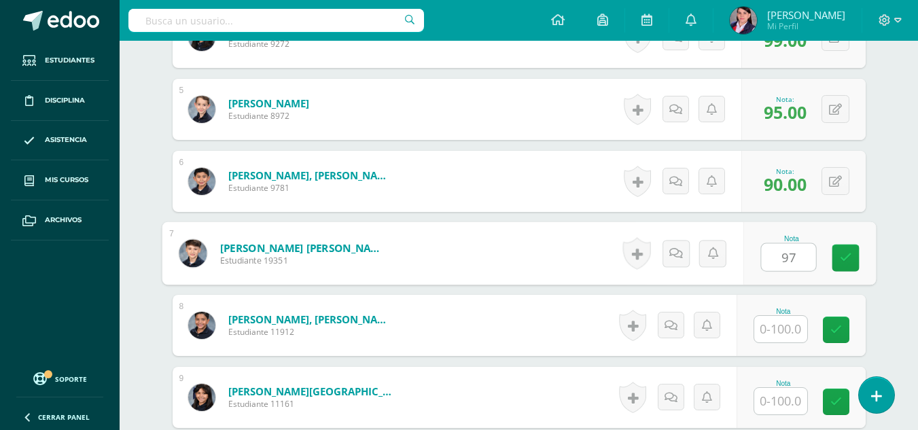
type input "97"
click at [779, 331] on input "text" at bounding box center [780, 329] width 53 height 27
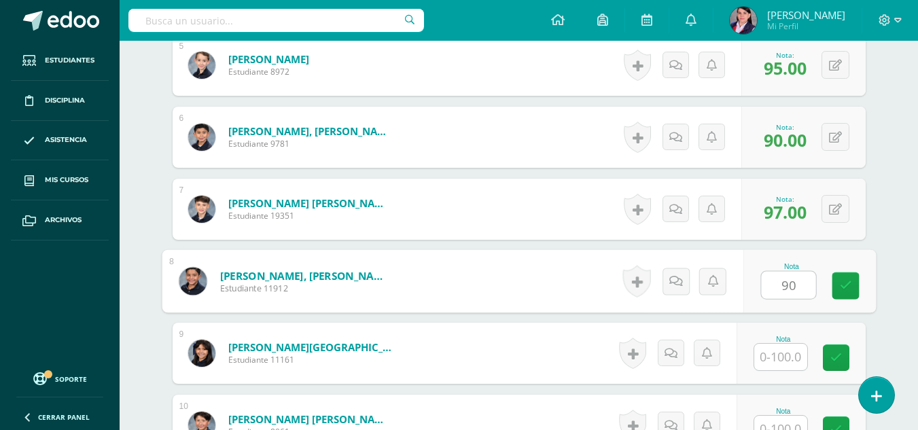
scroll to position [750, 0]
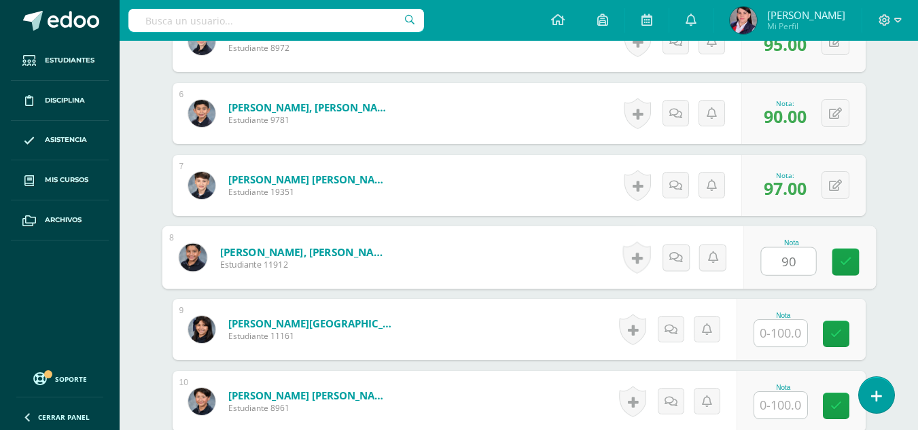
type input "90"
click at [776, 329] on input "text" at bounding box center [780, 333] width 53 height 27
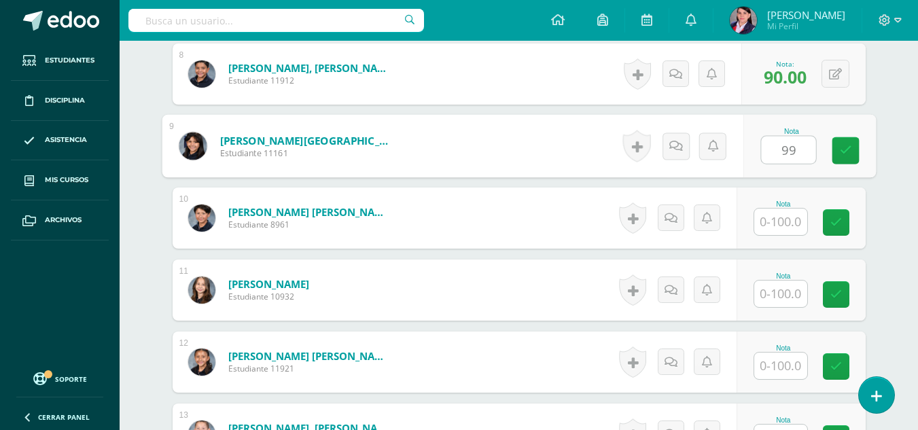
scroll to position [954, 0]
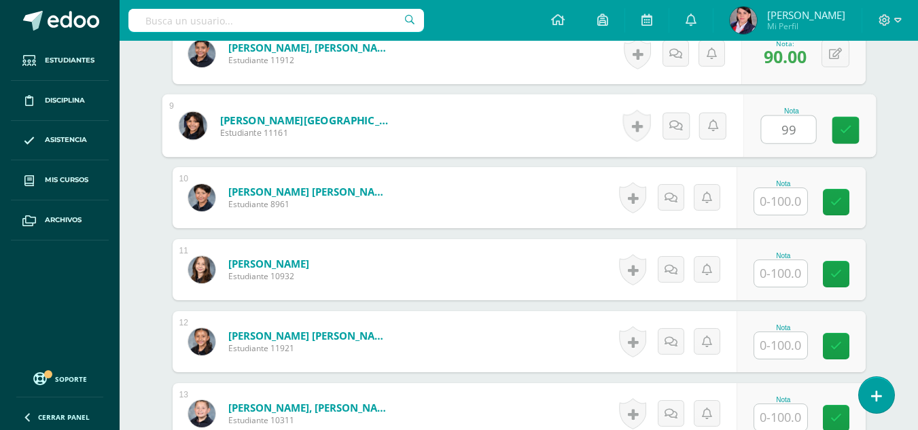
type input "99"
click at [774, 205] on input "text" at bounding box center [780, 201] width 53 height 27
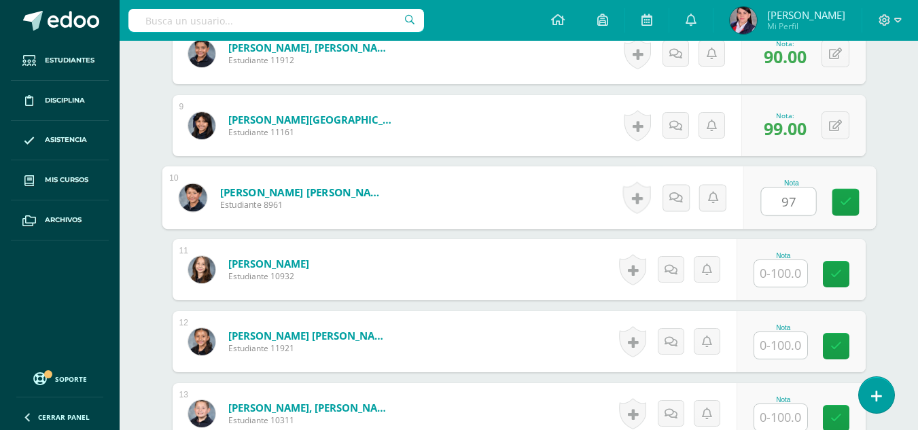
type input "97"
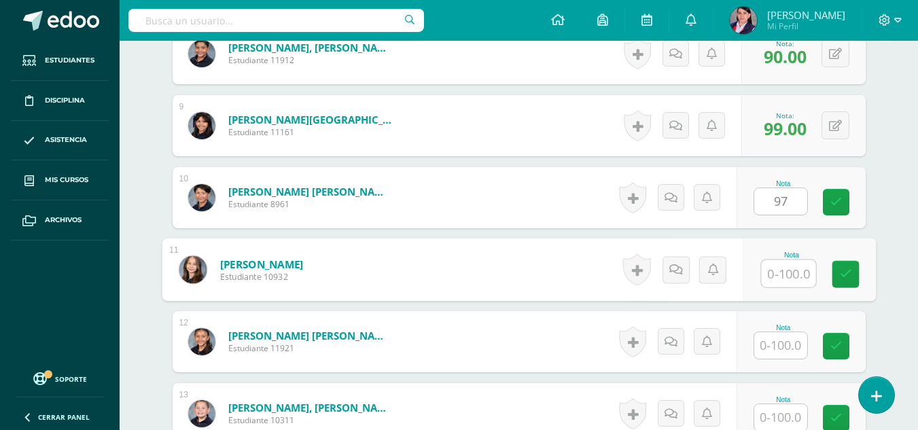
click at [784, 284] on input "text" at bounding box center [788, 273] width 54 height 27
type input "95"
click at [776, 350] on input "text" at bounding box center [780, 345] width 53 height 27
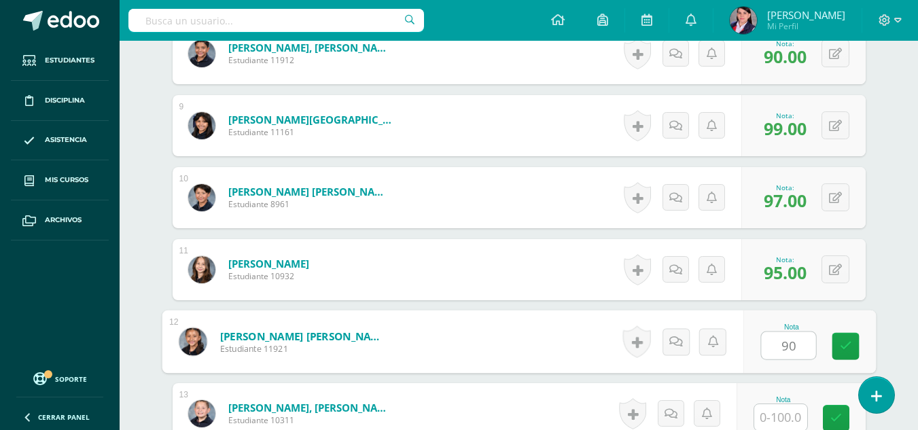
scroll to position [1022, 0]
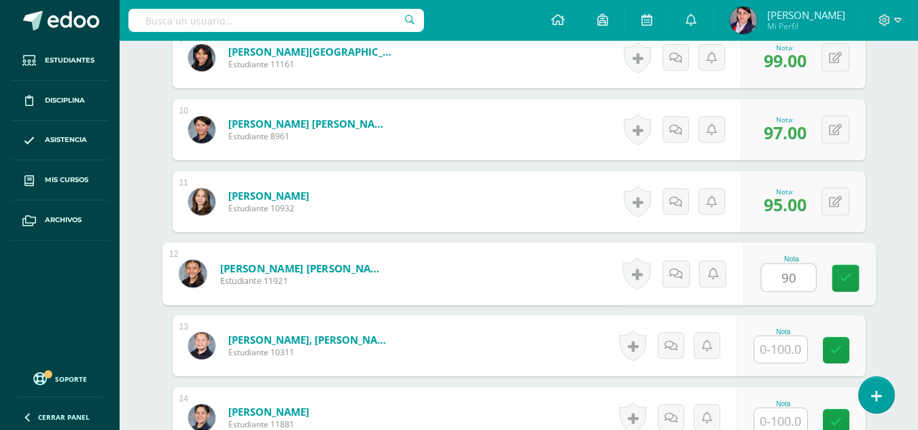
type input "90"
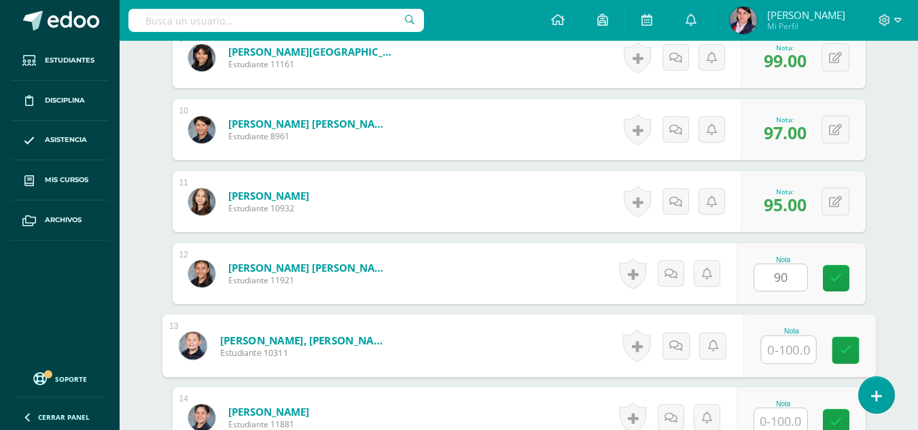
click at [783, 346] on input "text" at bounding box center [788, 349] width 54 height 27
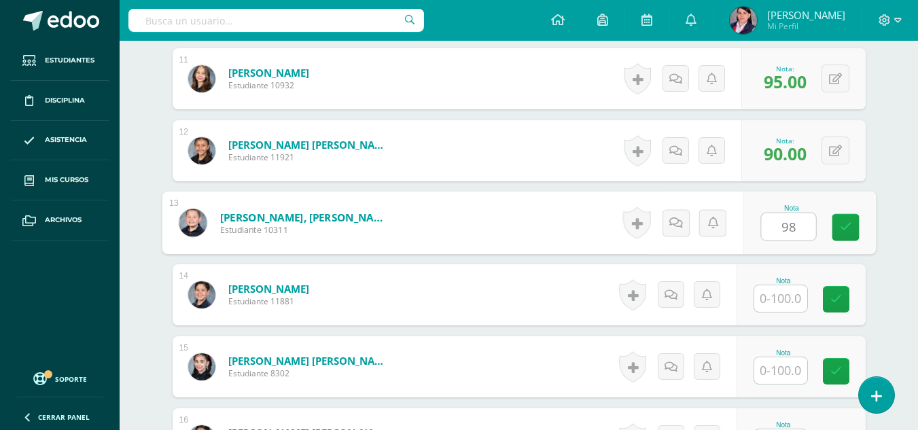
scroll to position [1155, 0]
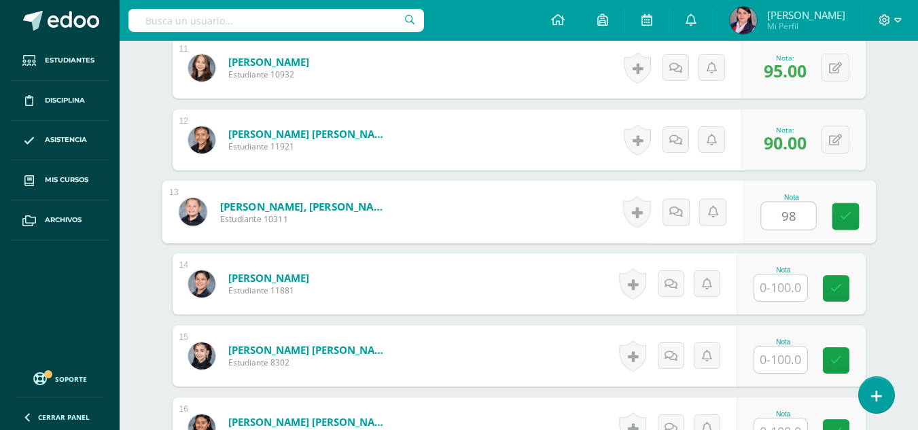
type input "98"
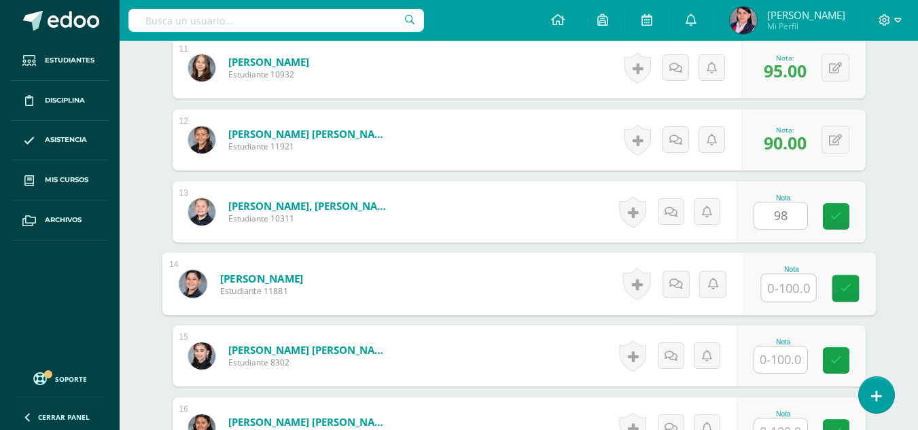
click at [780, 285] on input "text" at bounding box center [788, 288] width 54 height 27
type input "99"
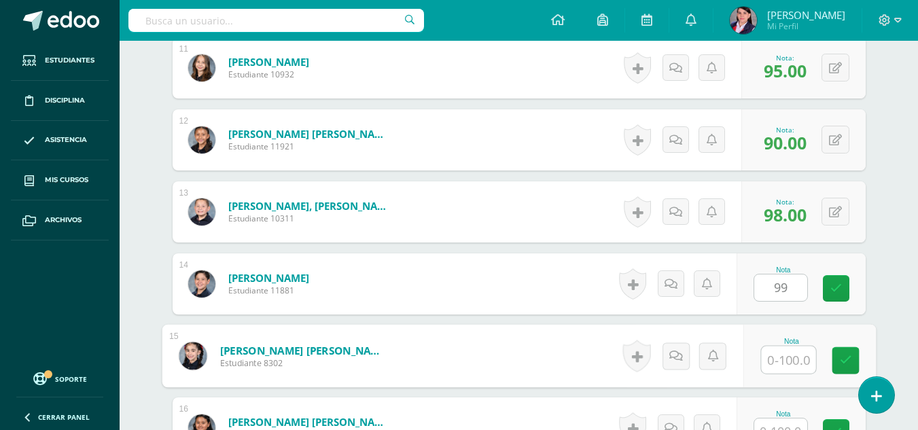
click at [788, 366] on input "text" at bounding box center [788, 360] width 54 height 27
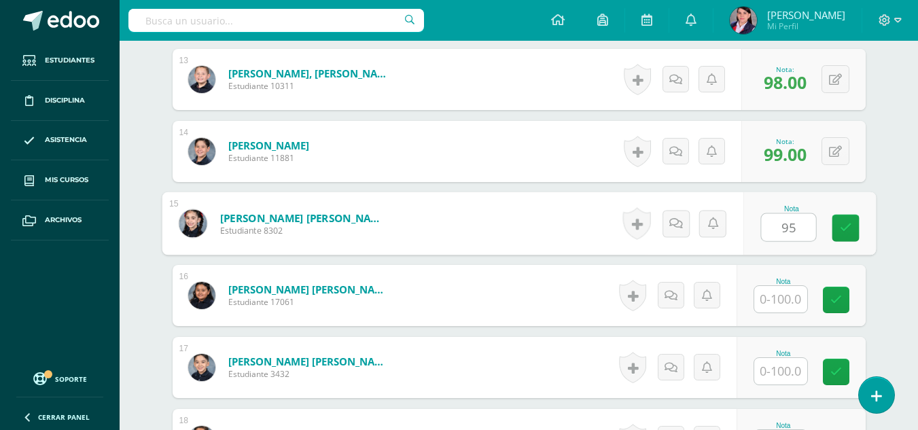
scroll to position [1291, 0]
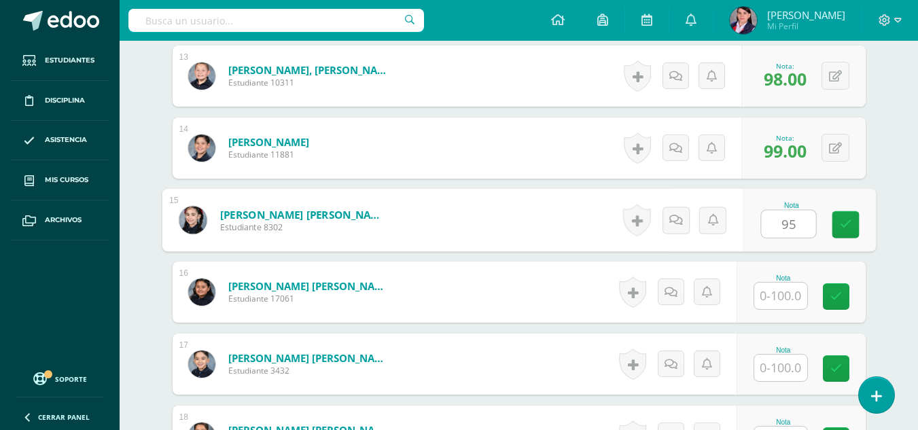
type input "95"
click at [788, 292] on input "text" at bounding box center [780, 296] width 53 height 27
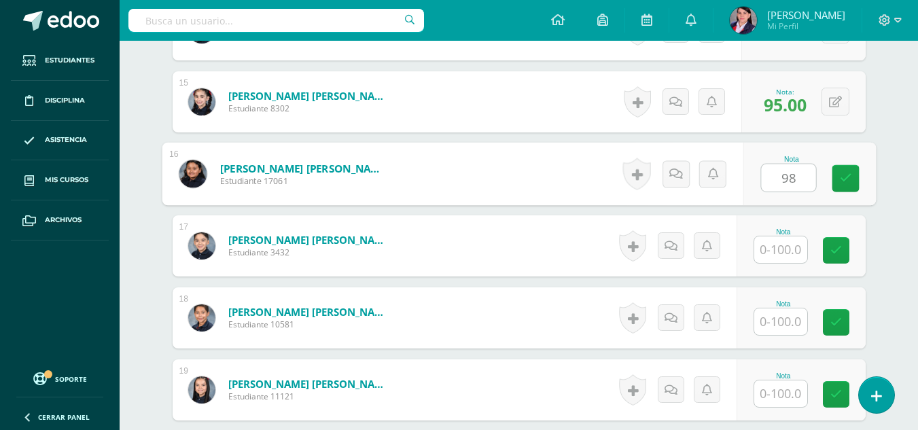
scroll to position [1427, 0]
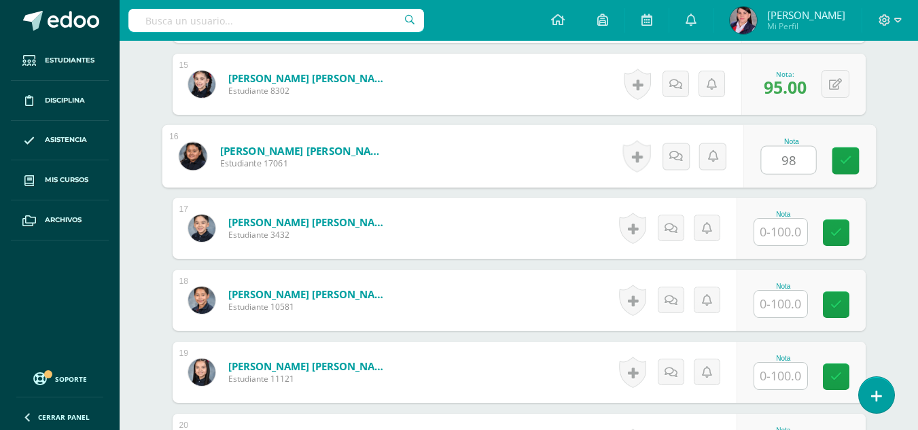
type input "98"
click at [784, 237] on input "text" at bounding box center [780, 232] width 53 height 27
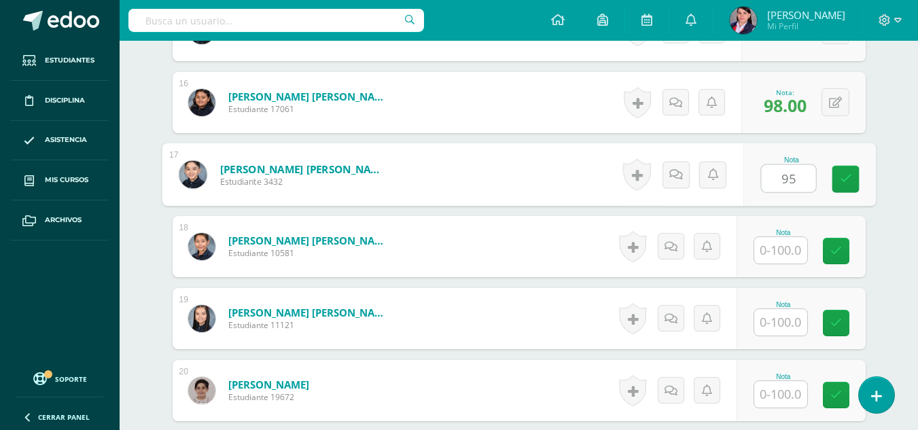
scroll to position [1563, 0]
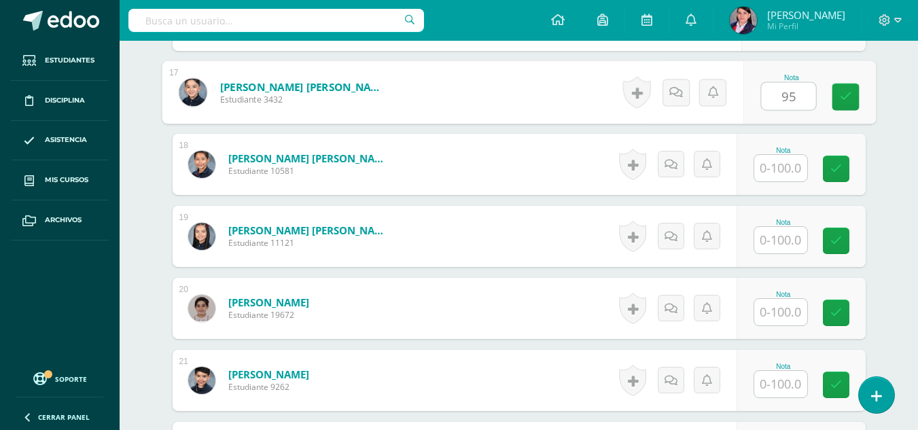
type input "95"
click at [786, 171] on input "text" at bounding box center [780, 168] width 53 height 27
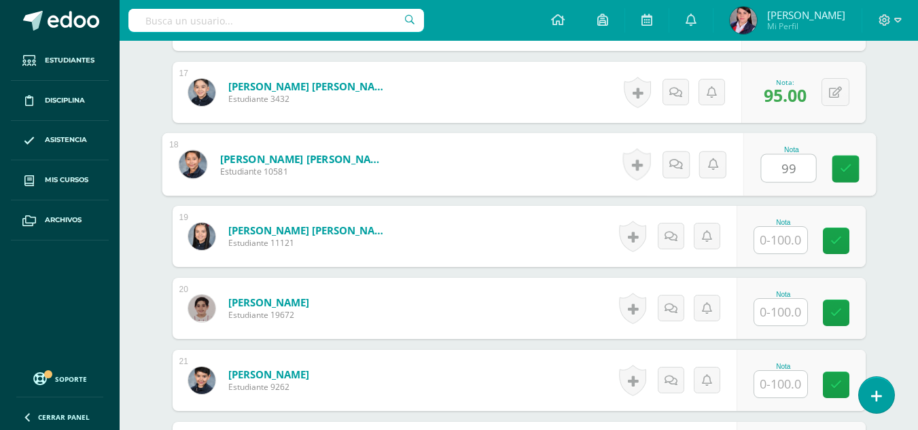
type input "99"
click at [786, 236] on input "text" at bounding box center [780, 240] width 53 height 27
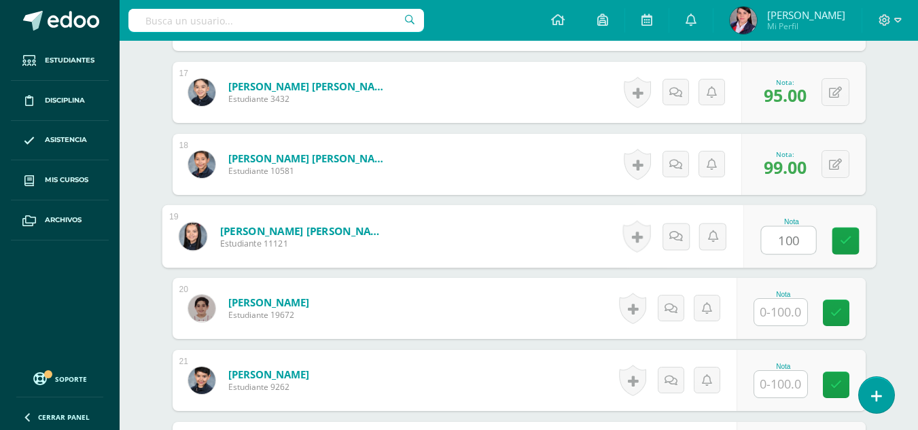
type input "100"
click at [783, 312] on input "text" at bounding box center [780, 312] width 53 height 27
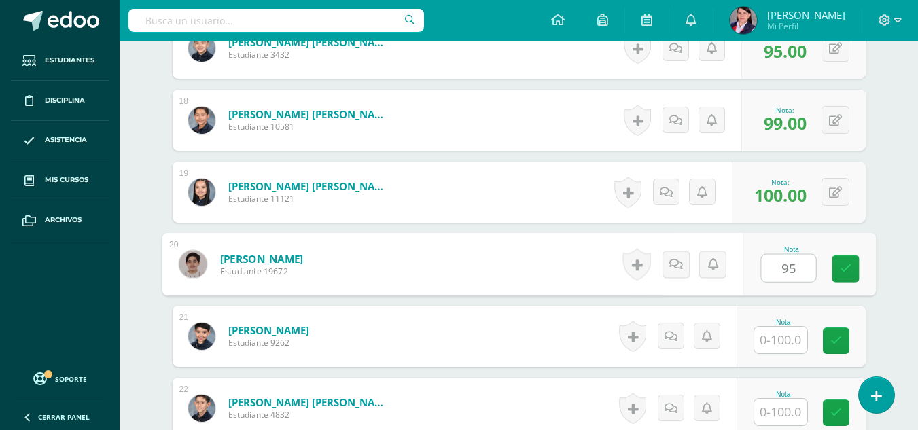
scroll to position [1631, 0]
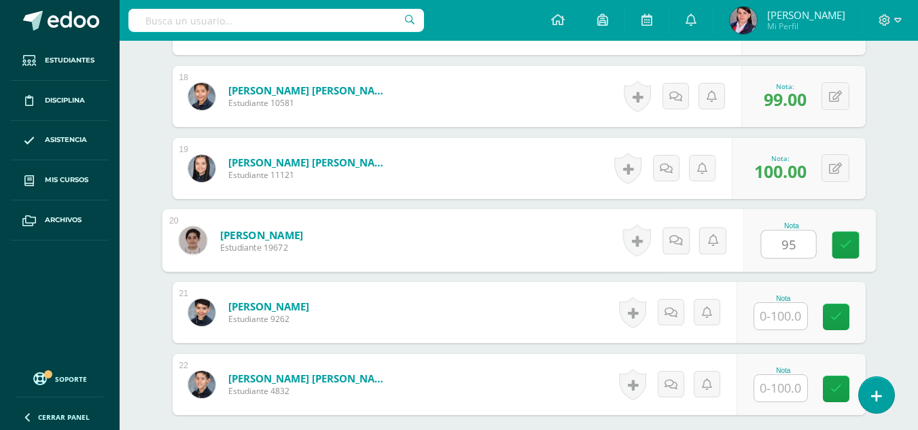
type input "95"
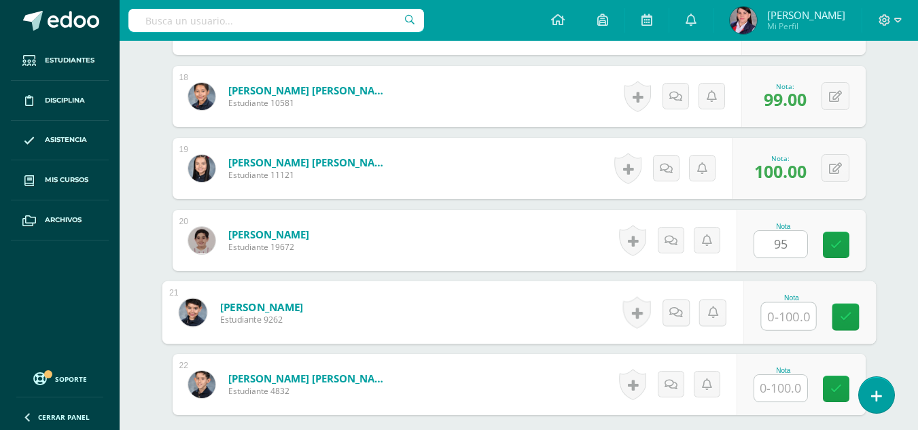
click at [771, 327] on input "text" at bounding box center [788, 316] width 54 height 27
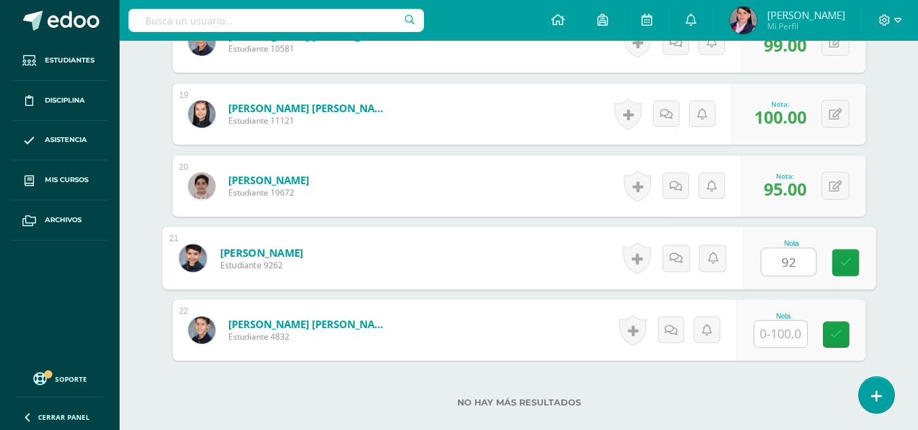
scroll to position [1767, 0]
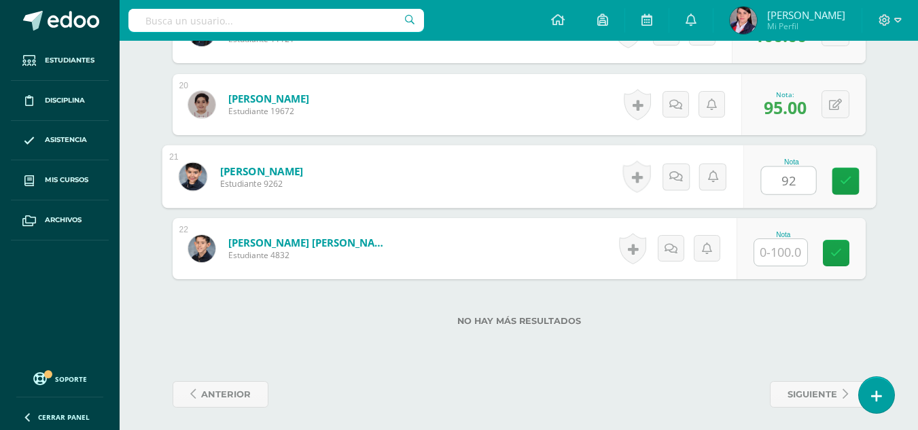
type input "92"
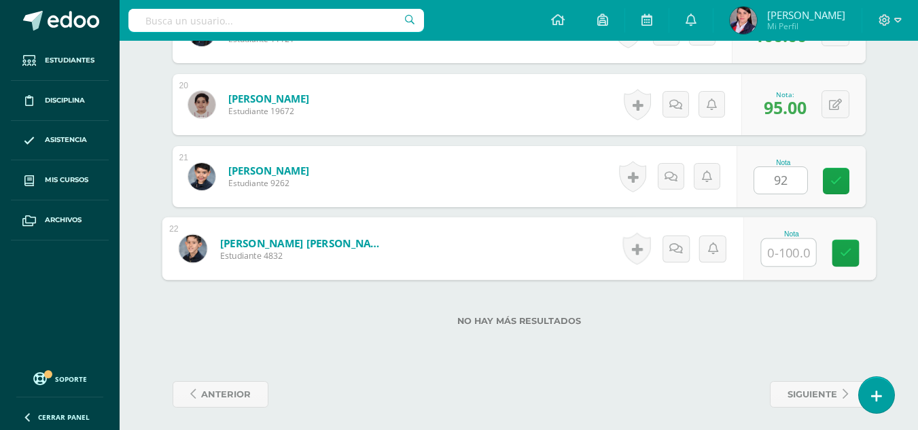
click at [790, 258] on input "text" at bounding box center [788, 252] width 54 height 27
type input "96"
click at [759, 328] on div "No hay más resultados" at bounding box center [519, 310] width 693 height 63
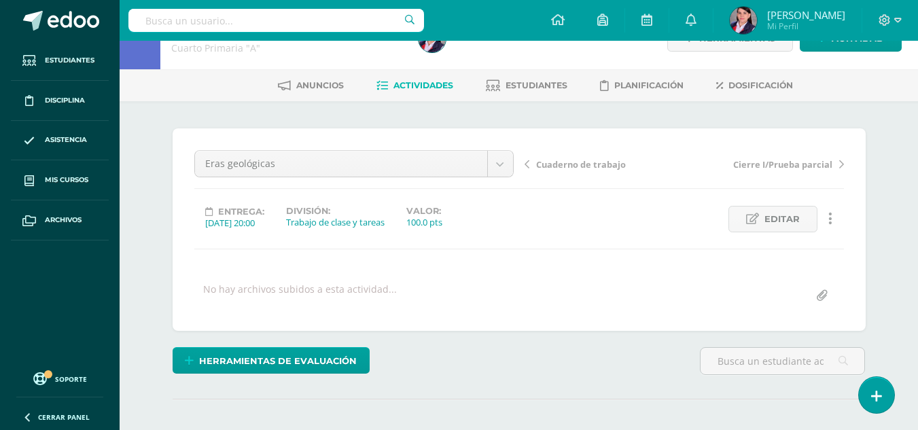
scroll to position [0, 0]
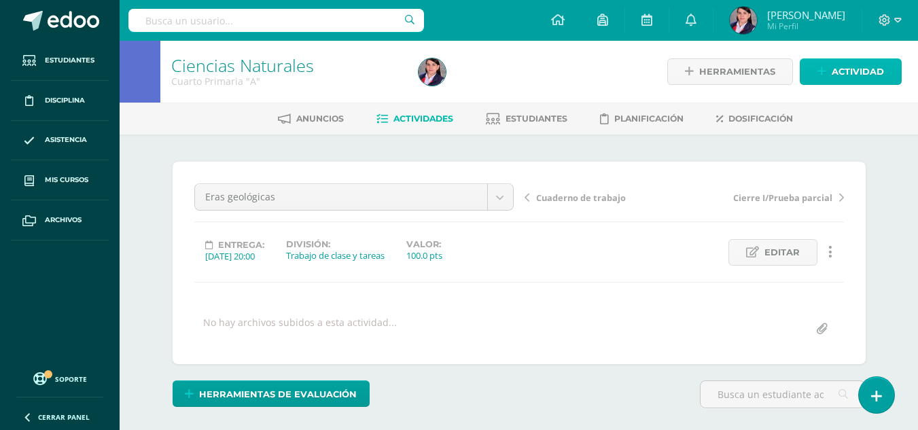
click at [833, 69] on span "Actividad" at bounding box center [858, 71] width 52 height 25
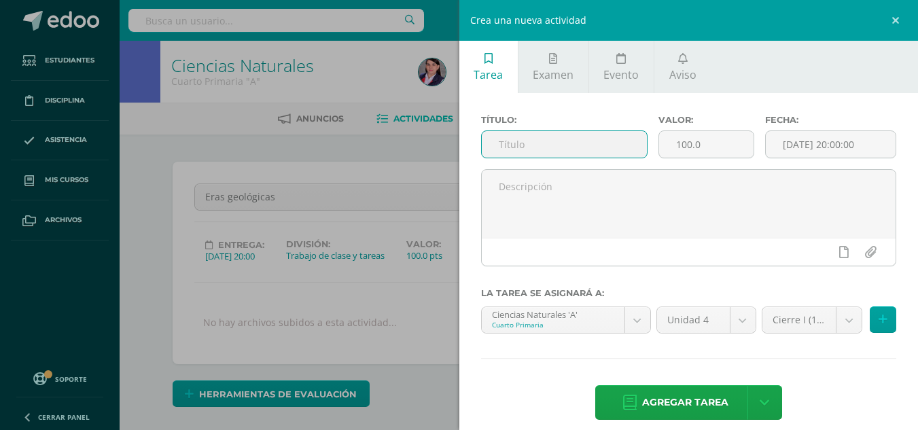
click at [525, 141] on input "text" at bounding box center [564, 144] width 165 height 27
type input "Prueba corta No. 2"
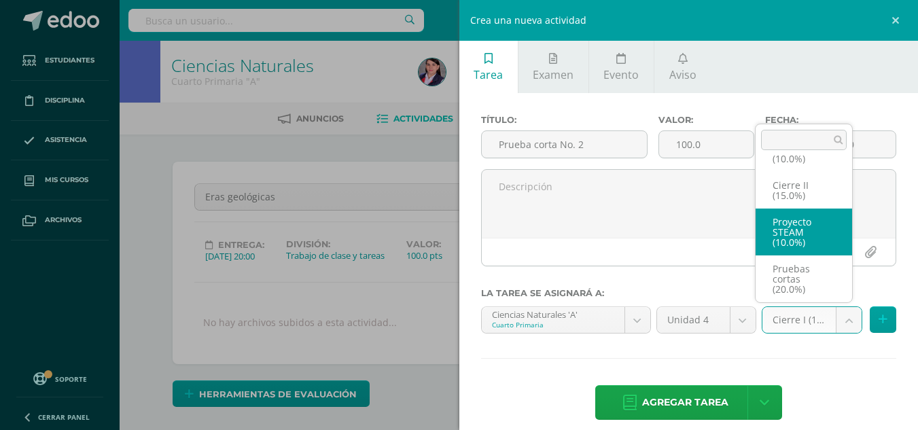
scroll to position [88, 0]
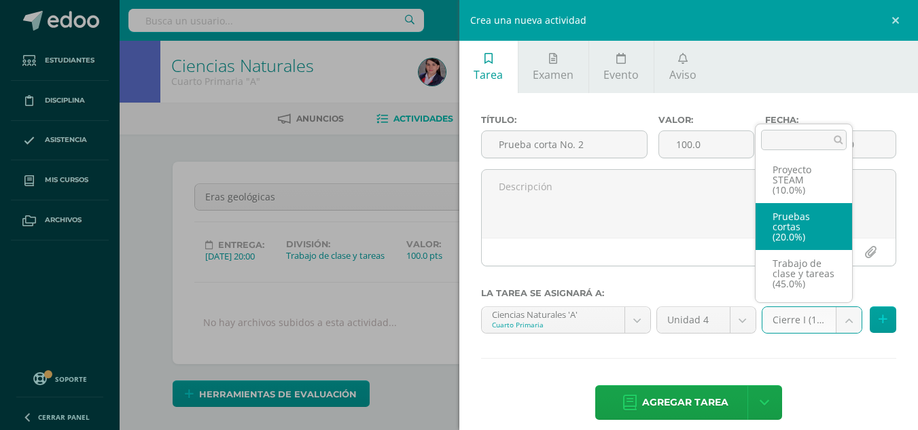
select select "233504"
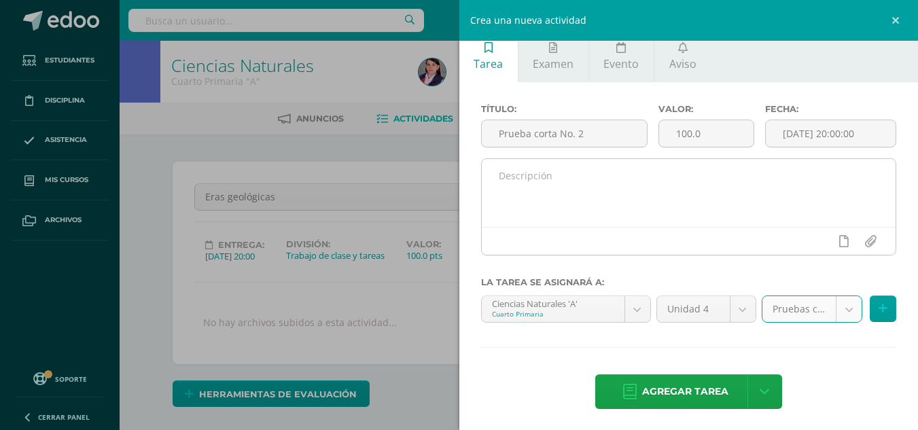
scroll to position [14, 0]
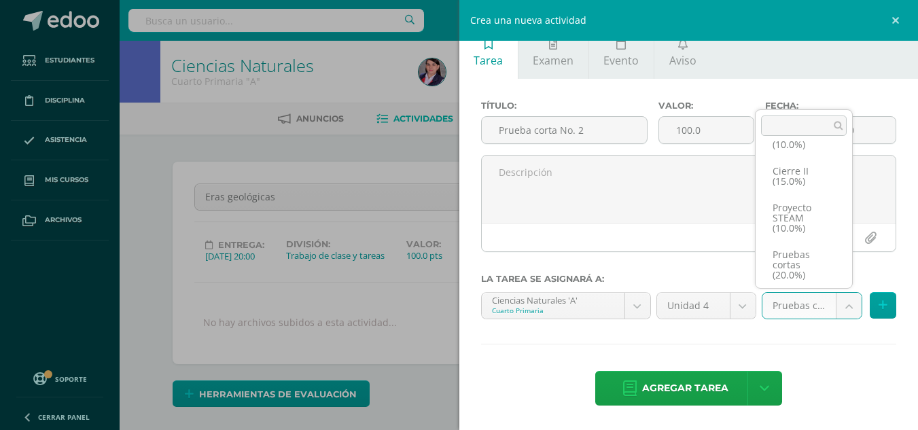
scroll to position [83, 0]
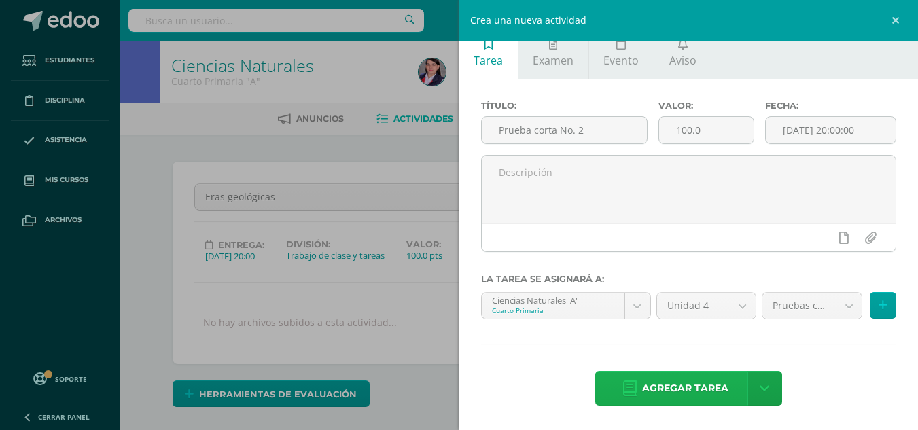
click at [714, 383] on span "Agregar tarea" at bounding box center [685, 388] width 86 height 33
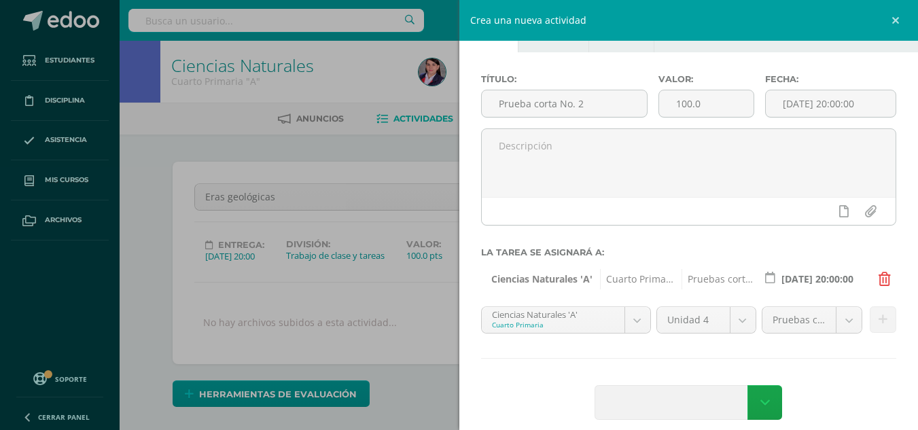
scroll to position [55, 0]
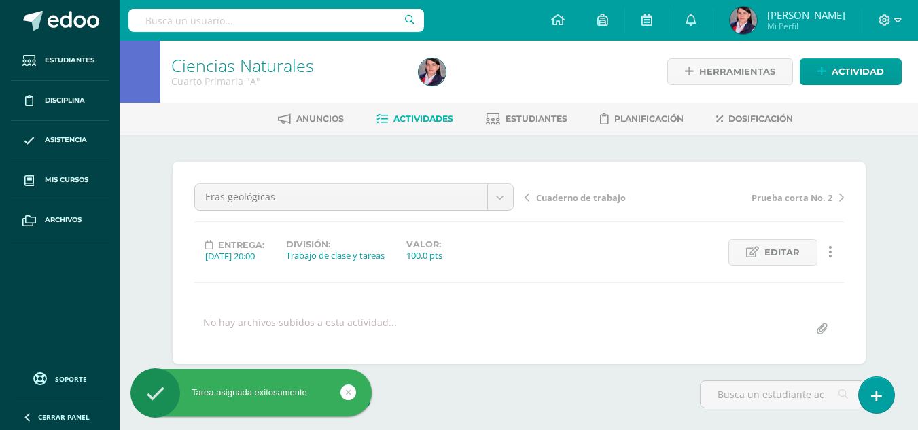
click at [428, 122] on span "Actividades" at bounding box center [424, 119] width 60 height 10
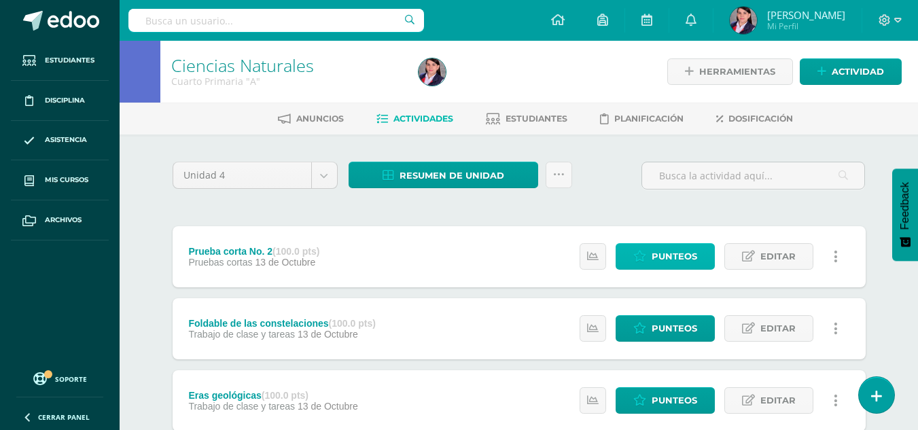
click at [673, 256] on span "Punteos" at bounding box center [675, 256] width 46 height 25
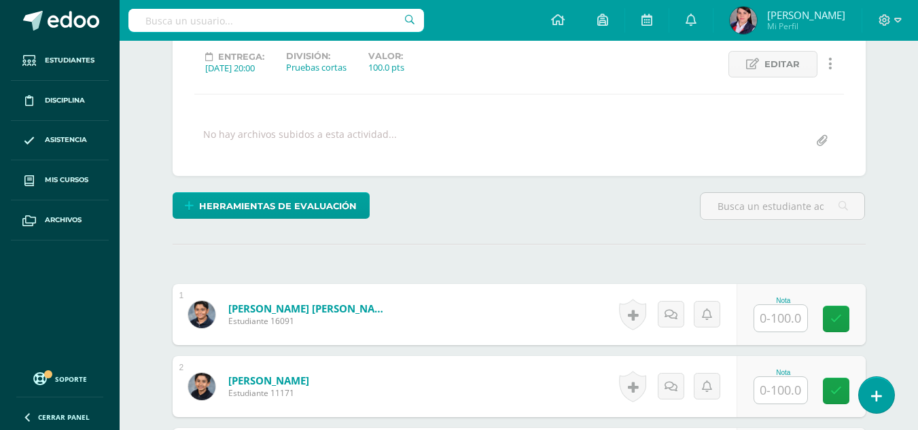
scroll to position [274, 0]
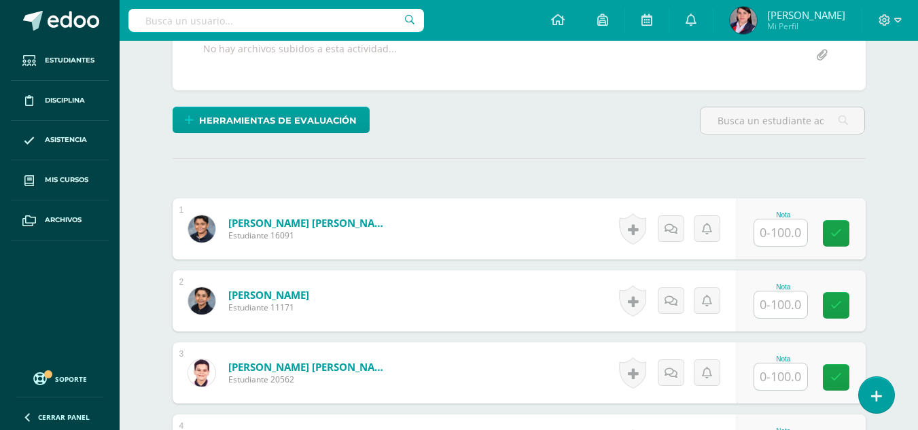
click at [785, 237] on input "text" at bounding box center [780, 233] width 53 height 27
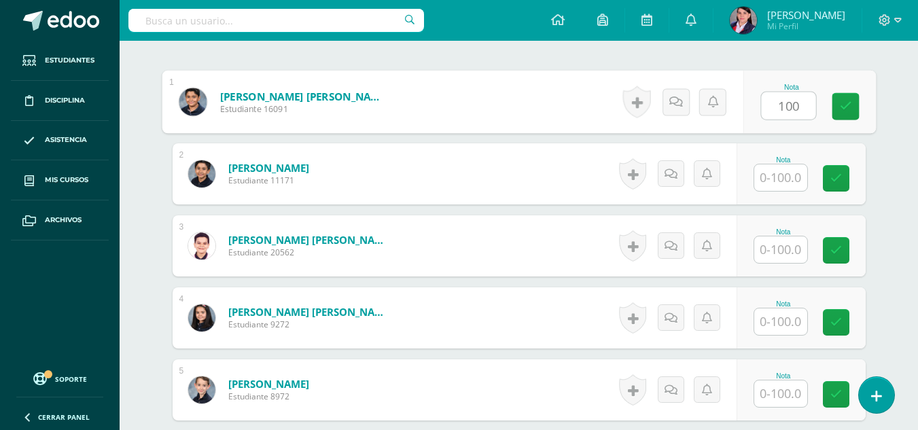
scroll to position [410, 0]
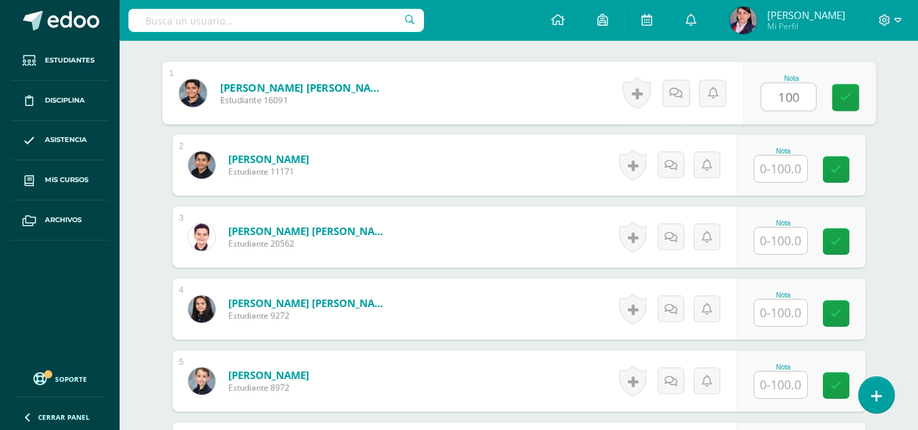
type input "100"
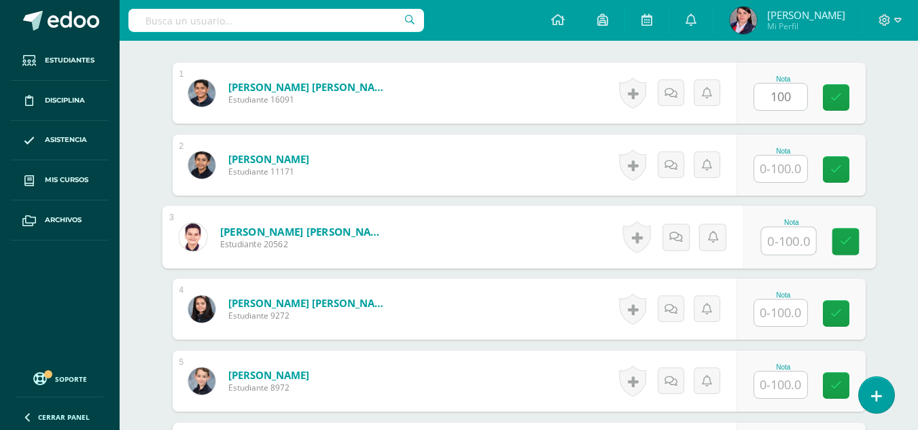
click at [776, 237] on input "text" at bounding box center [788, 241] width 54 height 27
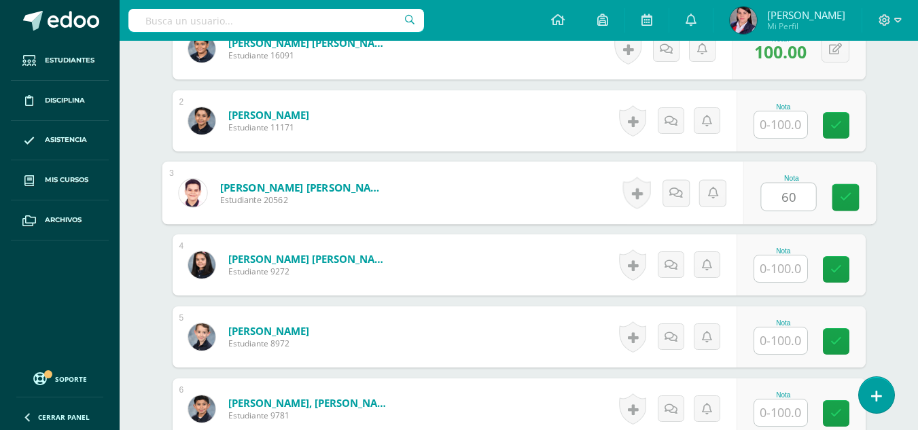
scroll to position [478, 0]
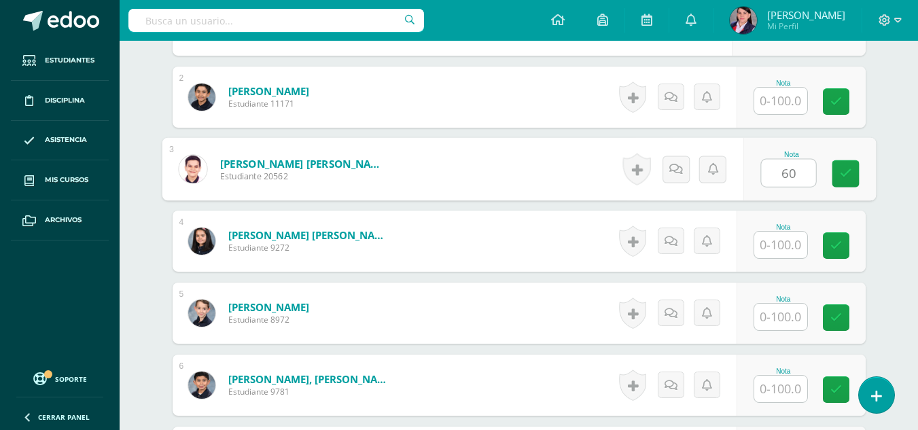
type input "60"
click at [776, 240] on input "text" at bounding box center [780, 245] width 53 height 27
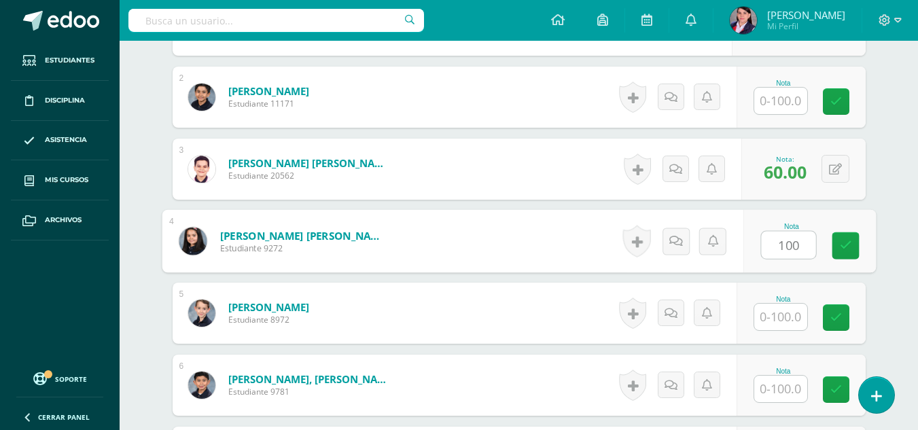
type input "100"
click at [786, 317] on input "text" at bounding box center [780, 317] width 53 height 27
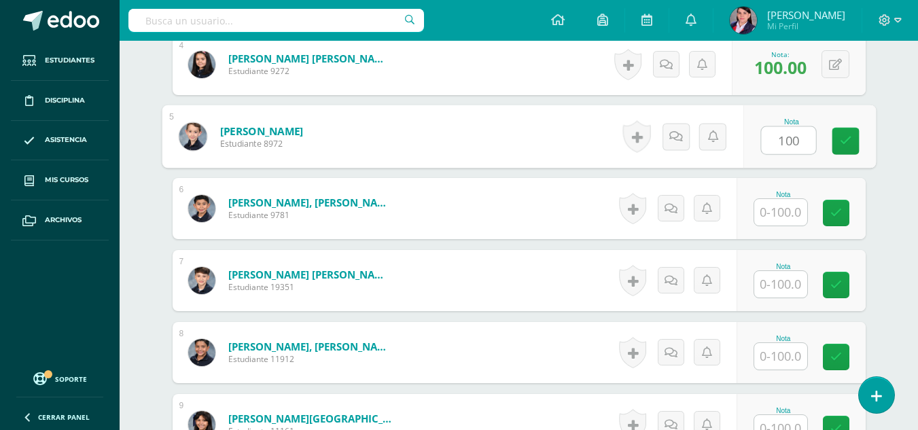
scroll to position [682, 0]
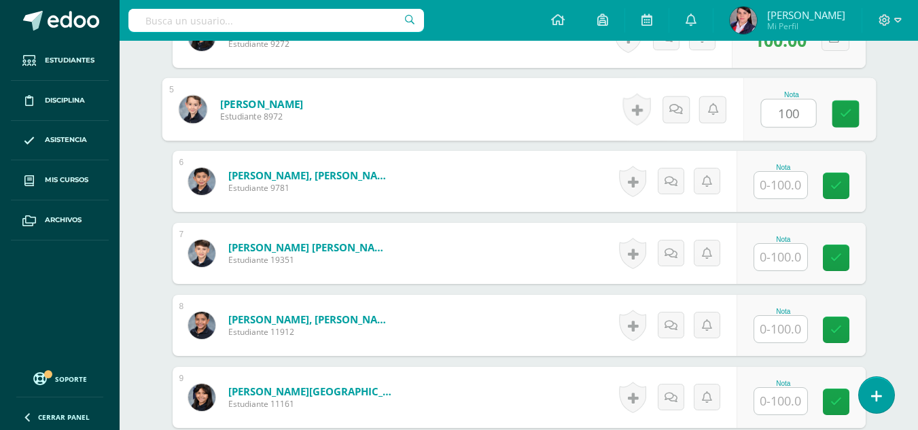
type input "100"
click at [778, 179] on input "text" at bounding box center [780, 185] width 53 height 27
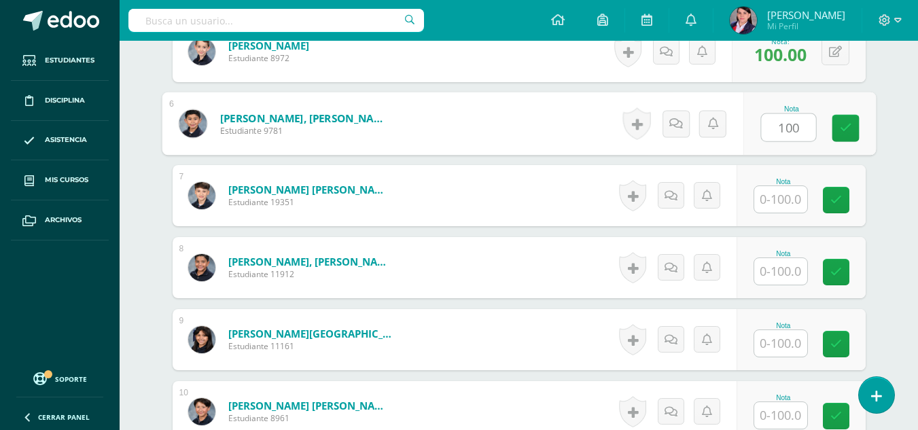
scroll to position [818, 0]
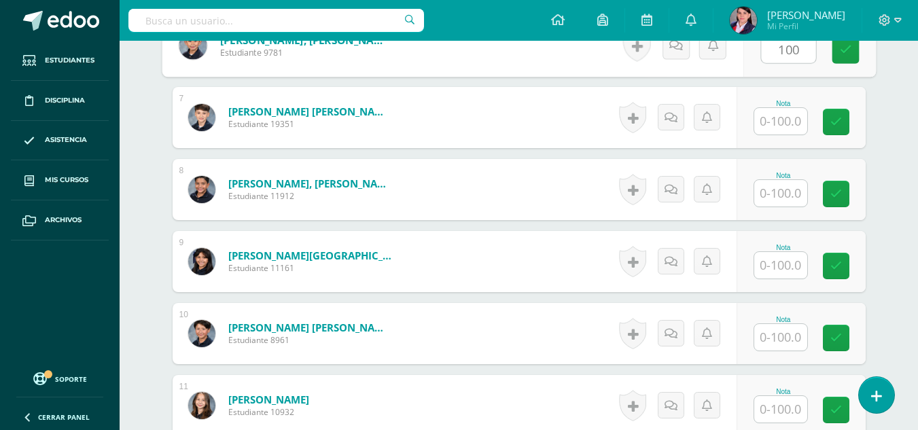
type input "100"
click at [777, 122] on input "text" at bounding box center [780, 121] width 53 height 27
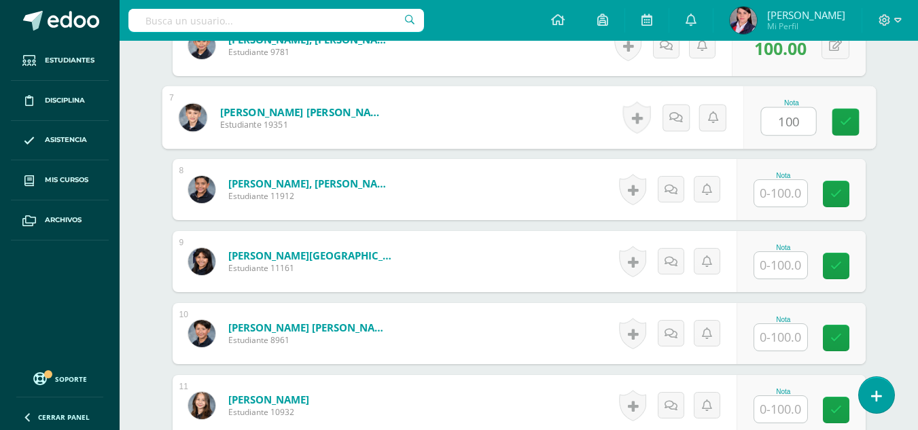
scroll to position [886, 0]
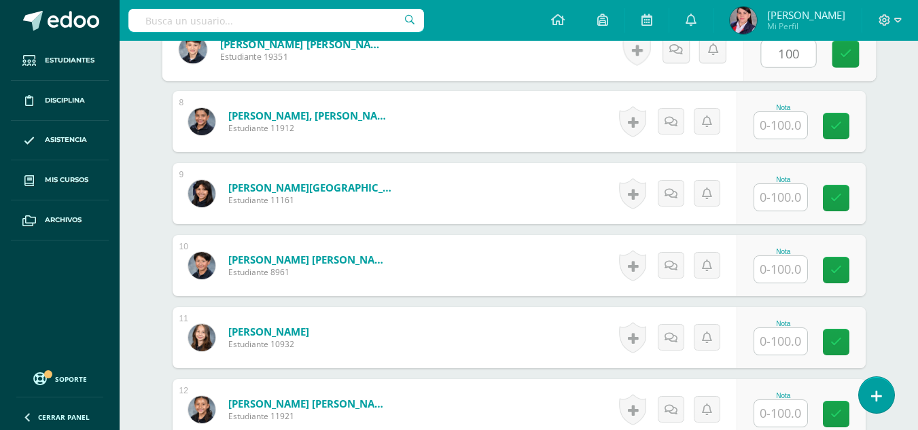
type input "100"
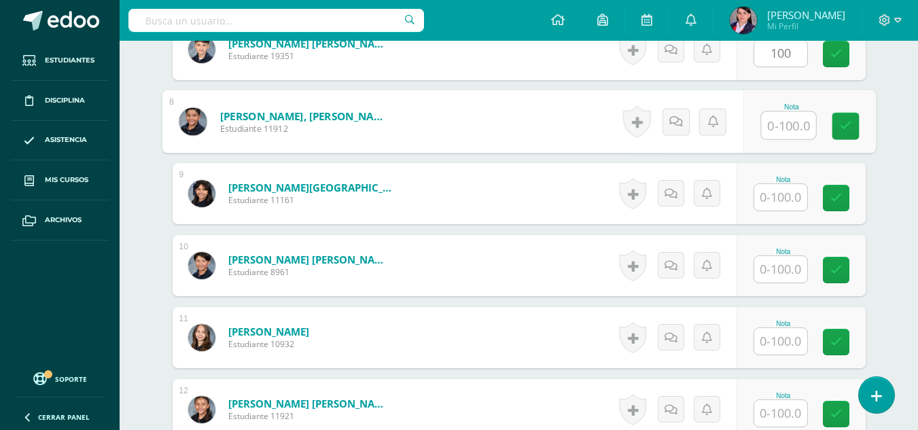
click at [777, 122] on input "text" at bounding box center [788, 125] width 54 height 27
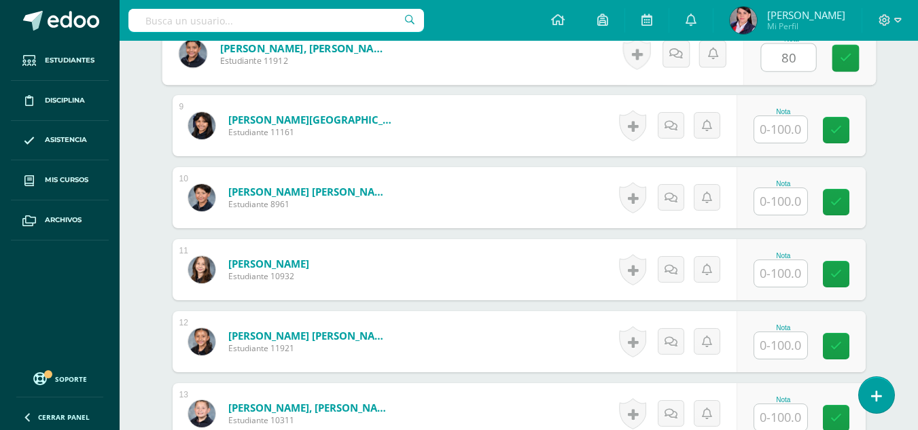
type input "80"
click at [777, 122] on input "text" at bounding box center [780, 129] width 53 height 27
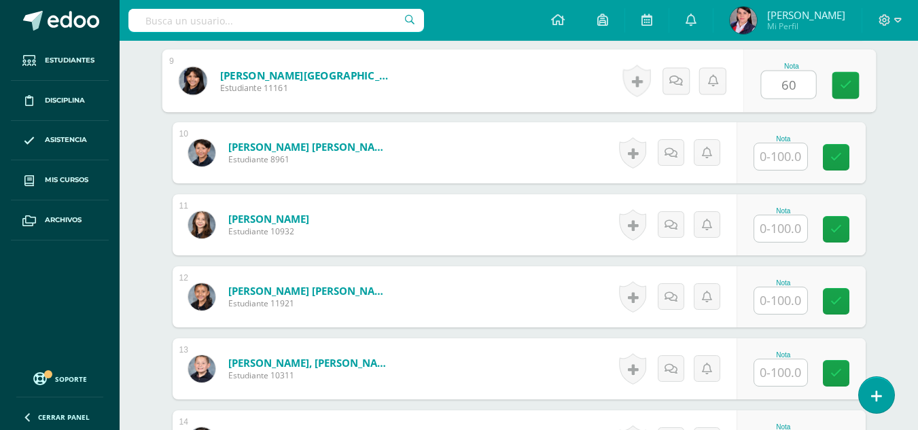
scroll to position [1022, 0]
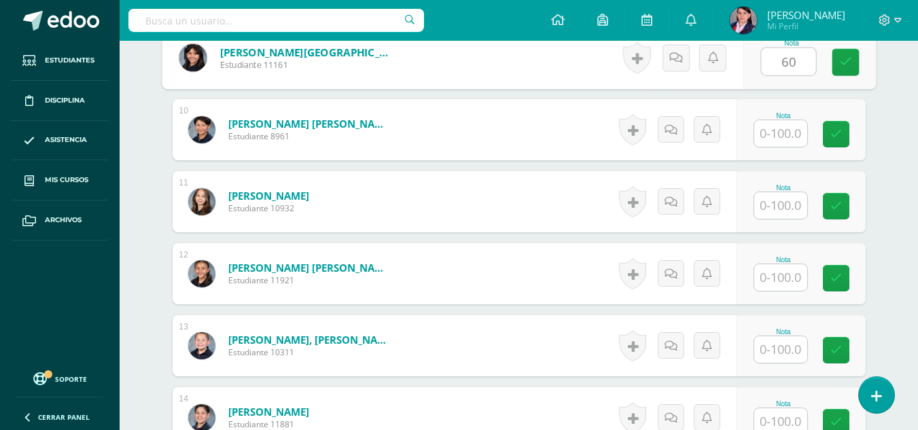
type input "60"
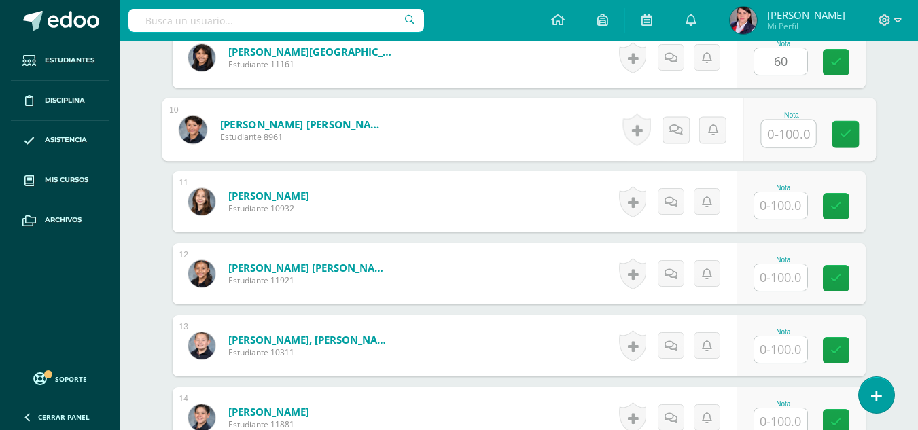
click at [777, 122] on input "text" at bounding box center [788, 133] width 54 height 27
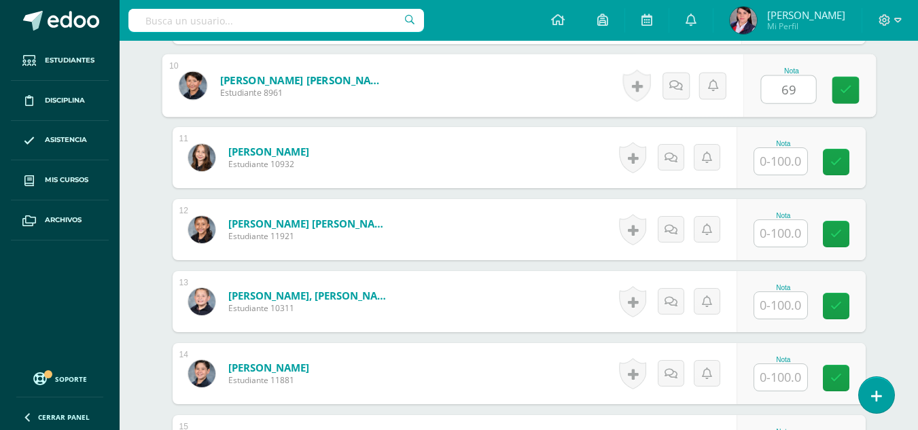
scroll to position [1090, 0]
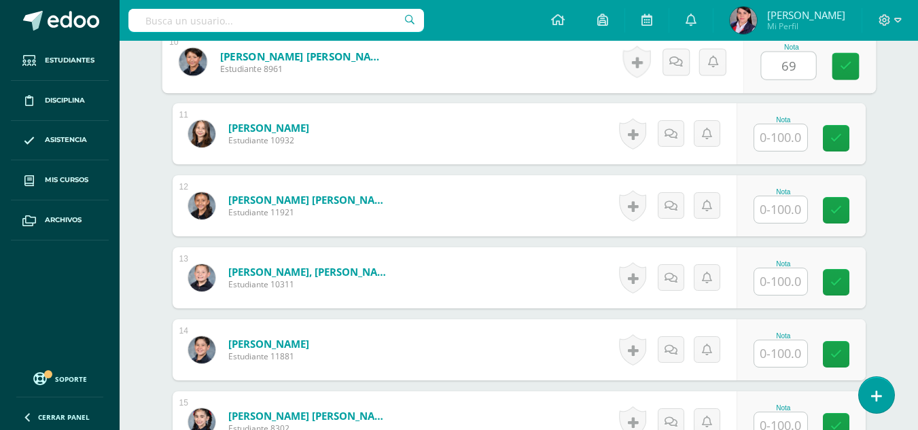
type input "69"
click at [778, 142] on input "text" at bounding box center [780, 137] width 53 height 27
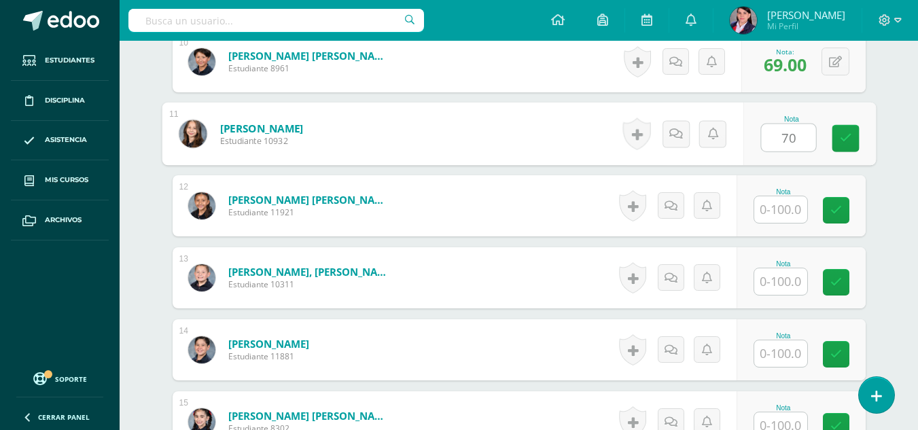
type input "70"
click at [795, 217] on input "text" at bounding box center [780, 209] width 53 height 27
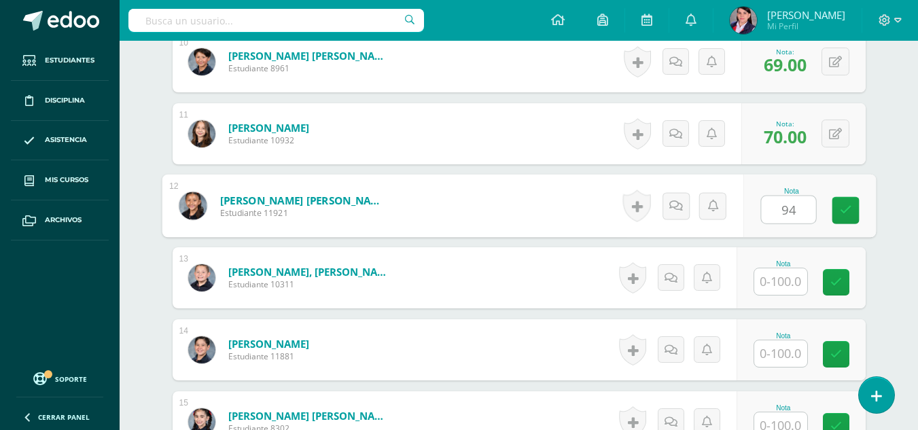
type input "94"
click at [786, 279] on input "text" at bounding box center [780, 281] width 53 height 27
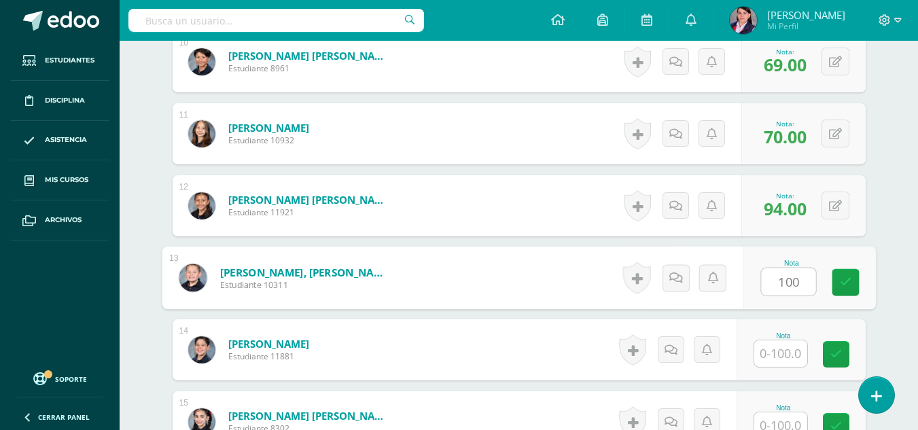
type input "100"
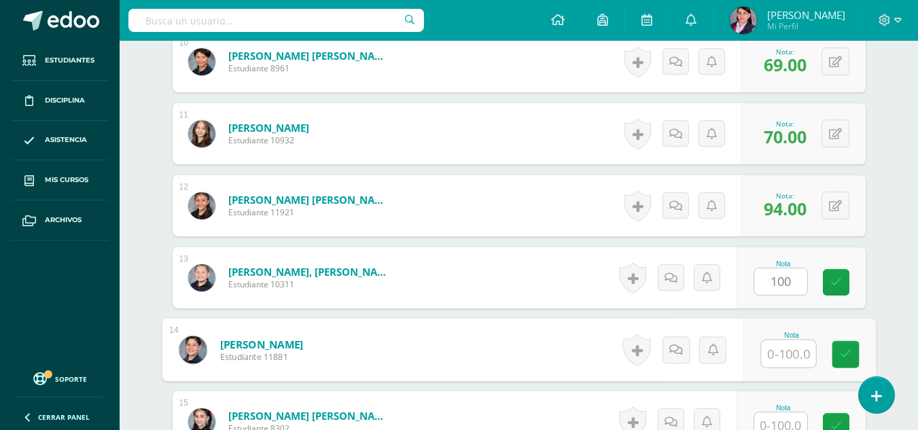
click at [770, 355] on input "text" at bounding box center [788, 354] width 54 height 27
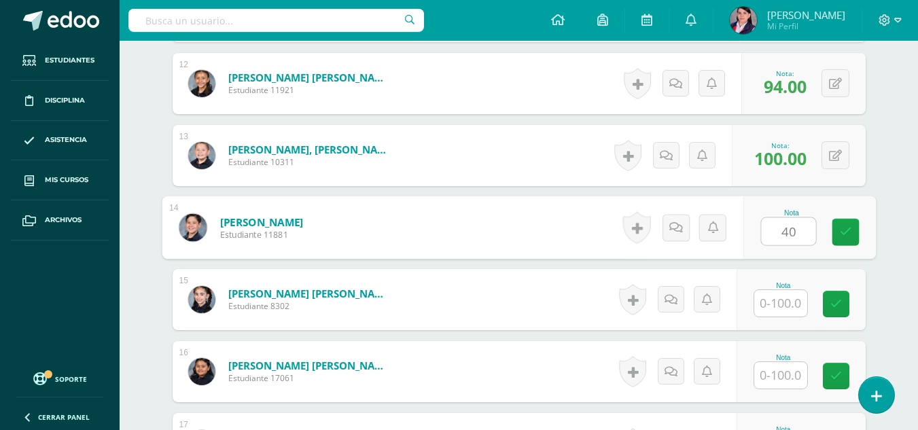
scroll to position [1225, 0]
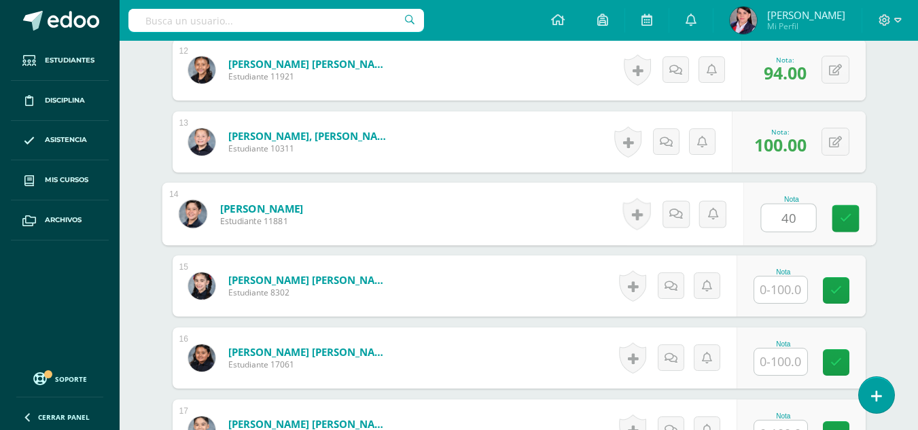
type input "40"
click at [776, 292] on input "text" at bounding box center [780, 290] width 53 height 27
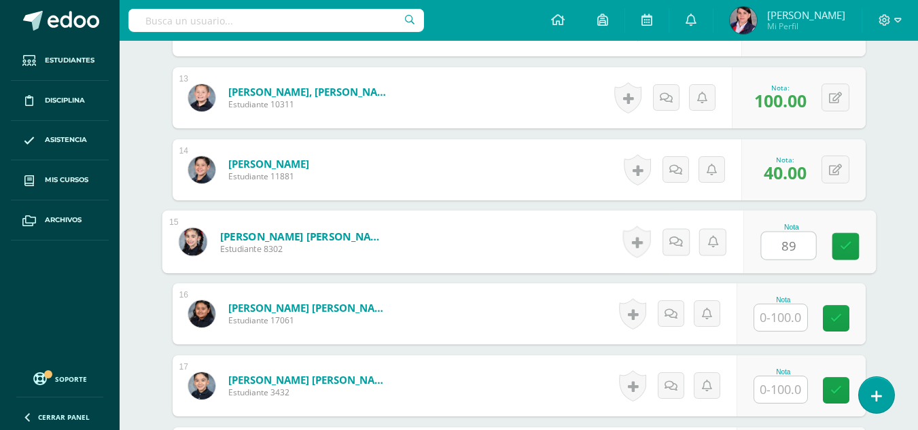
scroll to position [1293, 0]
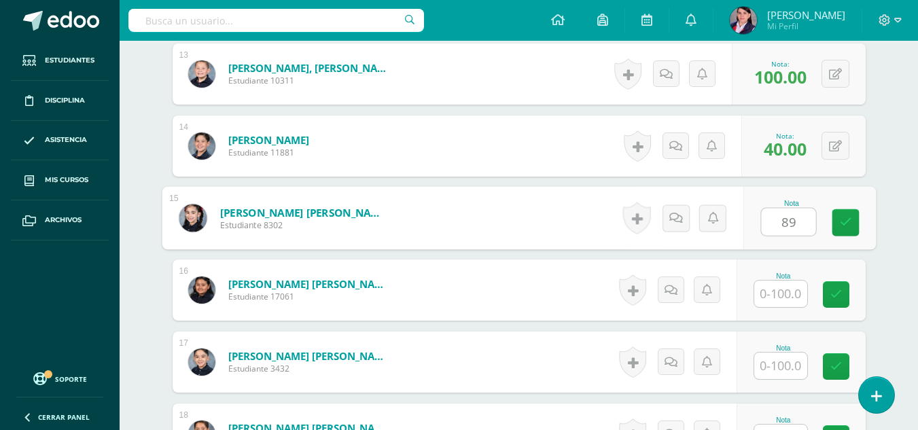
type input "89"
click at [776, 292] on input "text" at bounding box center [780, 294] width 53 height 27
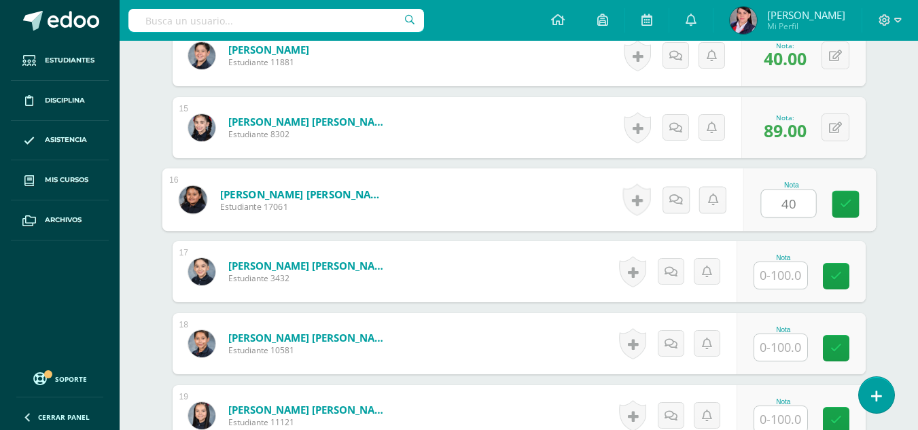
scroll to position [1429, 0]
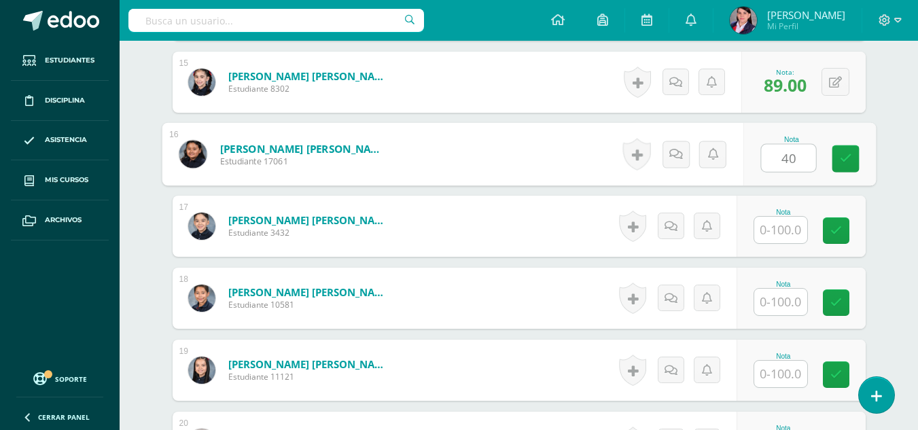
type input "40"
click at [782, 230] on input "text" at bounding box center [780, 230] width 53 height 27
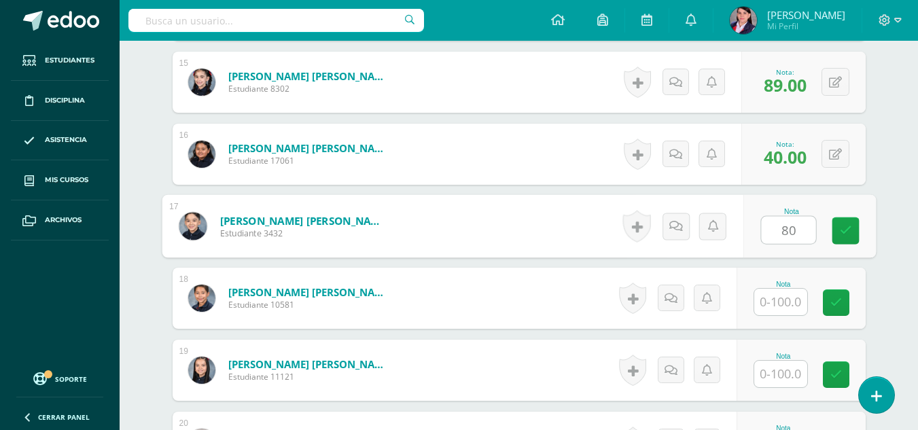
scroll to position [1497, 0]
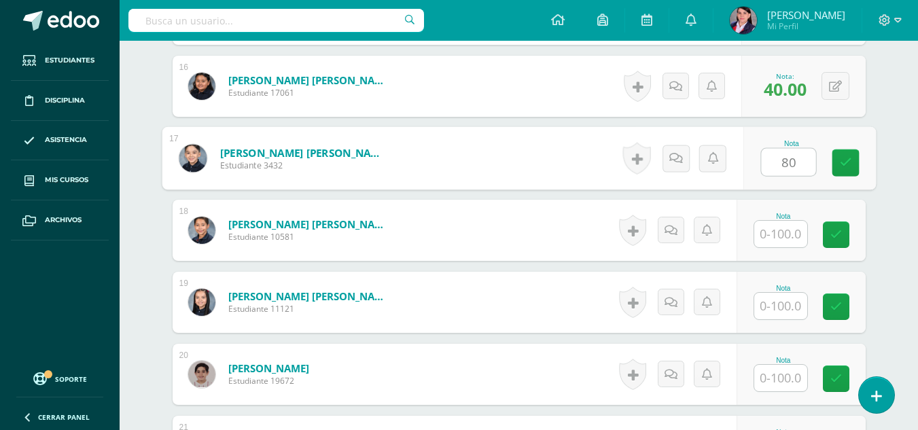
type input "80"
click at [782, 226] on input "text" at bounding box center [780, 234] width 53 height 27
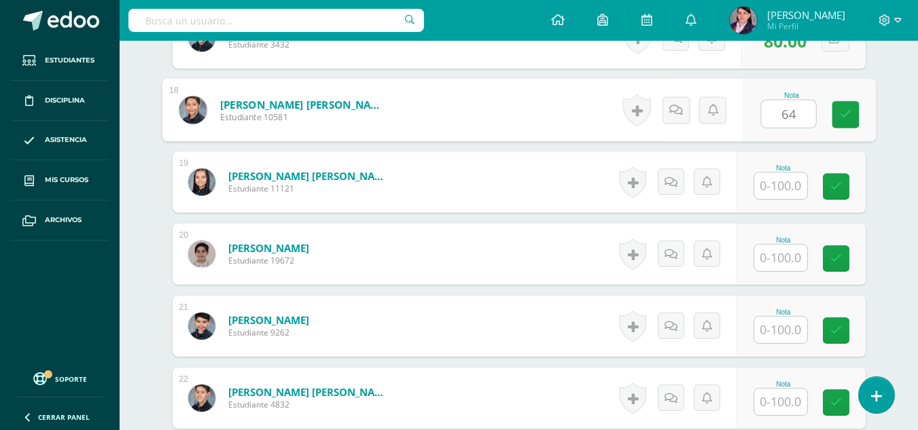
scroll to position [1633, 0]
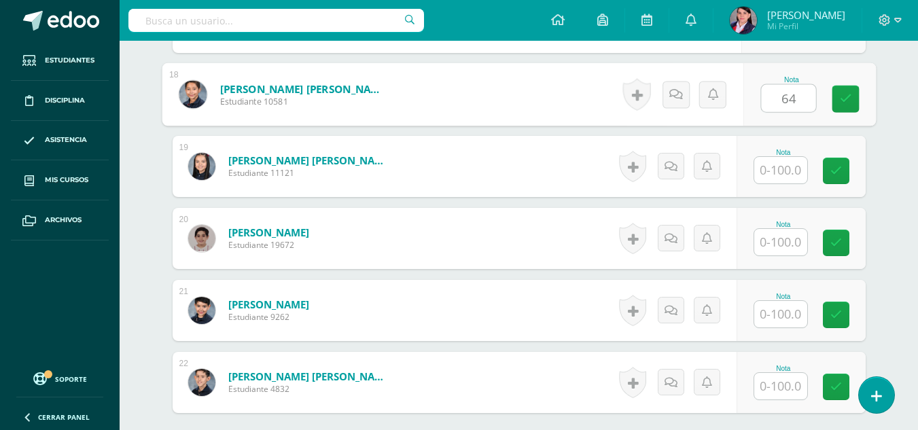
type input "64"
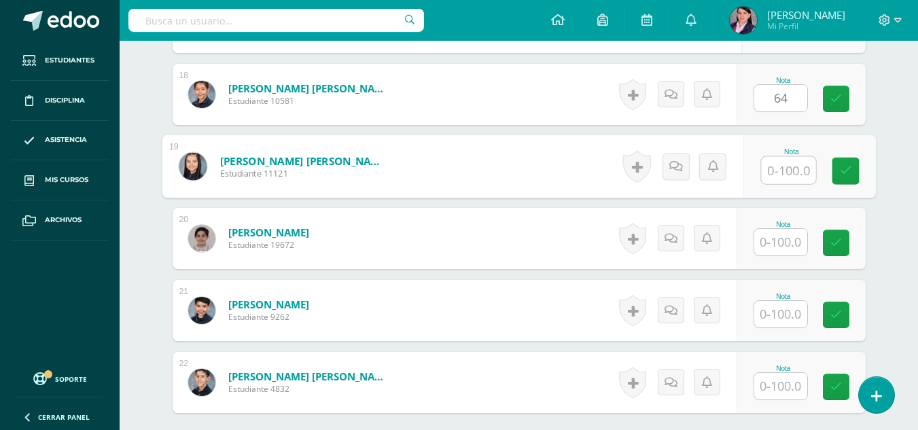
click at [777, 166] on input "text" at bounding box center [788, 170] width 54 height 27
type input "100"
click at [773, 242] on input "text" at bounding box center [780, 242] width 53 height 27
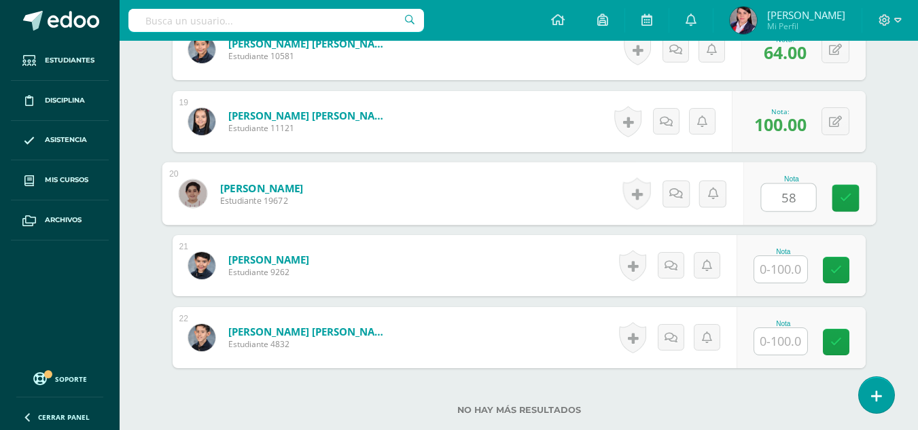
scroll to position [1701, 0]
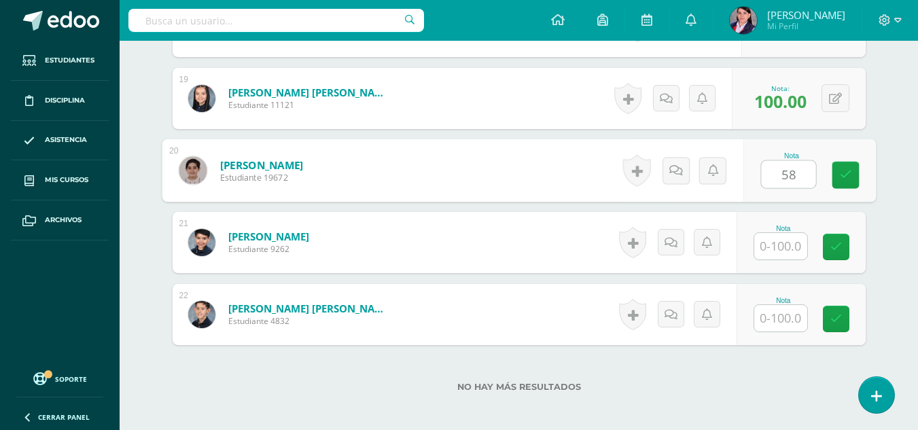
type input "58"
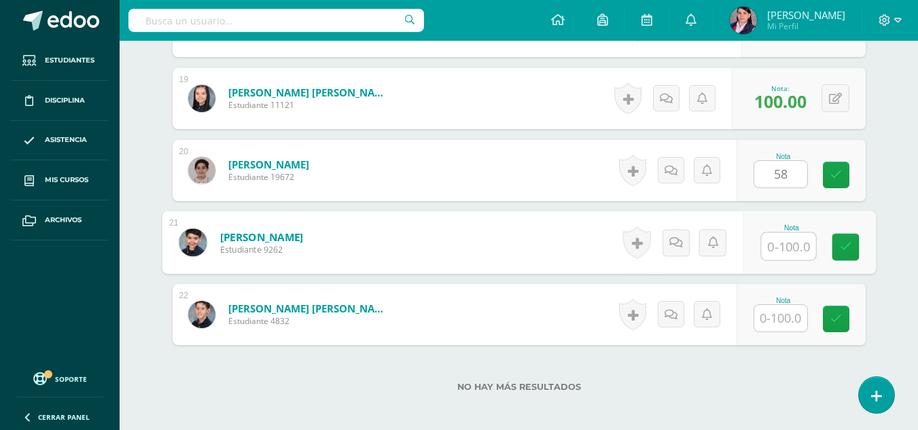
click at [772, 242] on input "text" at bounding box center [788, 246] width 54 height 27
type input "90"
click at [793, 320] on input "text" at bounding box center [780, 318] width 53 height 27
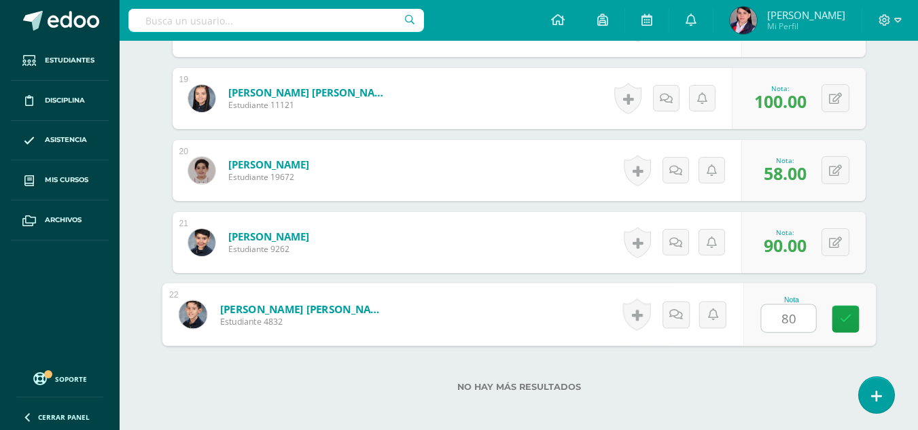
type input "80"
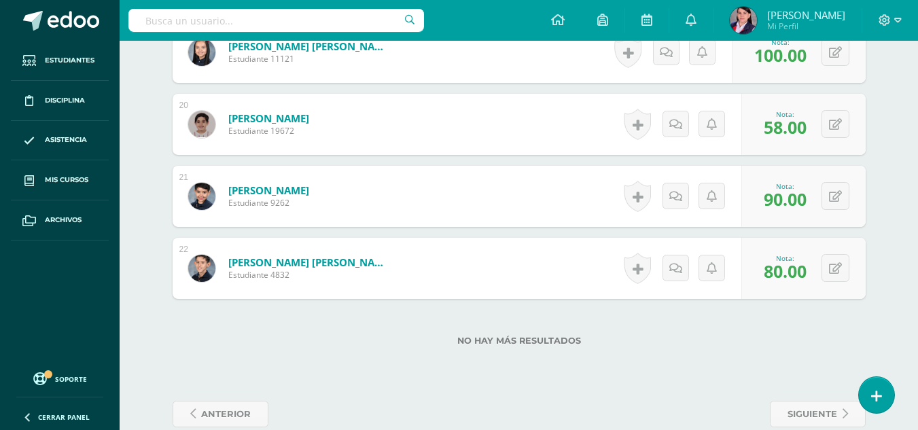
scroll to position [1769, 0]
